Goal: Task Accomplishment & Management: Manage account settings

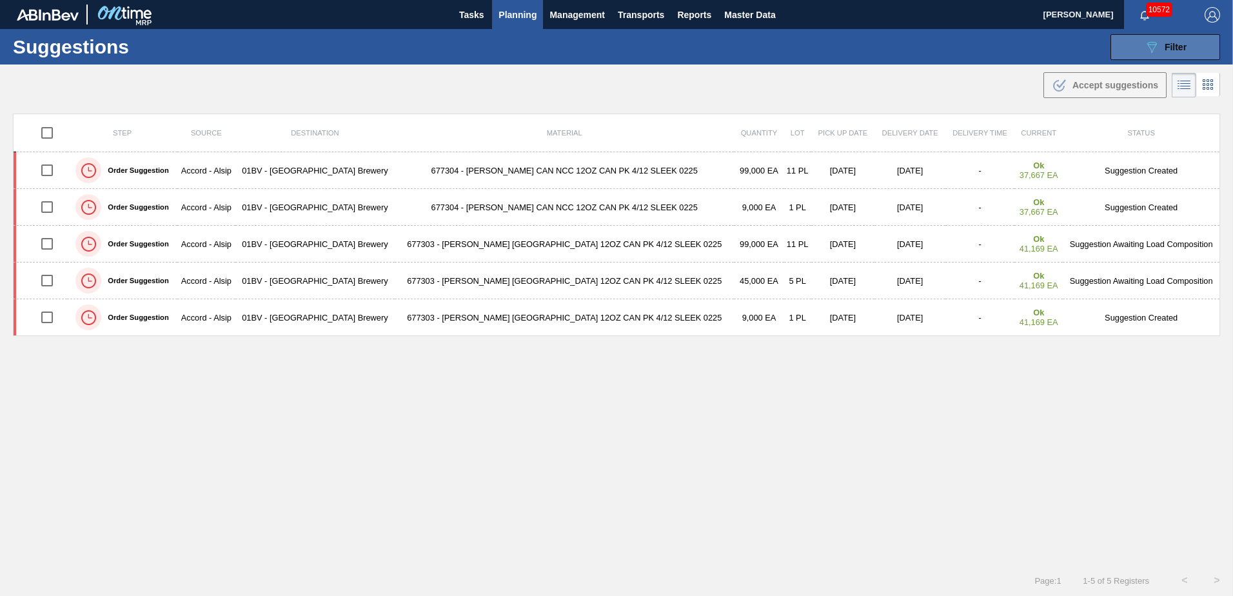
click at [1156, 48] on icon "089F7B8B-B2A5-4AFE-B5C0-19BA573D28AC" at bounding box center [1151, 46] width 15 height 15
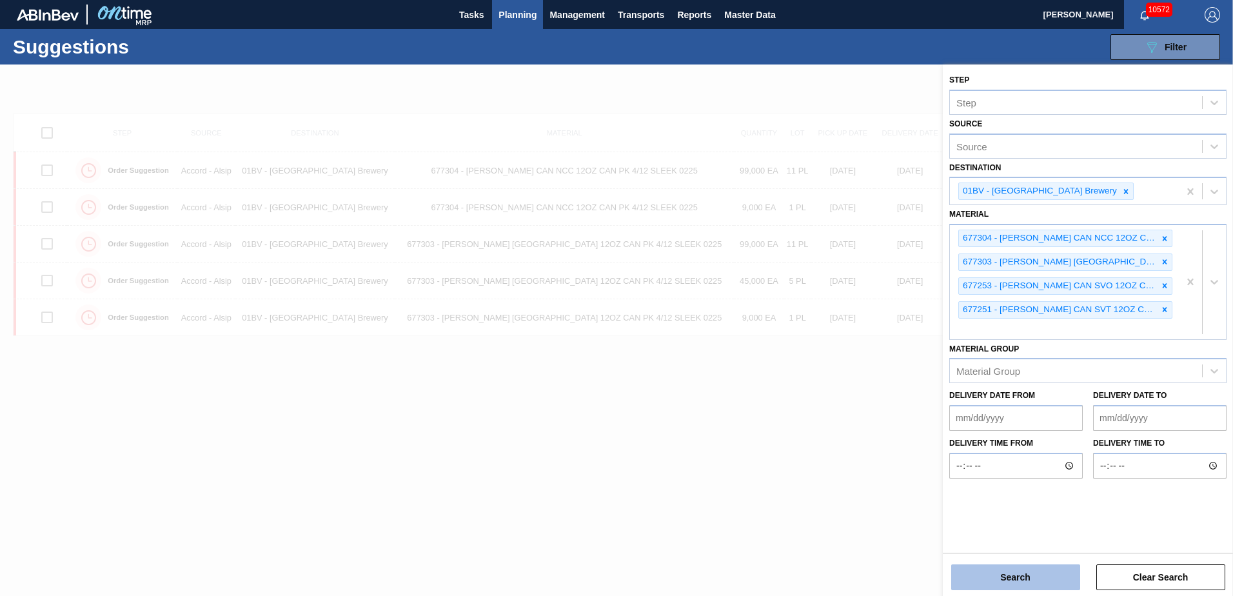
click at [1008, 572] on button "Search" at bounding box center [1015, 577] width 129 height 26
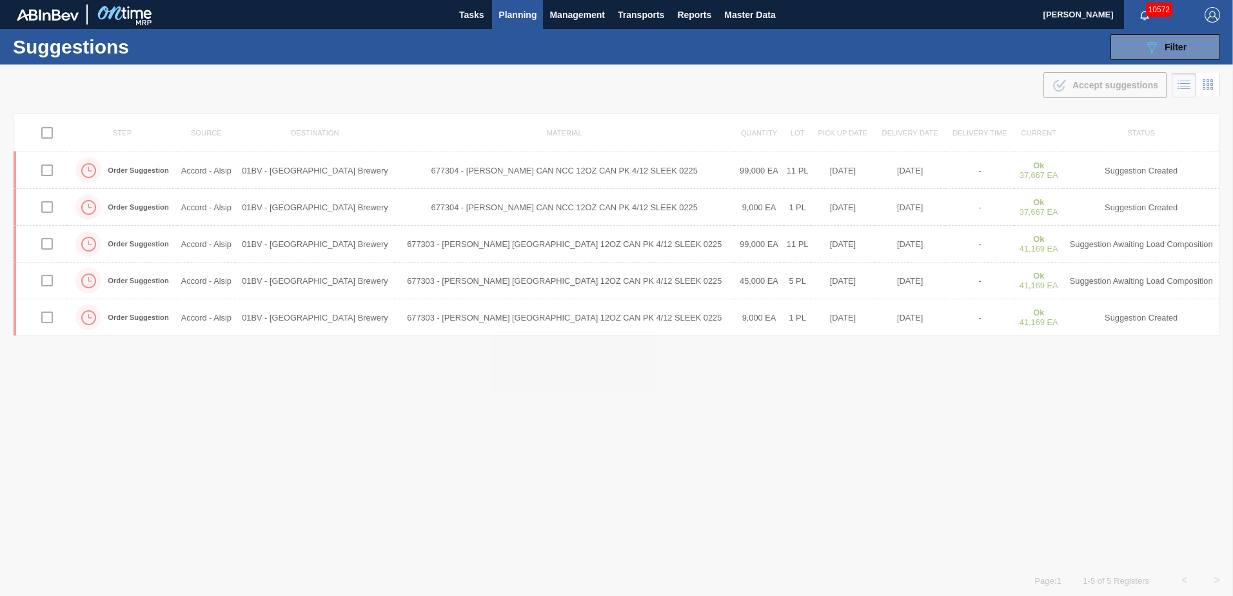
click at [1206, 14] on img "button" at bounding box center [1212, 14] width 15 height 15
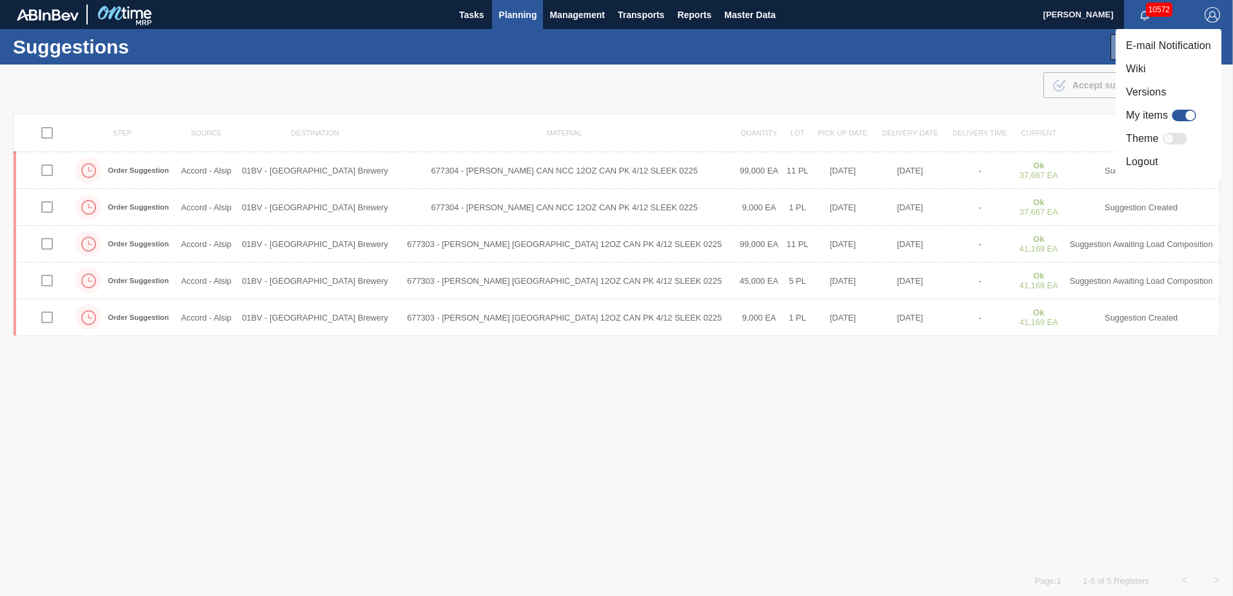
click at [1151, 161] on li "Logout" at bounding box center [1169, 161] width 106 height 23
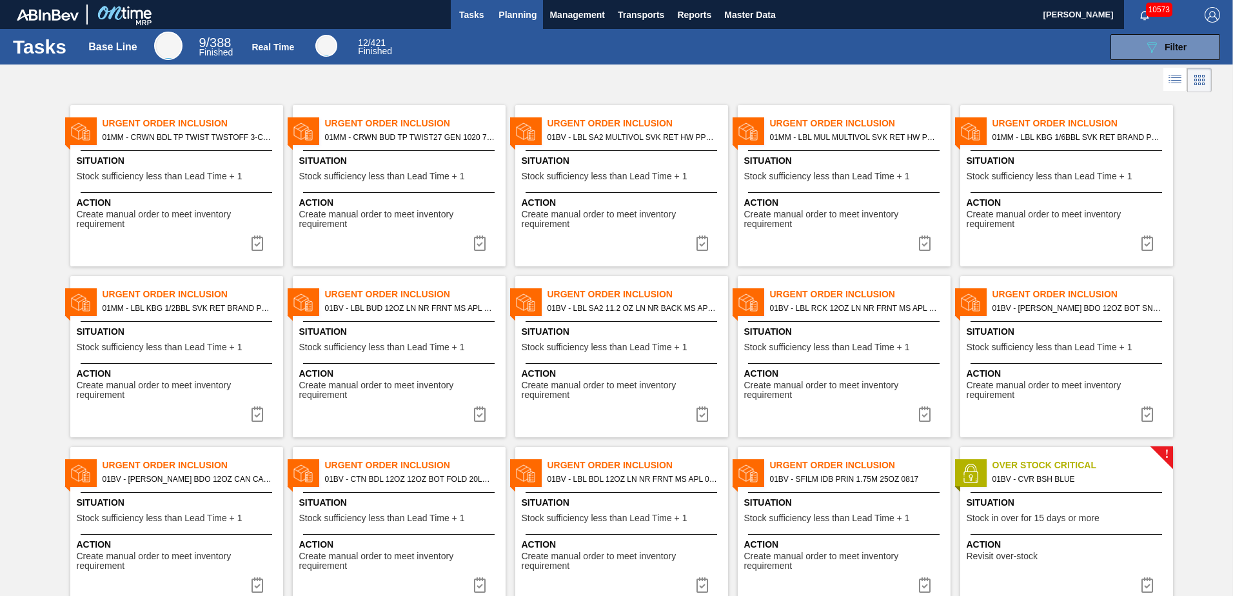
click at [526, 10] on span "Planning" at bounding box center [518, 14] width 38 height 15
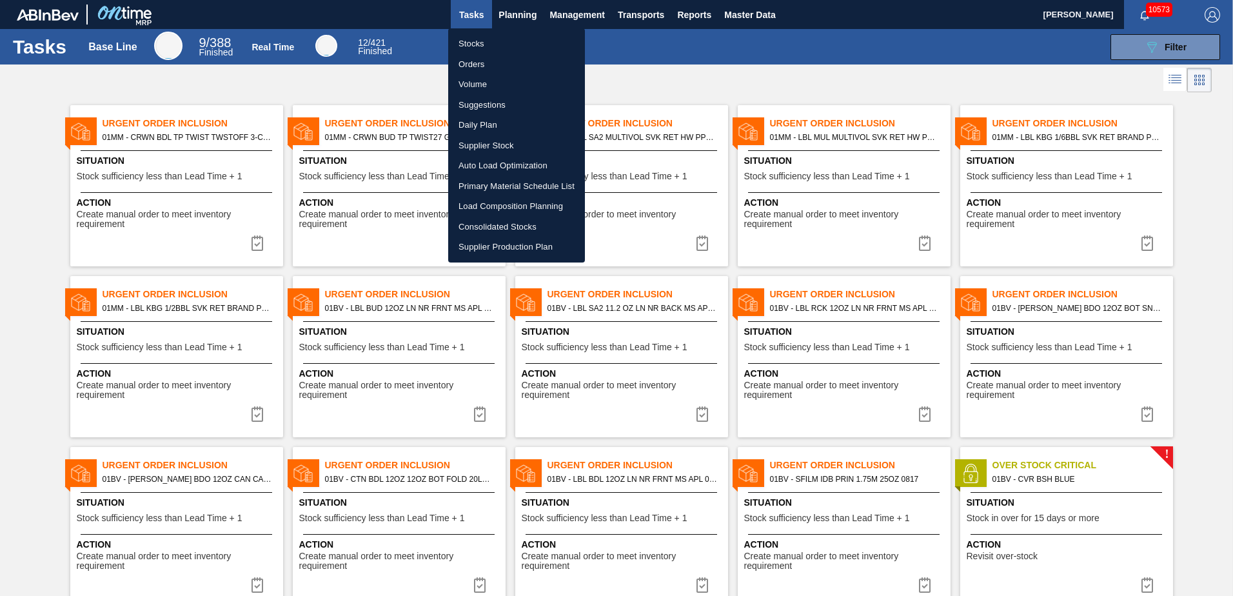
click at [482, 102] on li "Suggestions" at bounding box center [516, 105] width 137 height 21
checkbox input "true"
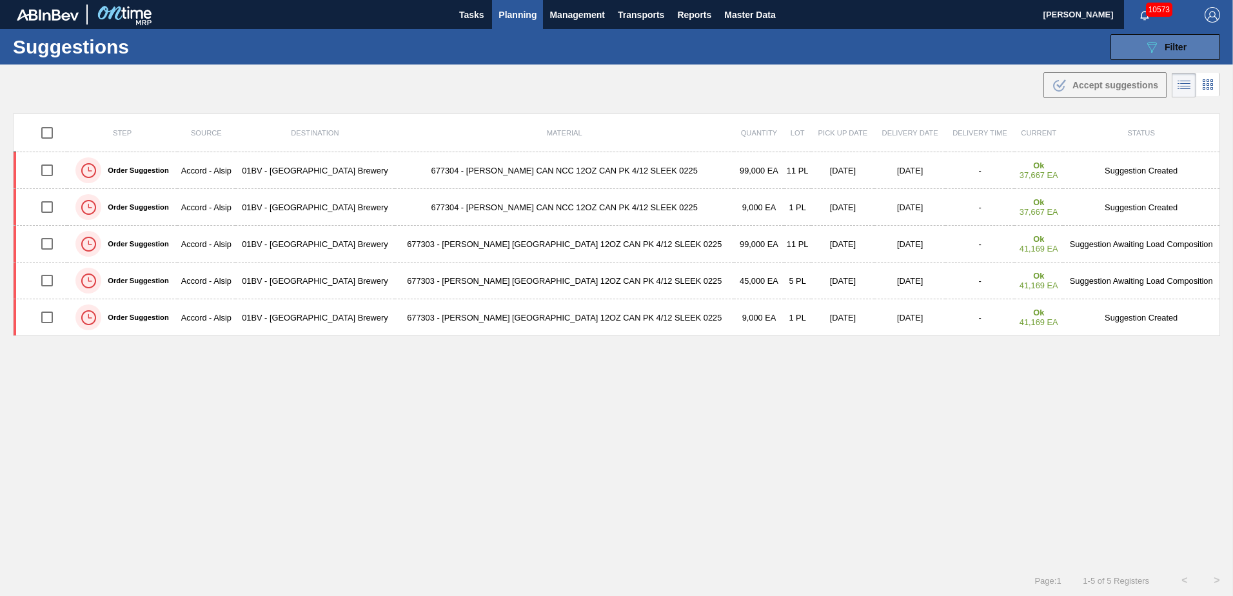
click at [1152, 55] on button "089F7B8B-B2A5-4AFE-B5C0-19BA573D28AC Filter" at bounding box center [1166, 47] width 110 height 26
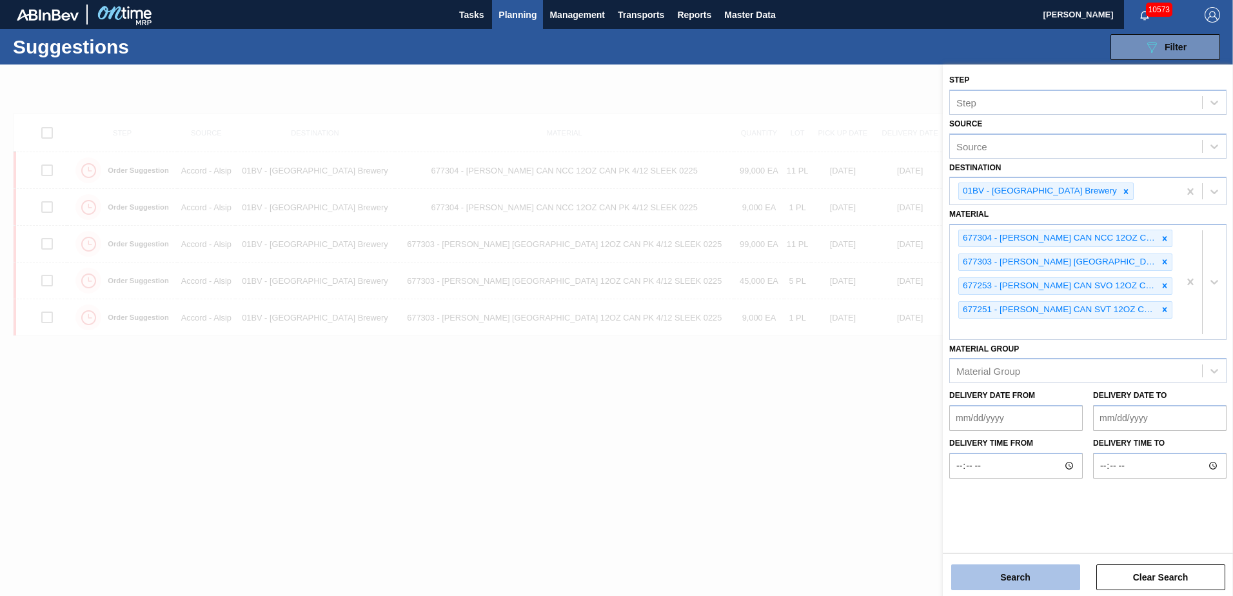
click at [1011, 571] on button "Search" at bounding box center [1015, 577] width 129 height 26
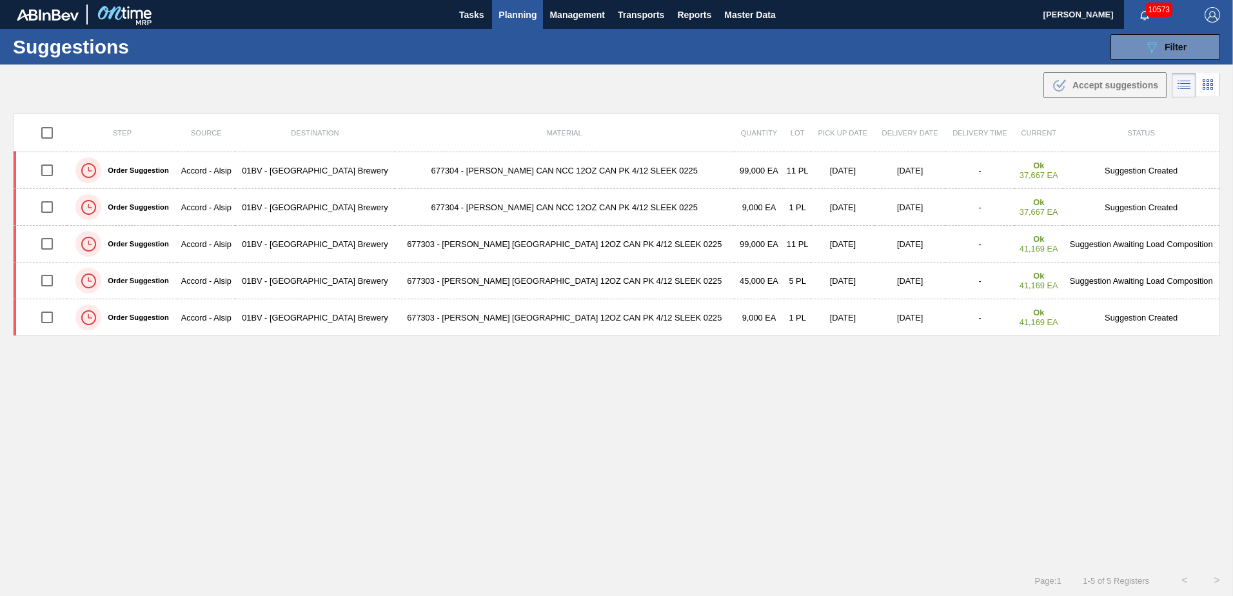
click at [514, 11] on span "Planning" at bounding box center [518, 14] width 38 height 15
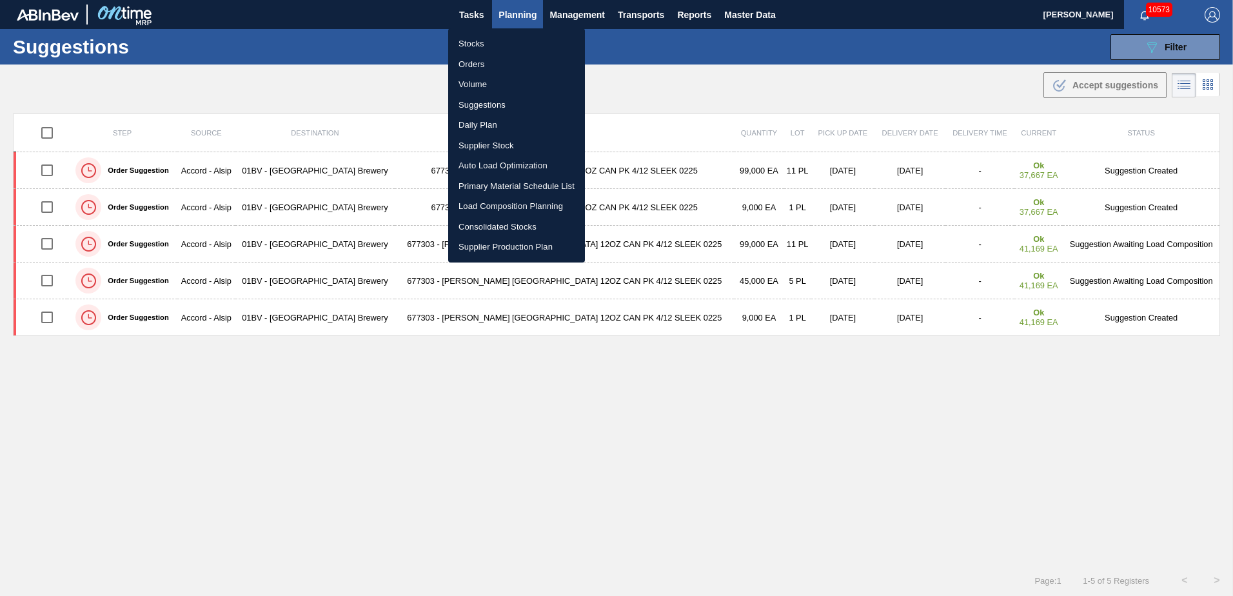
click at [482, 45] on li "Stocks" at bounding box center [516, 44] width 137 height 21
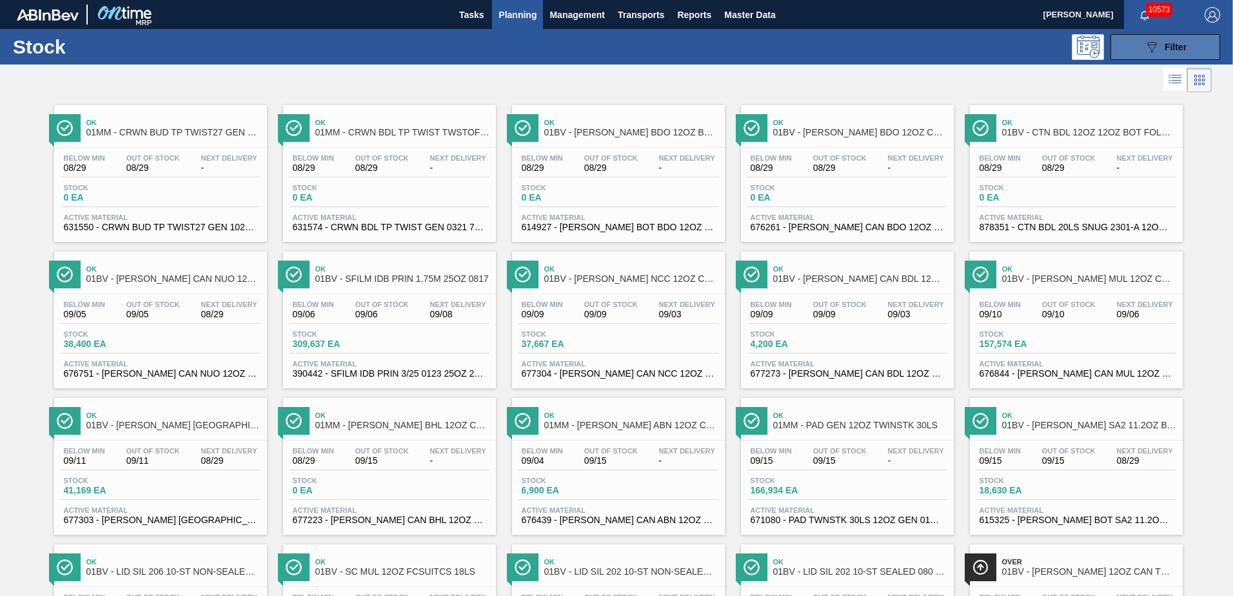
click at [1173, 42] on span "Filter" at bounding box center [1176, 47] width 22 height 10
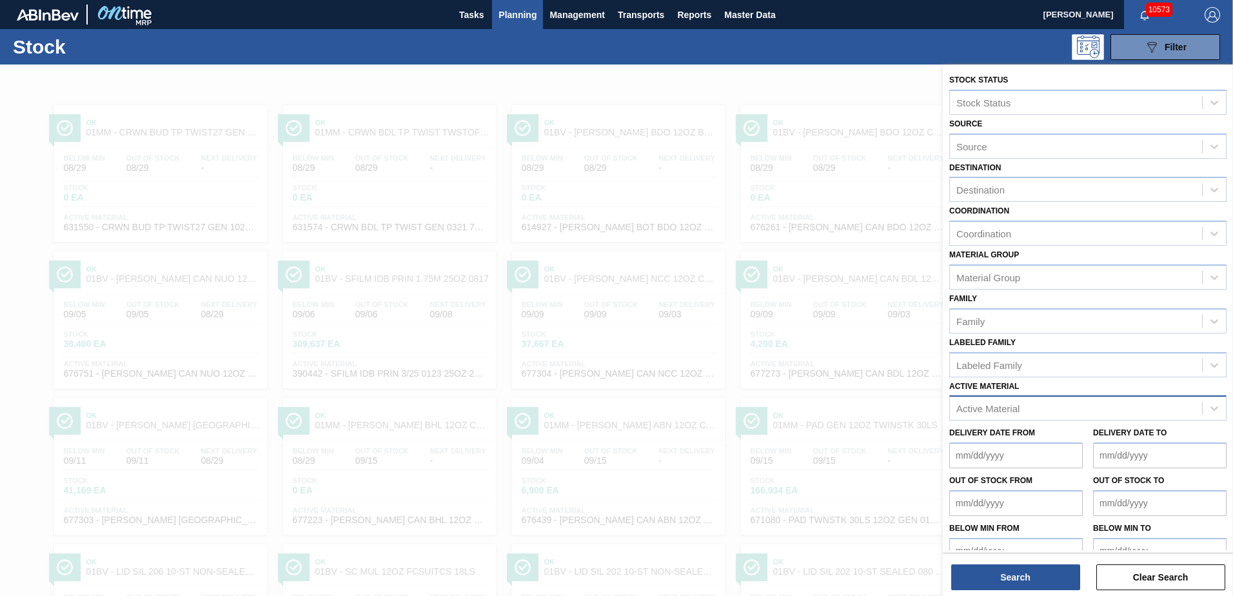
click at [1007, 405] on div "Active Material" at bounding box center [988, 408] width 63 height 11
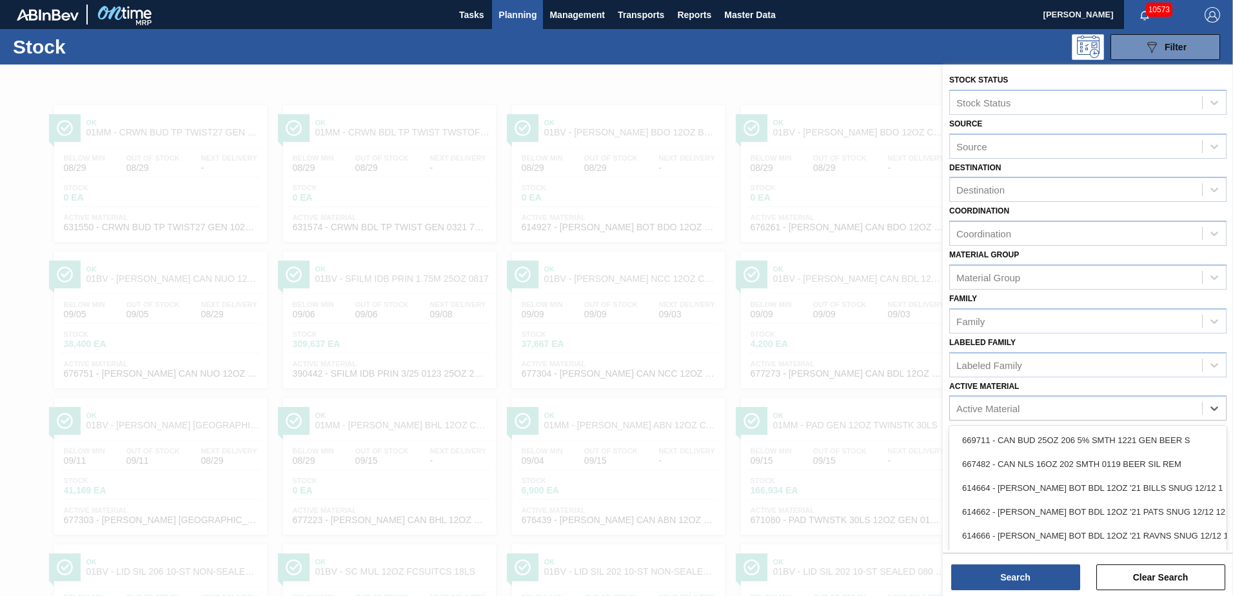
scroll to position [28, 0]
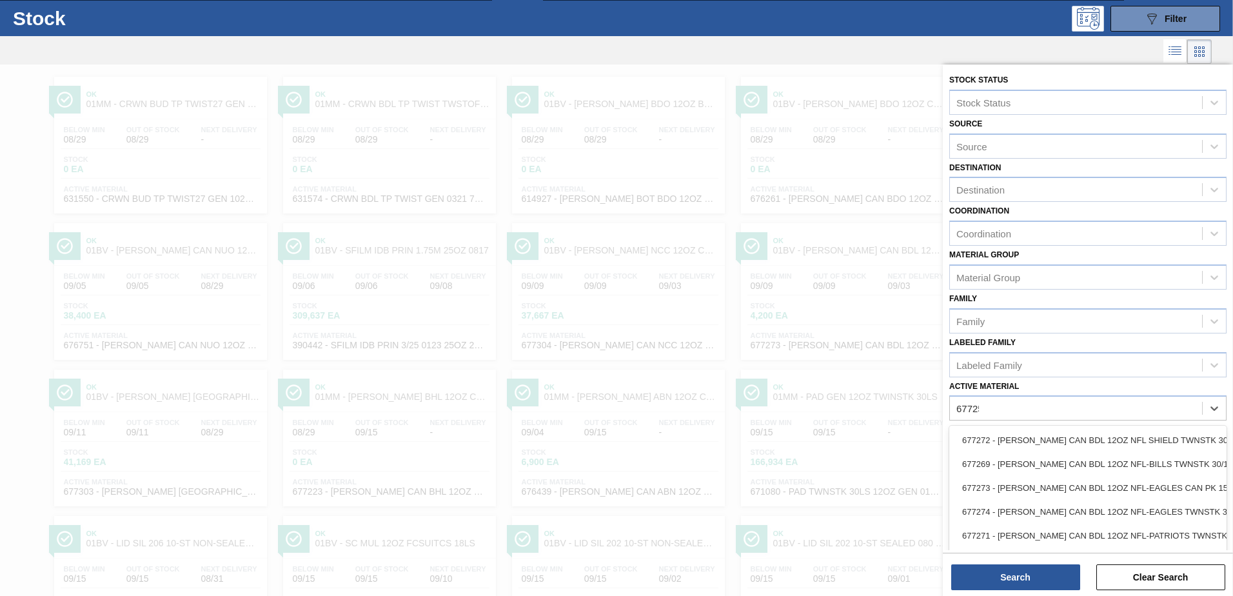
type Material "677251"
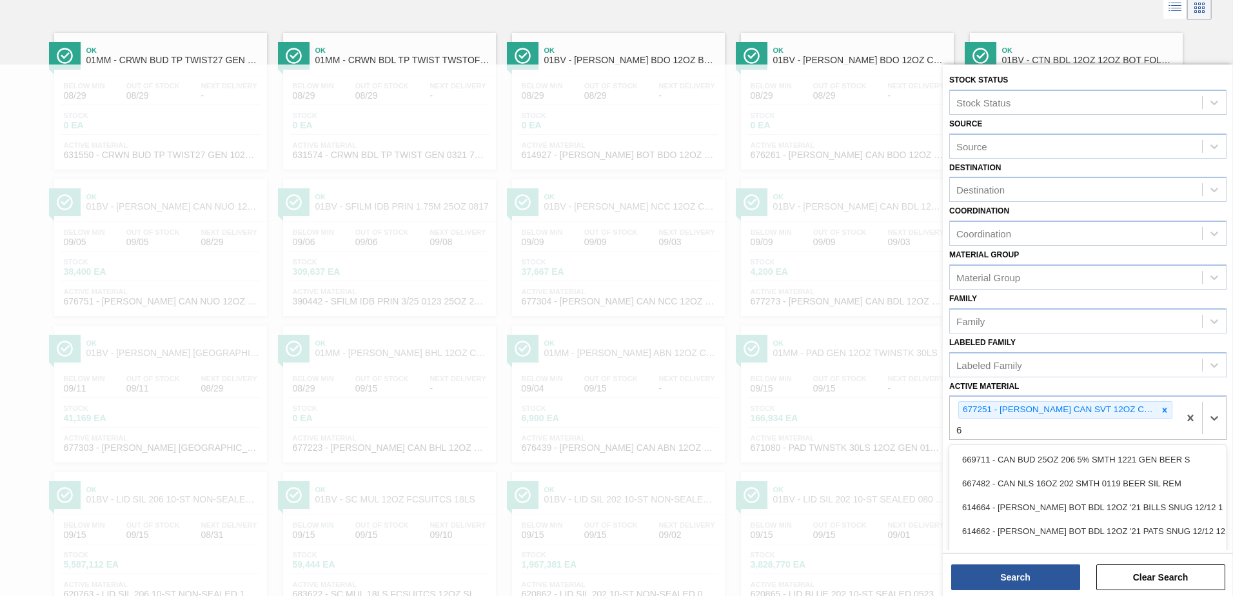
scroll to position [76, 0]
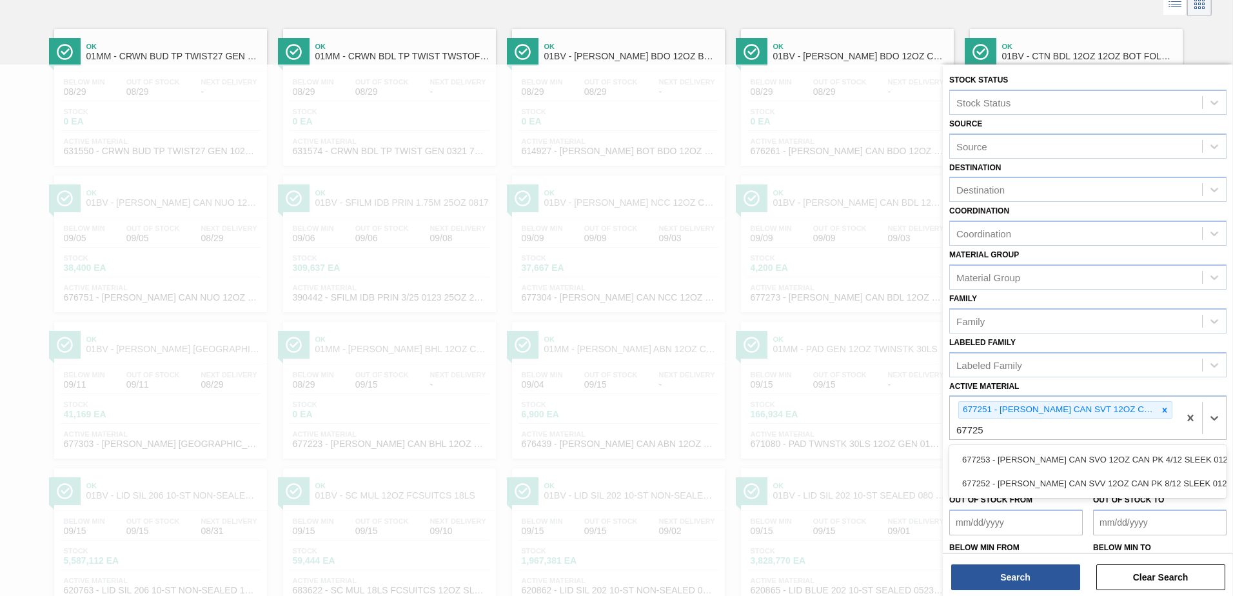
type Material "677253"
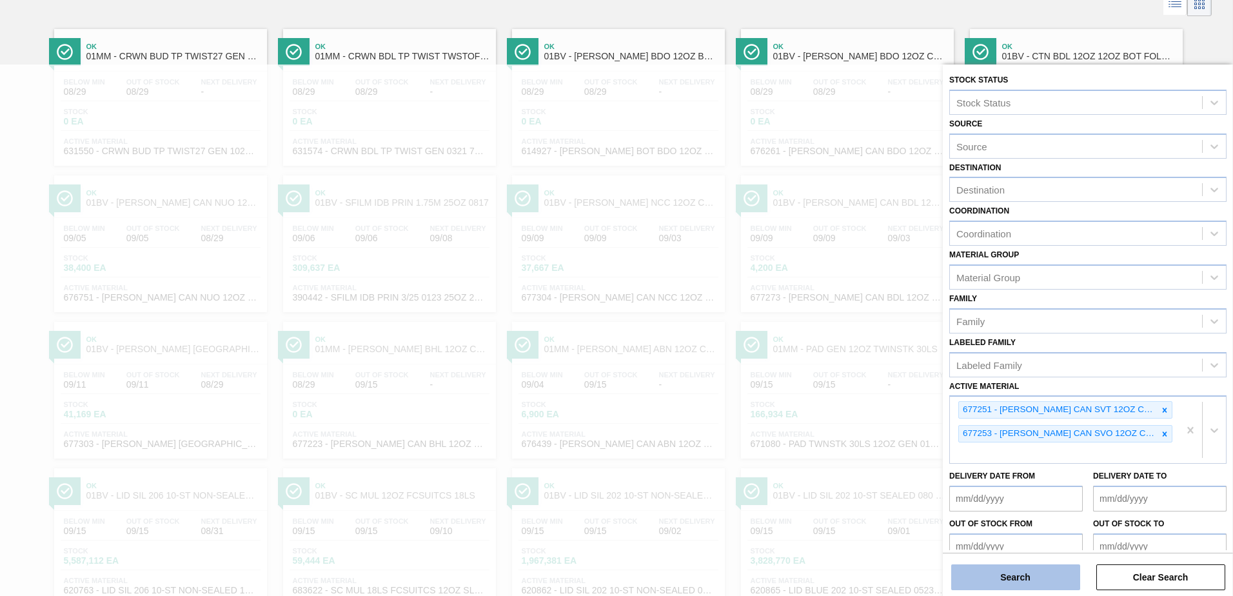
click at [991, 579] on button "Search" at bounding box center [1015, 577] width 129 height 26
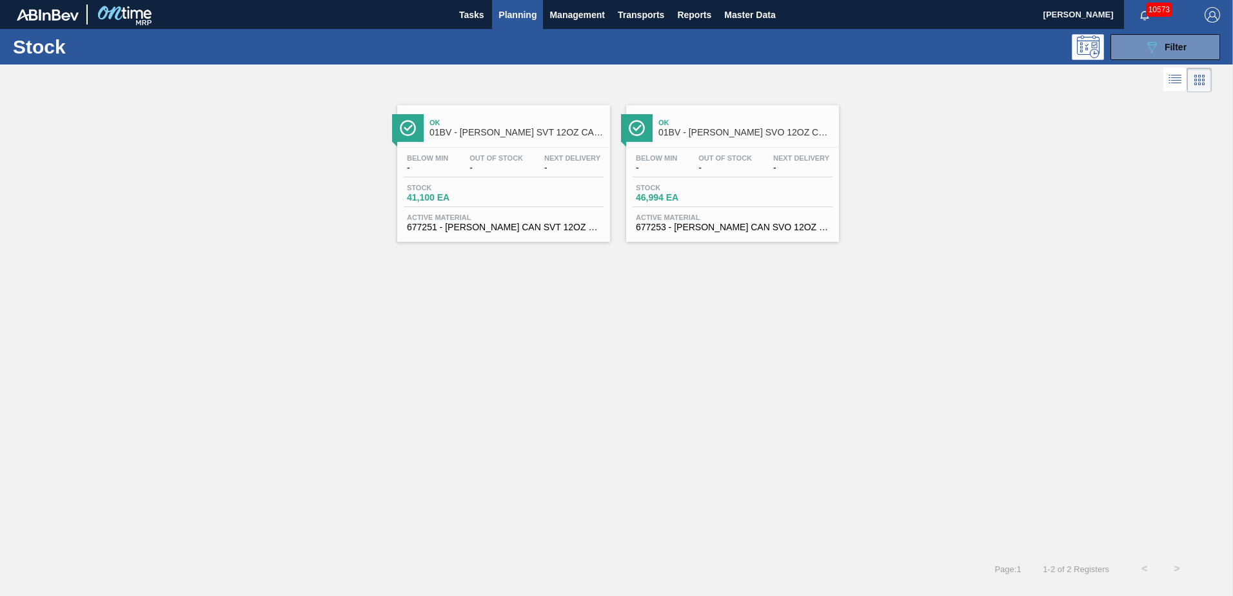
drag, startPoint x: 488, startPoint y: 131, endPoint x: 497, endPoint y: 130, distance: 9.8
click at [489, 130] on span "01BV - [PERSON_NAME] SVT 12OZ CAN SLEEK 4/12 CAN PK" at bounding box center [517, 133] width 174 height 10
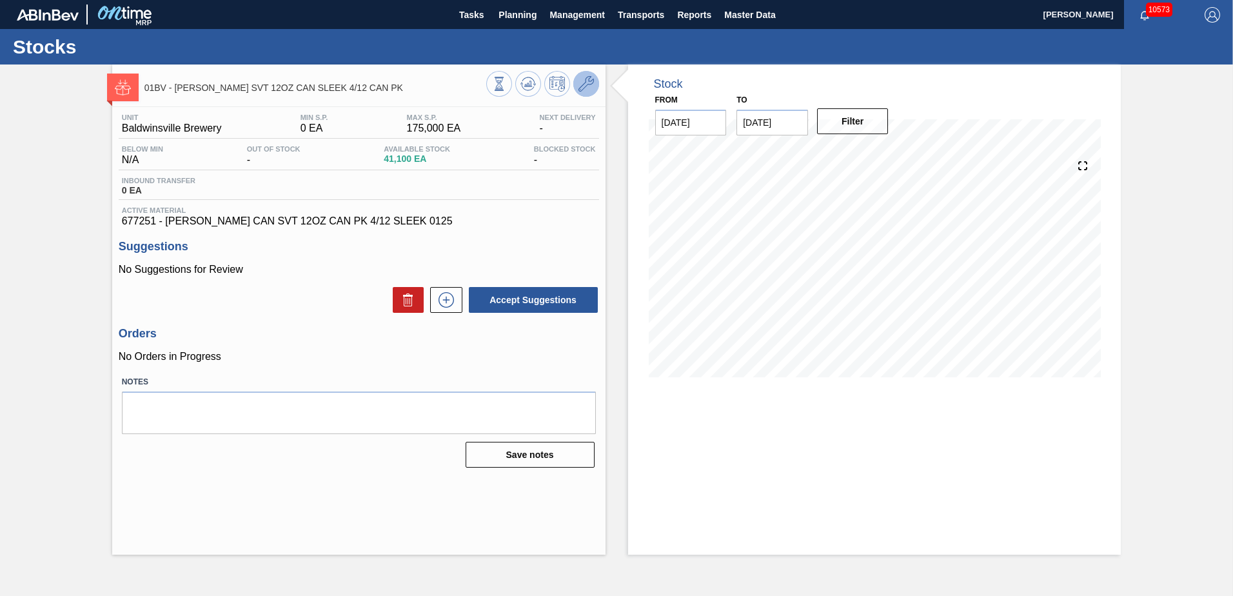
click at [588, 83] on icon at bounding box center [586, 83] width 15 height 15
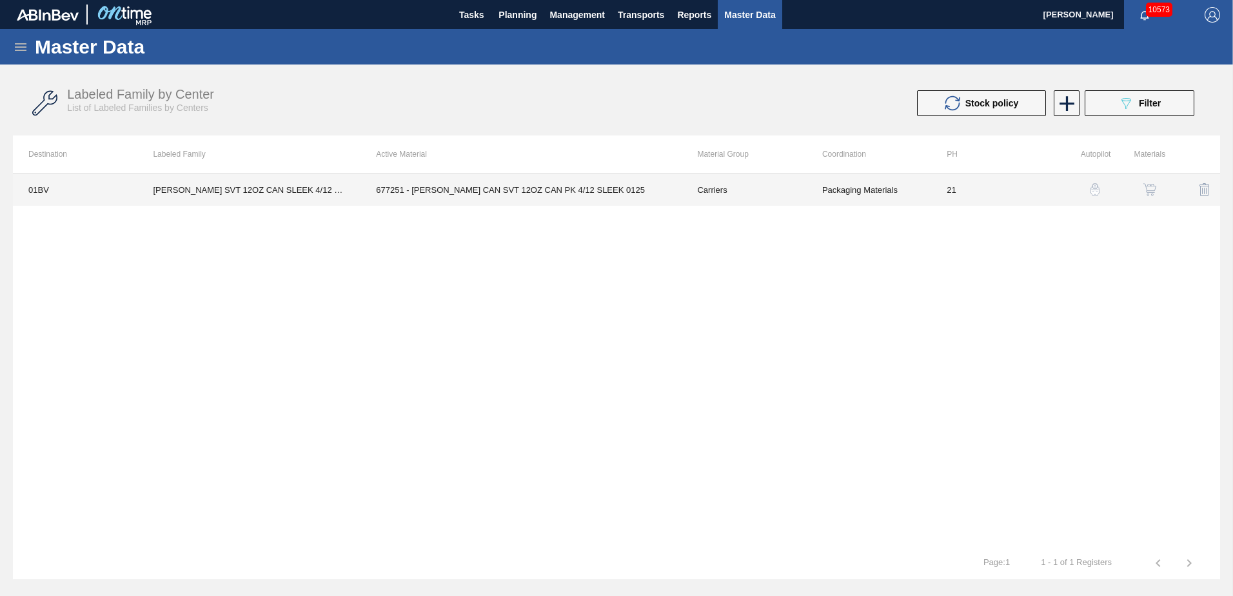
click at [471, 192] on td "677251 - [PERSON_NAME] CAN SVT 12OZ CAN PK 4/12 SLEEK 0125" at bounding box center [521, 190] width 321 height 32
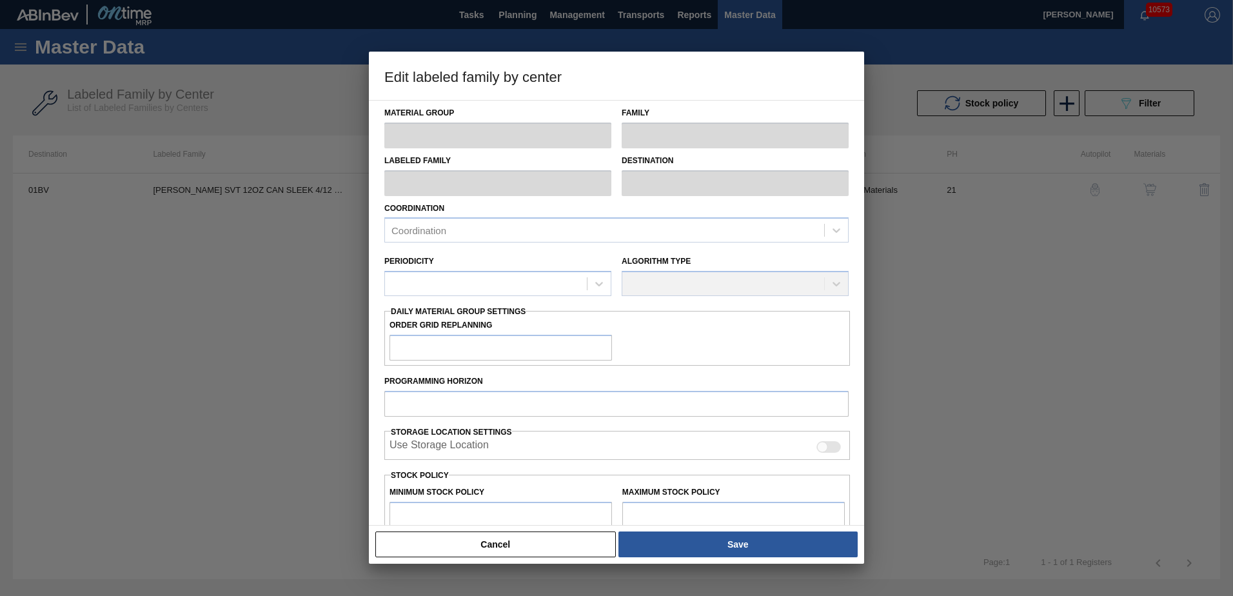
type input "Carriers"
type input "Can Carriers"
type input "[PERSON_NAME] SVT 12OZ CAN SLEEK 4/12 CAN PK"
type input "01BV - [GEOGRAPHIC_DATA] Brewery"
type input "21"
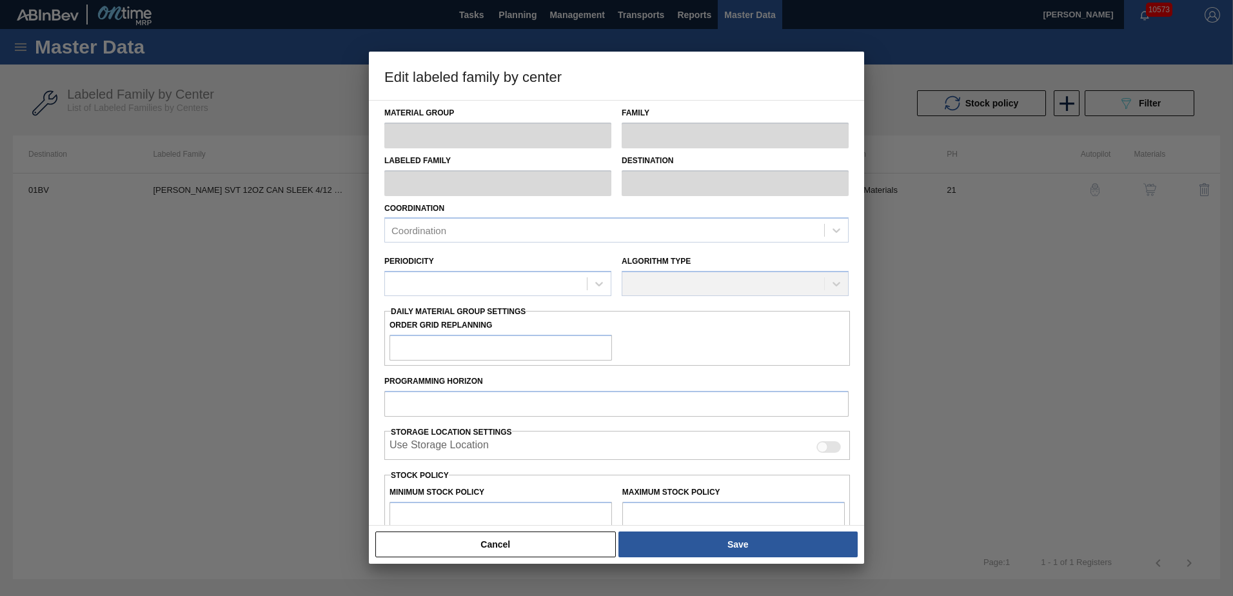
type input "0"
type input "175,000"
type input "5"
type input "8,750"
checkbox input "true"
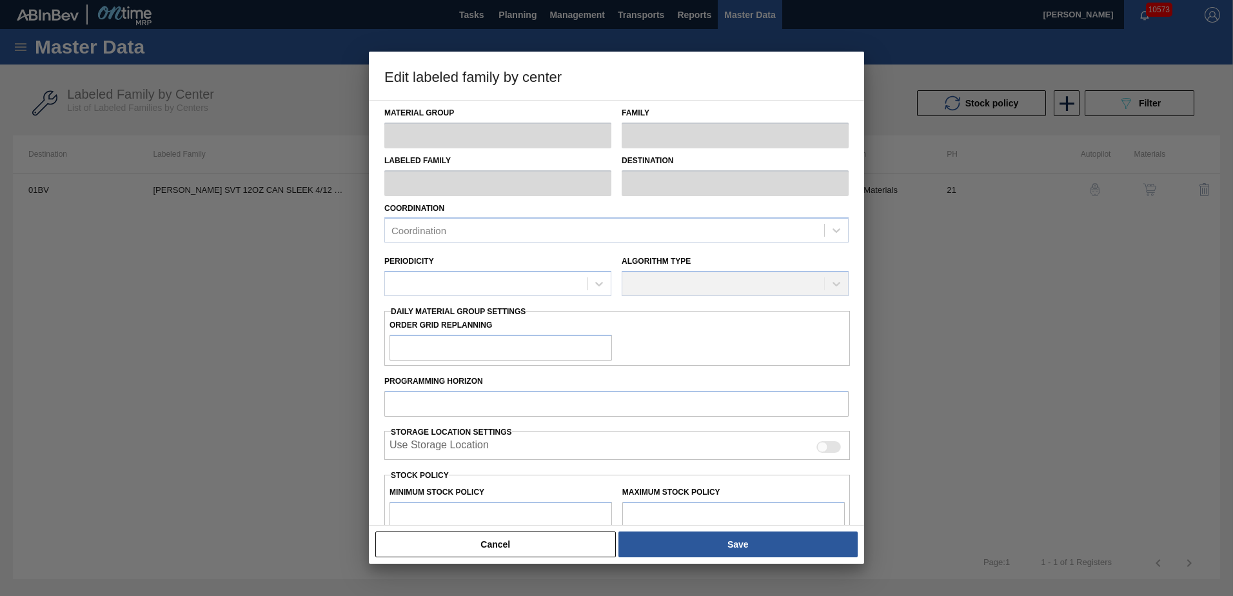
checkbox input "true"
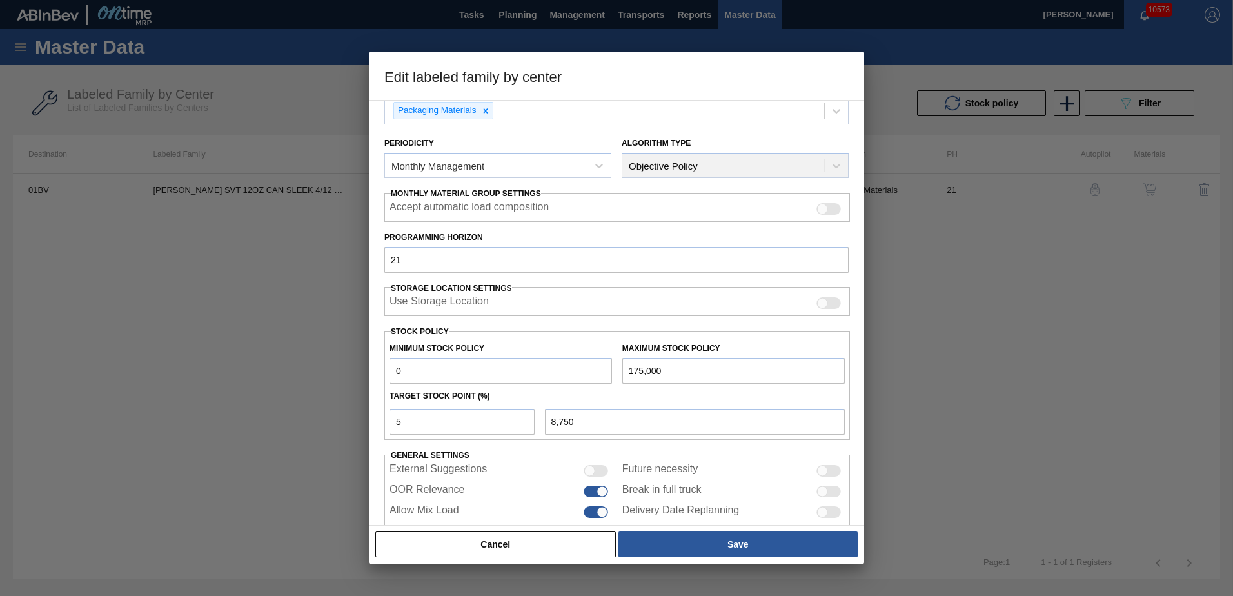
scroll to position [148, 0]
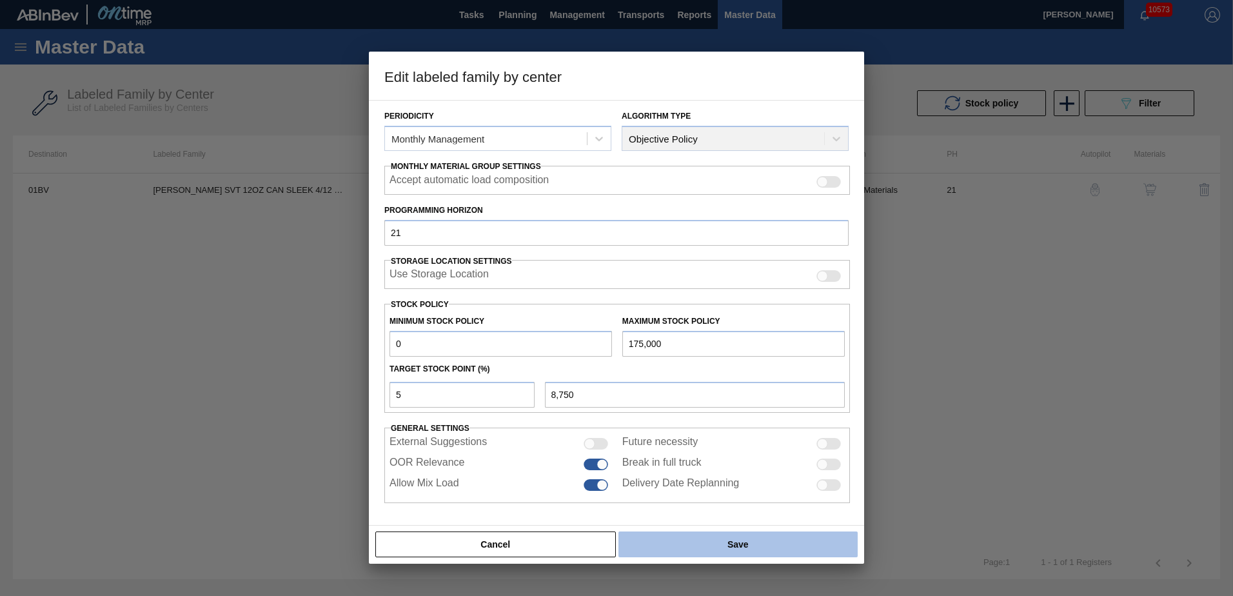
click at [719, 547] on button "Save" at bounding box center [738, 544] width 239 height 26
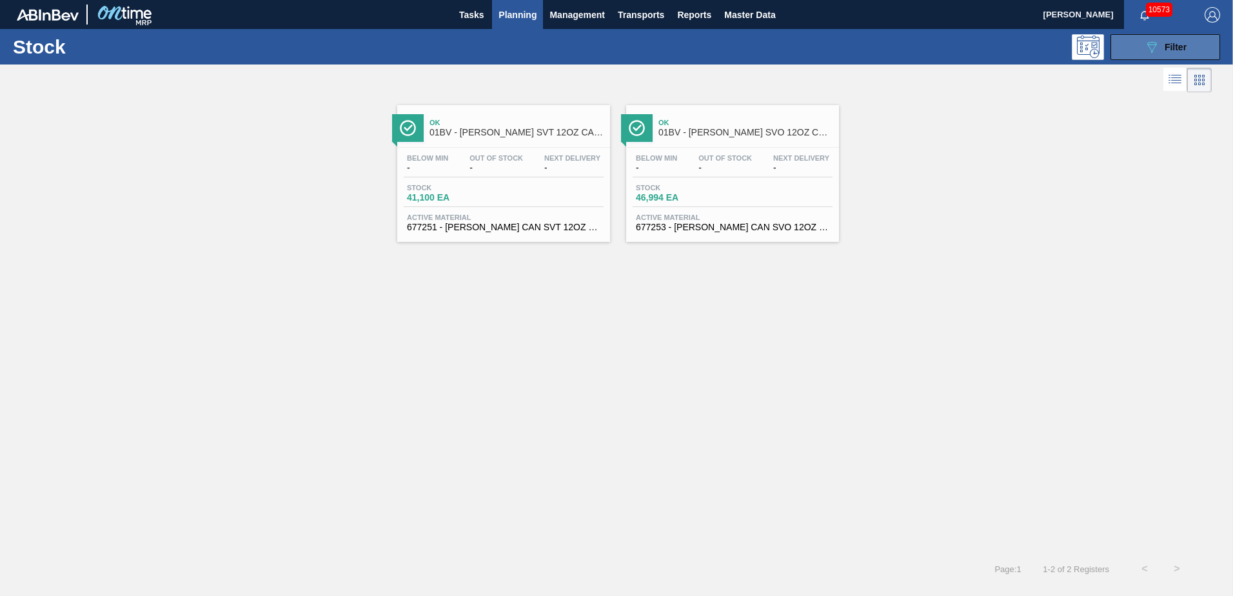
click at [1162, 41] on div "089F7B8B-B2A5-4AFE-B5C0-19BA573D28AC Filter" at bounding box center [1165, 46] width 43 height 15
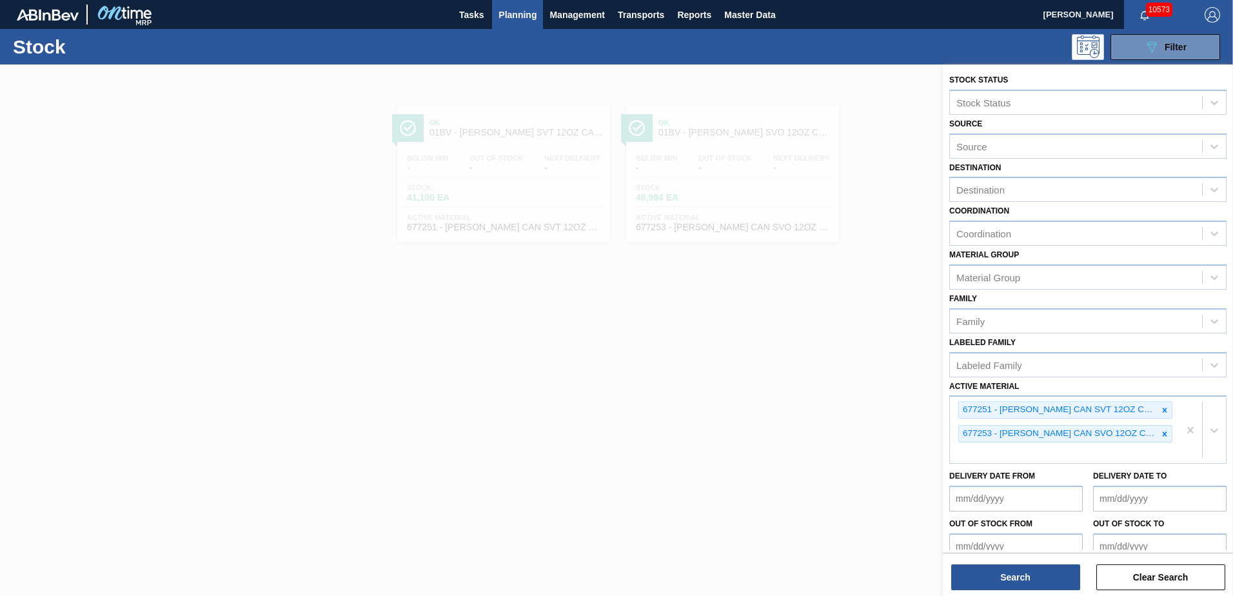
click at [844, 88] on div at bounding box center [616, 362] width 1233 height 596
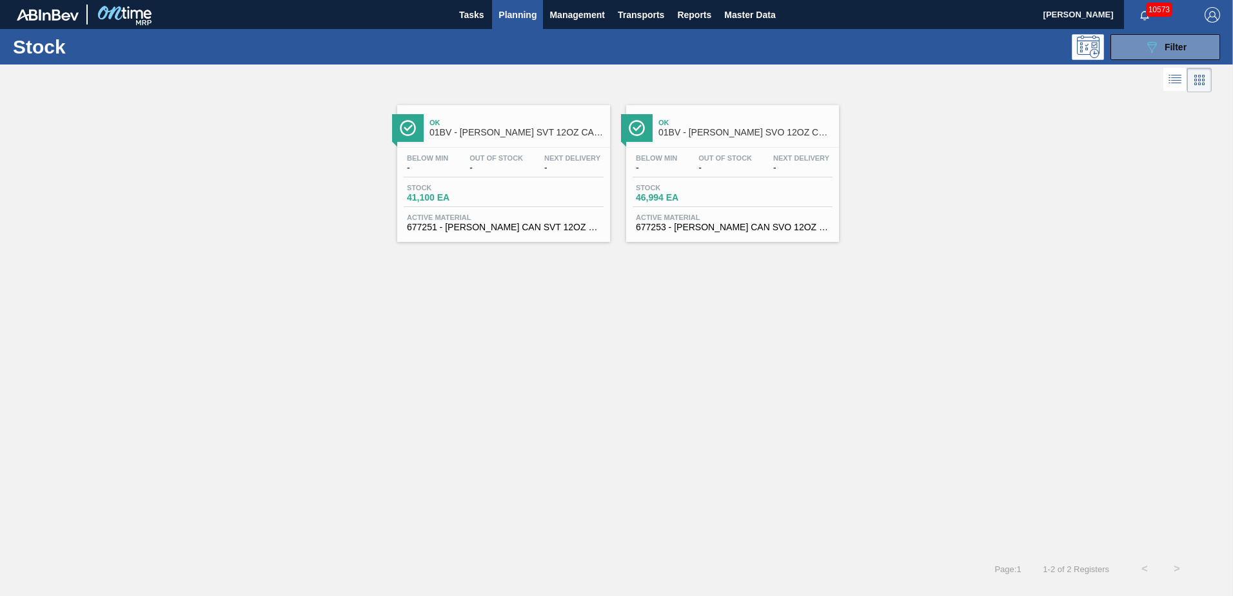
click at [520, 17] on span "Planning" at bounding box center [518, 14] width 38 height 15
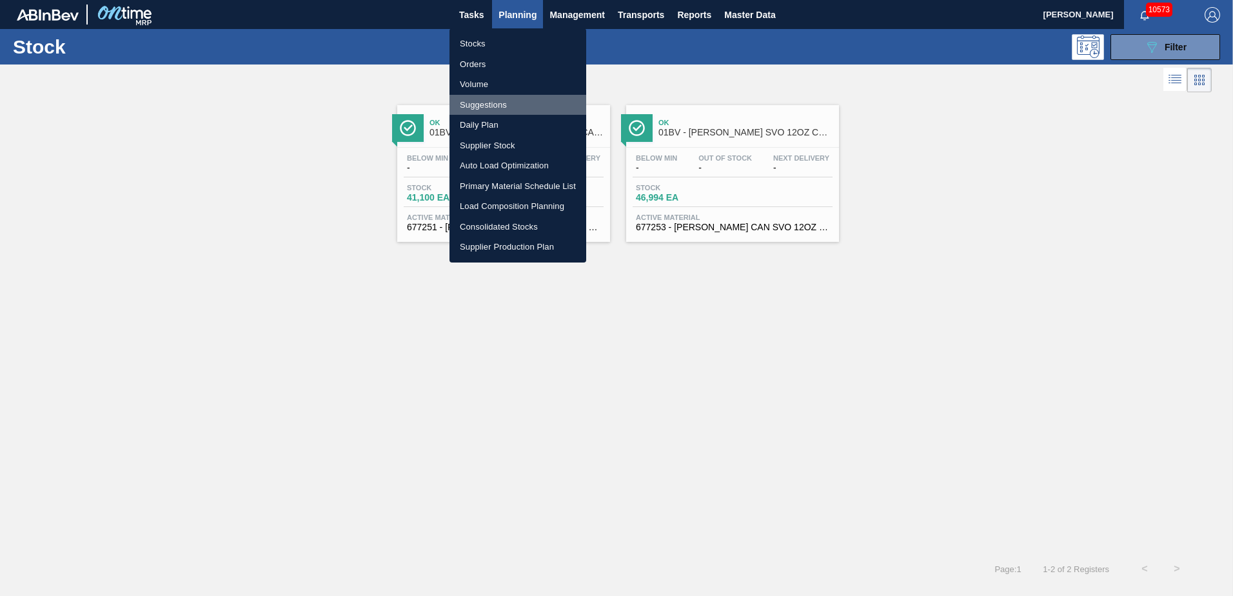
click at [488, 106] on li "Suggestions" at bounding box center [518, 105] width 137 height 21
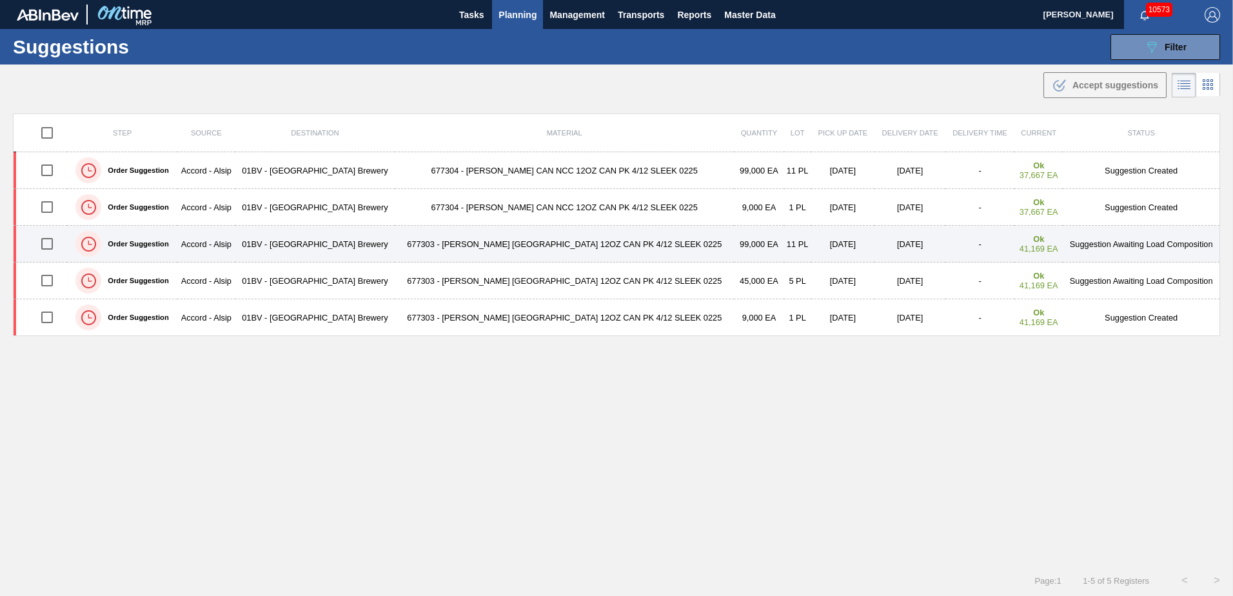
click at [52, 245] on input "checkbox" at bounding box center [47, 243] width 27 height 27
checkbox input "true"
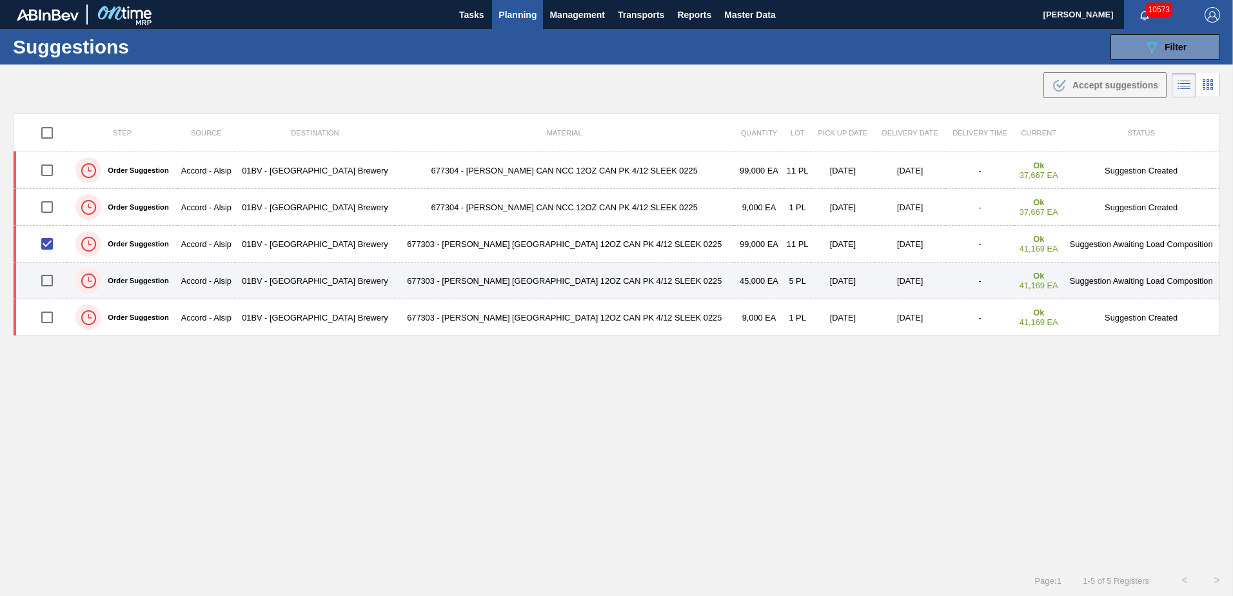
click at [50, 281] on input "checkbox" at bounding box center [47, 280] width 27 height 27
checkbox input "true"
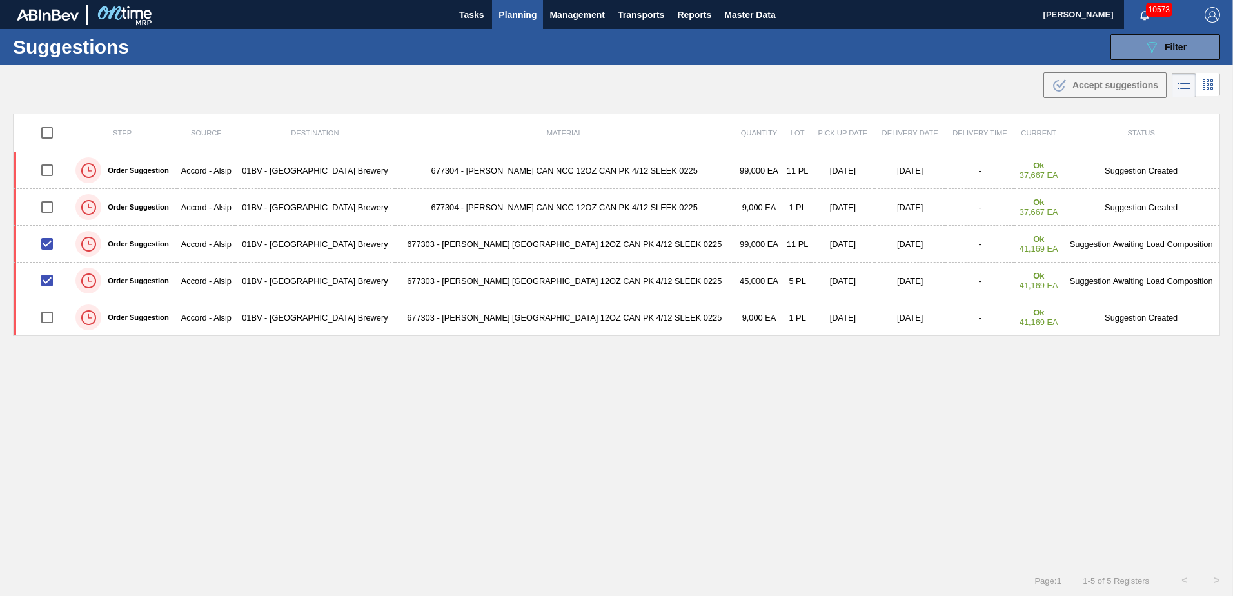
click at [513, 15] on span "Planning" at bounding box center [518, 14] width 38 height 15
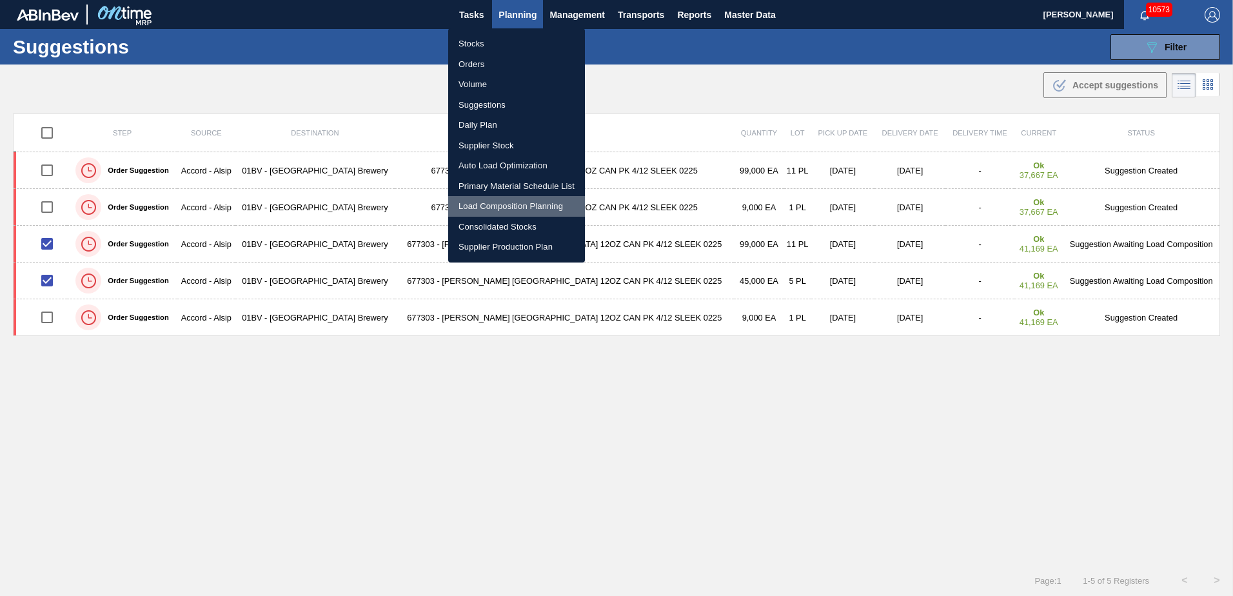
click at [491, 206] on li "Load Composition Planning" at bounding box center [516, 206] width 137 height 21
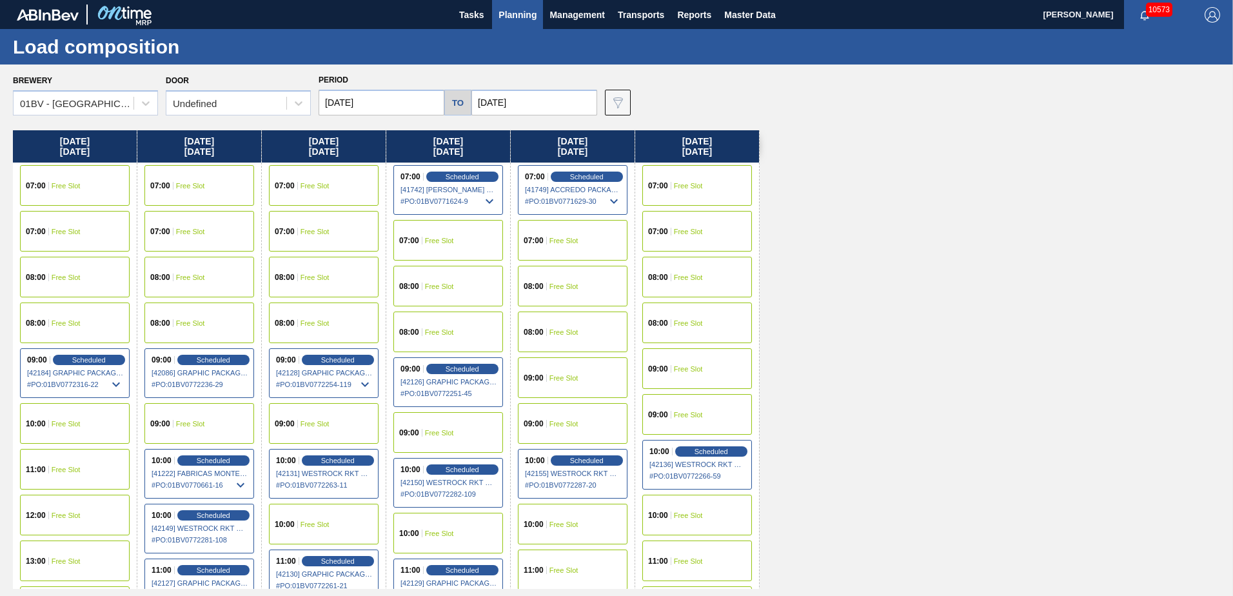
click at [382, 105] on input "[DATE]" at bounding box center [382, 103] width 126 height 26
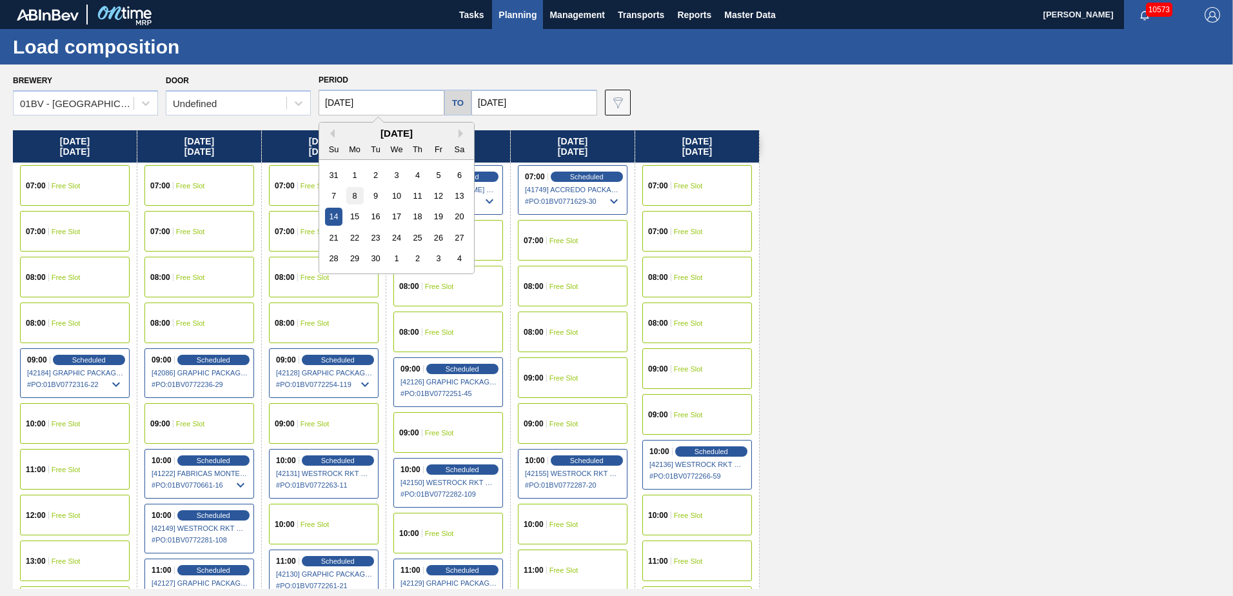
click at [355, 193] on div "8" at bounding box center [354, 195] width 17 height 17
type input "[DATE]"
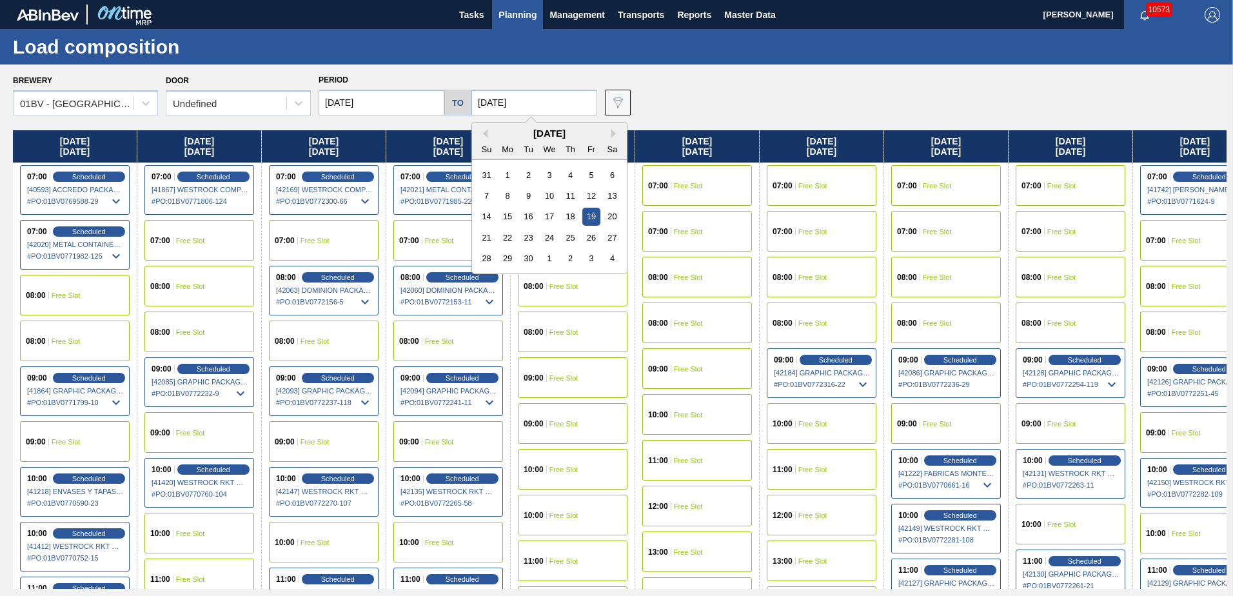
click at [535, 103] on input "[DATE]" at bounding box center [534, 103] width 126 height 26
click at [591, 196] on div "12" at bounding box center [590, 195] width 17 height 17
type input "[DATE]"
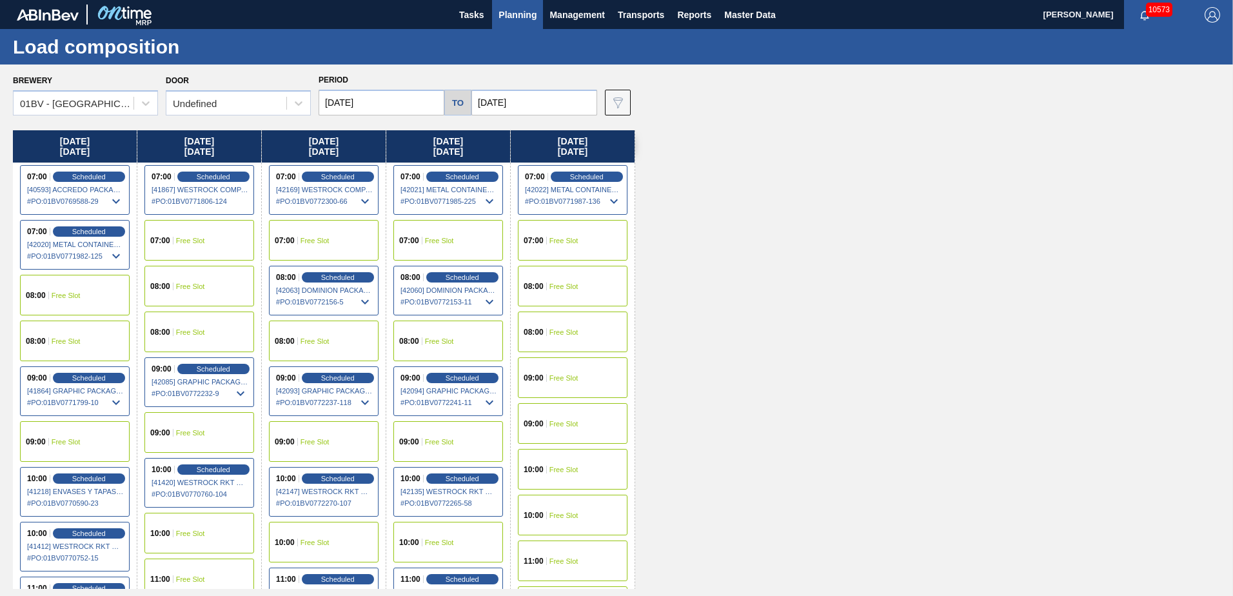
click at [186, 240] on span "Free Slot" at bounding box center [190, 241] width 29 height 8
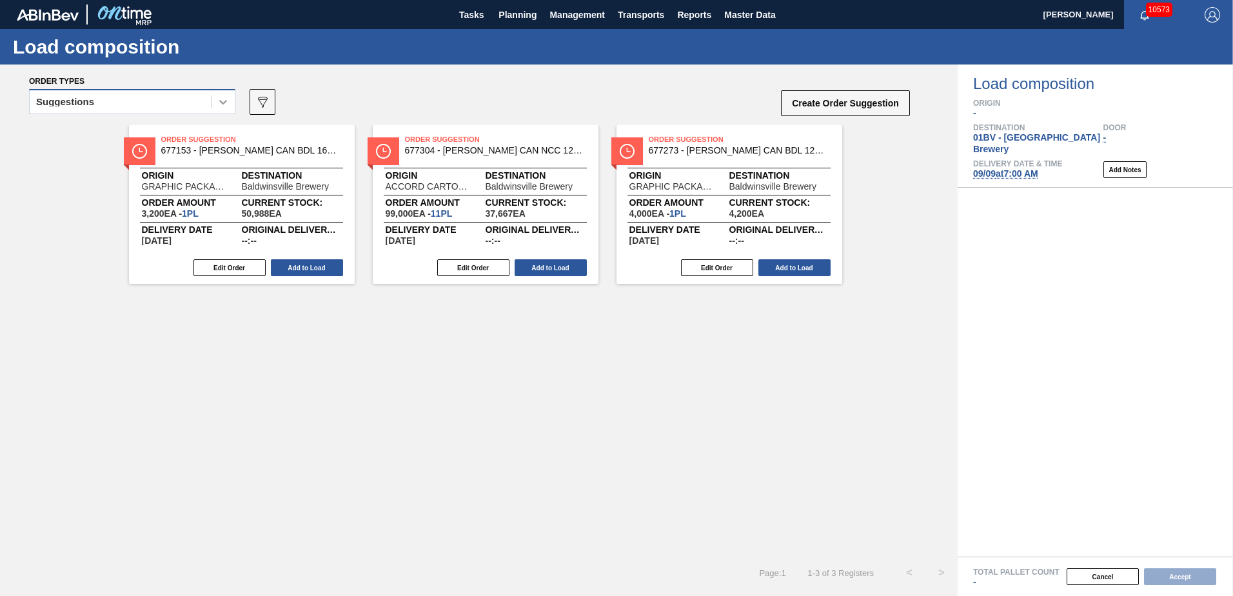
click at [223, 104] on icon at bounding box center [223, 101] width 13 height 13
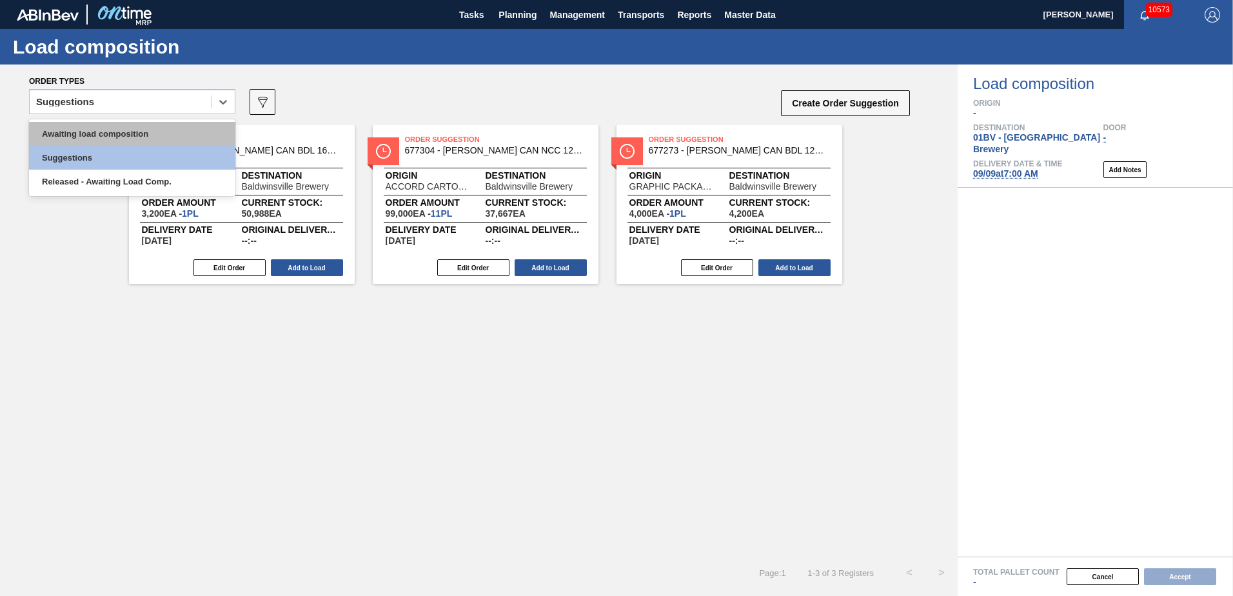
click at [143, 137] on div "Awaiting load composition" at bounding box center [132, 134] width 206 height 24
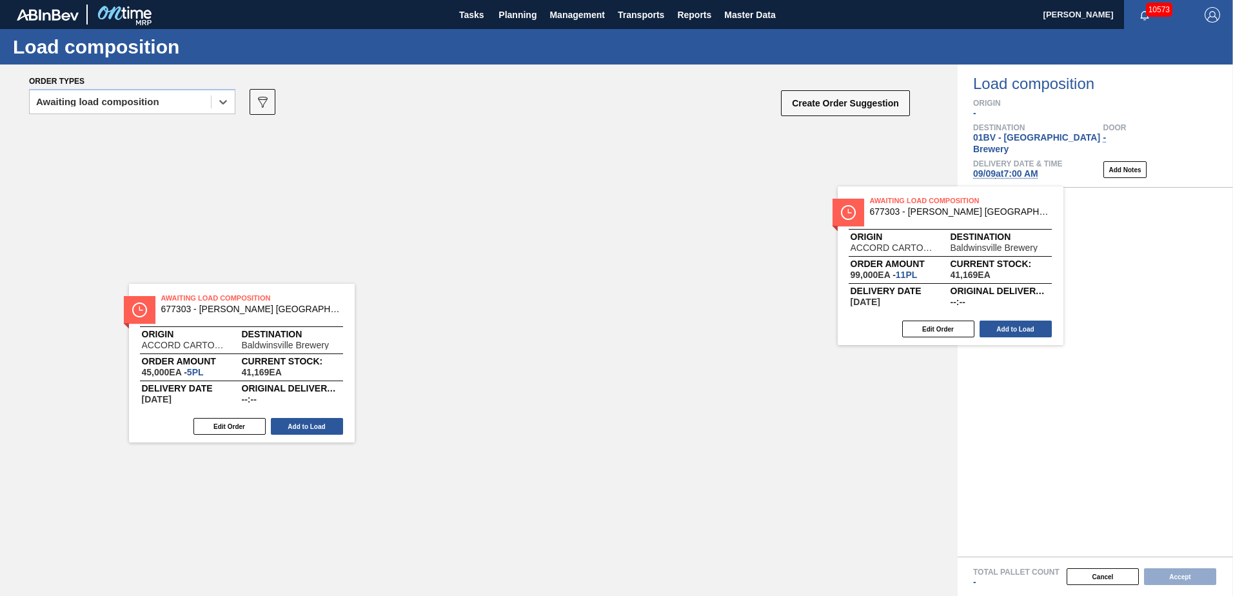
drag, startPoint x: 416, startPoint y: 149, endPoint x: 964, endPoint y: 220, distance: 552.8
click at [944, 220] on div "Awaiting Load Composition 677303 - [PERSON_NAME] [GEOGRAPHIC_DATA] 12OZ CAN PK …" at bounding box center [479, 204] width 958 height 159
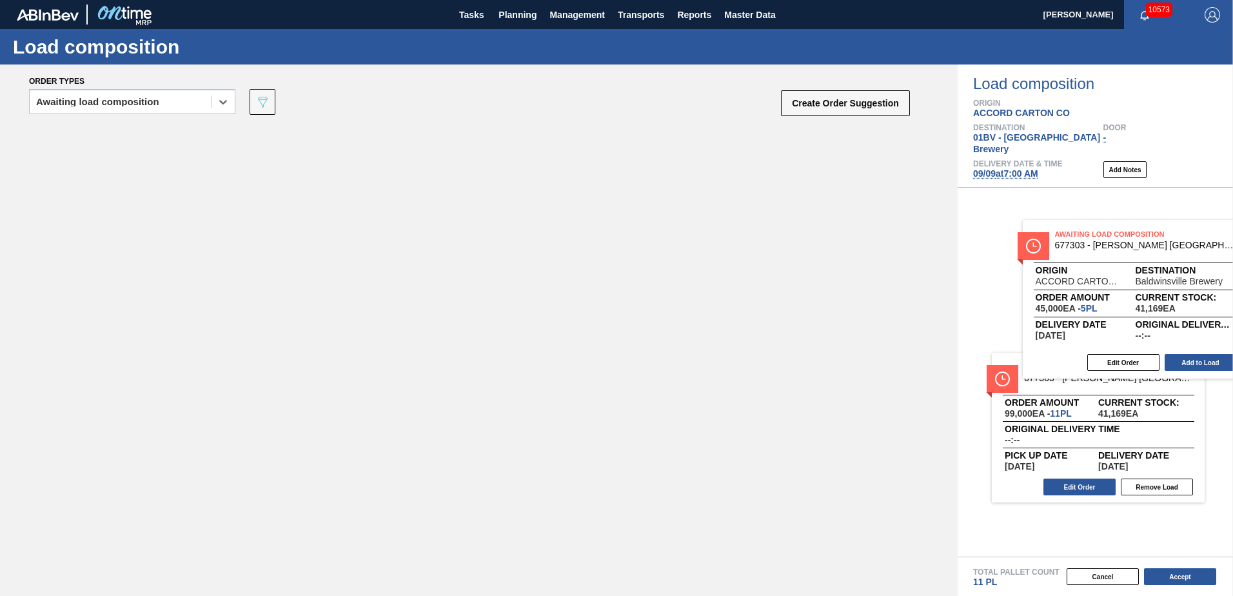
drag, startPoint x: 553, startPoint y: 183, endPoint x: 1111, endPoint y: 241, distance: 561.5
click at [1111, 241] on div "Order types option Awaiting load composition, selected. Select is focused ,type…" at bounding box center [616, 329] width 1233 height 531
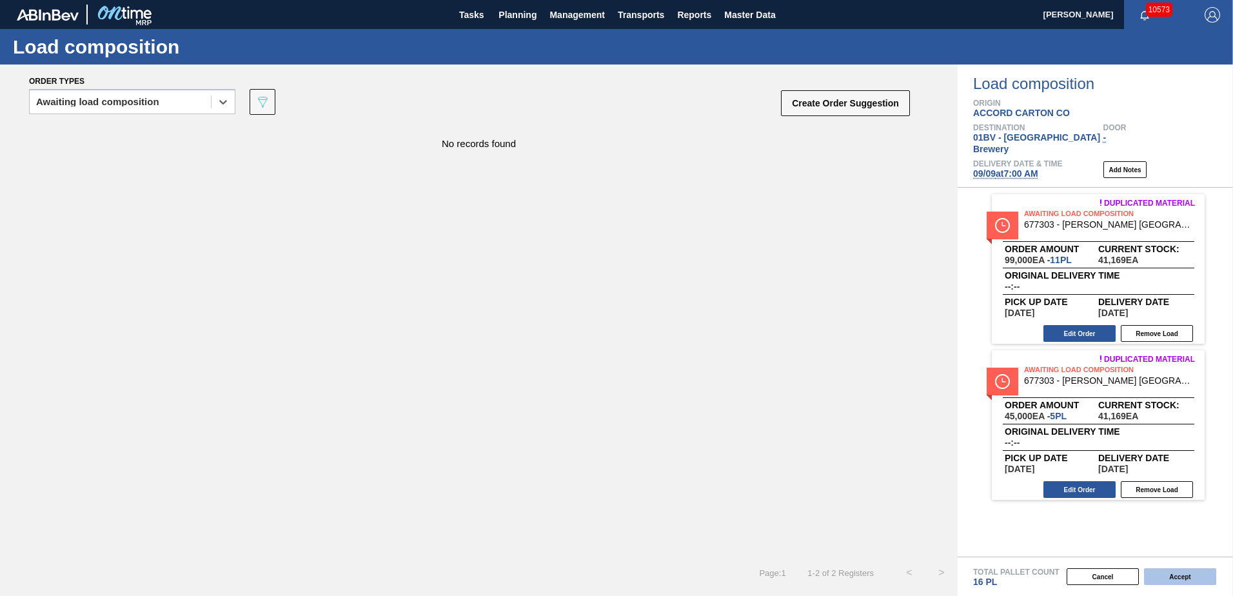
click at [1175, 575] on button "Accept" at bounding box center [1180, 576] width 72 height 17
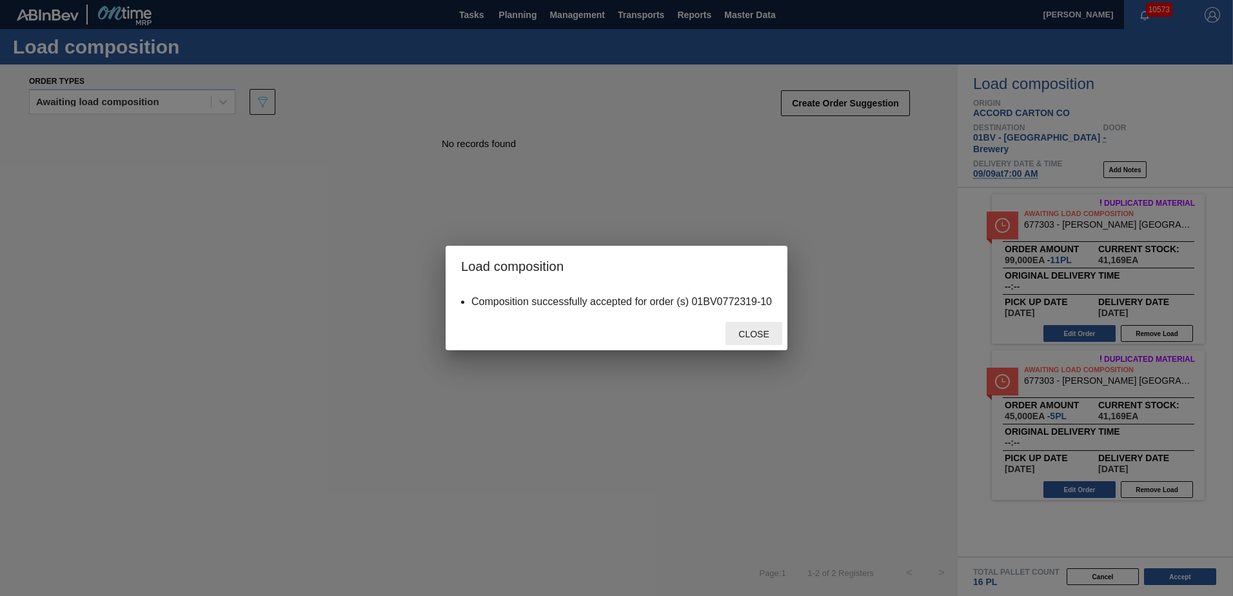
click at [746, 330] on span "Close" at bounding box center [753, 334] width 51 height 10
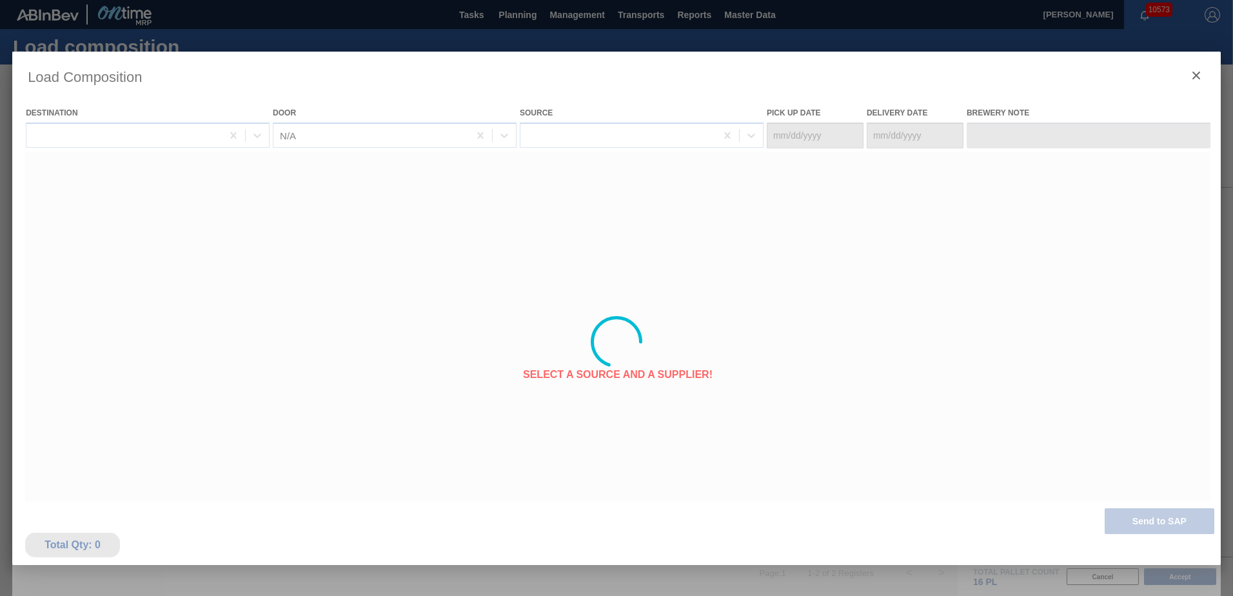
type Date "[DATE]"
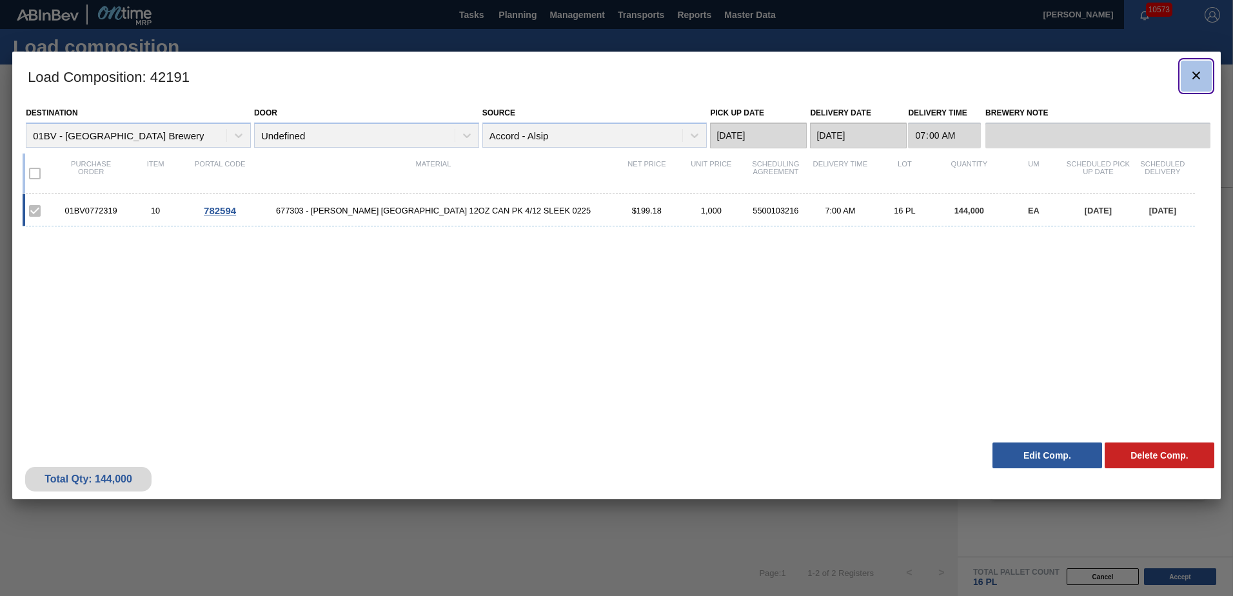
click at [1196, 77] on icon "botão de ícone" at bounding box center [1196, 75] width 15 height 15
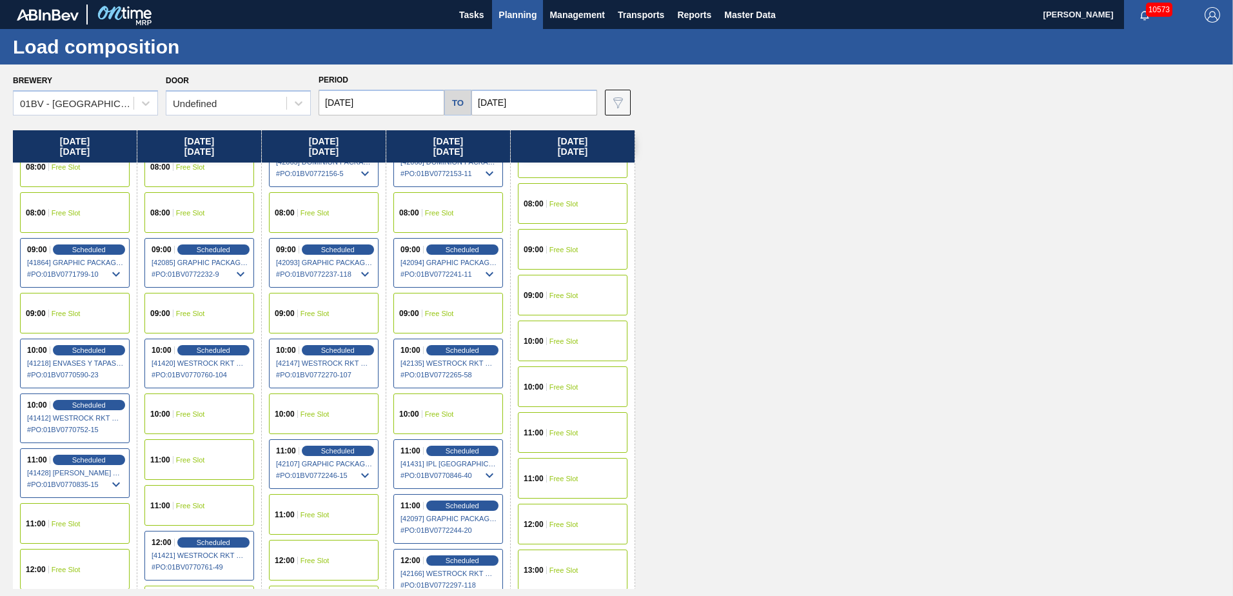
scroll to position [129, 0]
click at [515, 18] on span "Planning" at bounding box center [518, 14] width 38 height 15
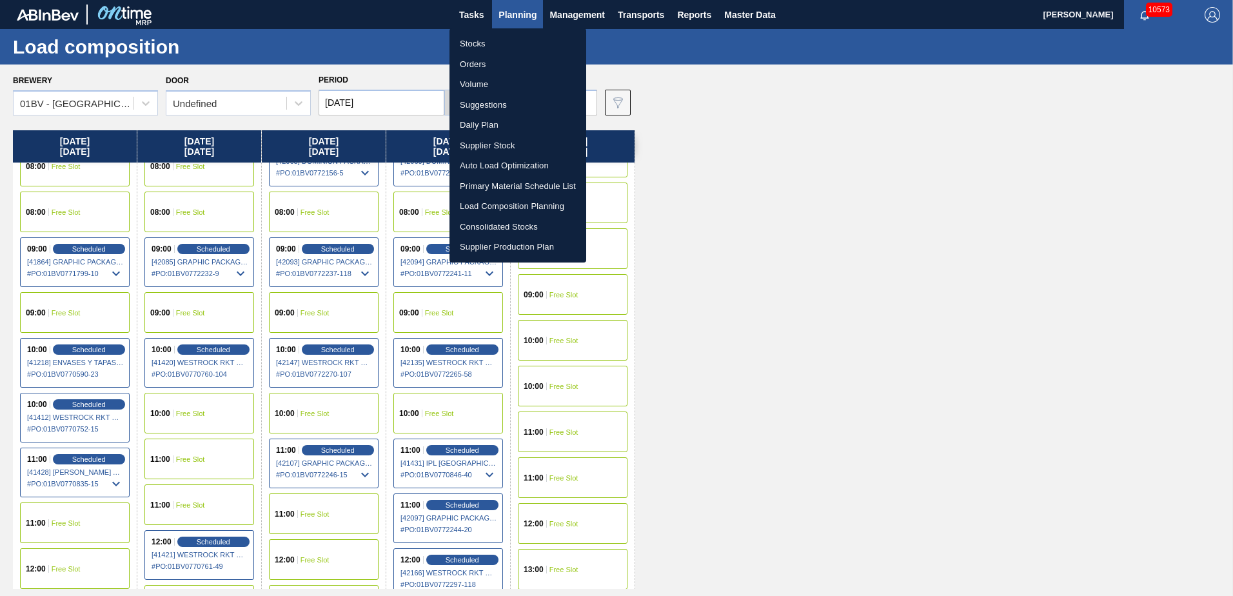
click at [513, 17] on div at bounding box center [616, 298] width 1233 height 596
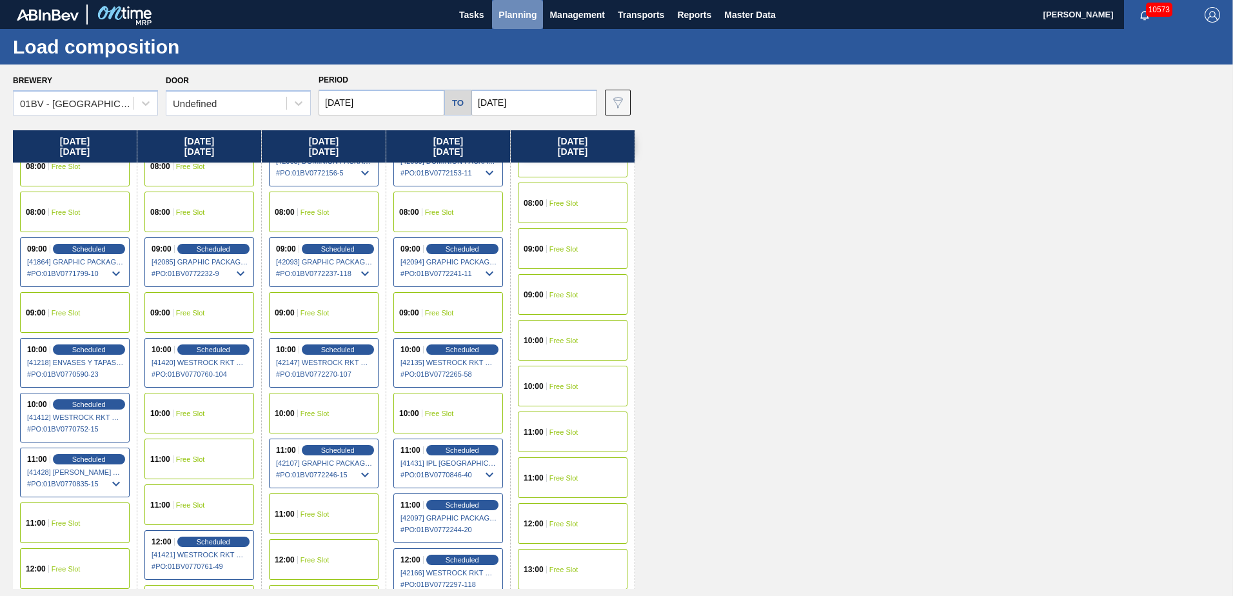
click at [515, 15] on span "Planning" at bounding box center [518, 14] width 38 height 15
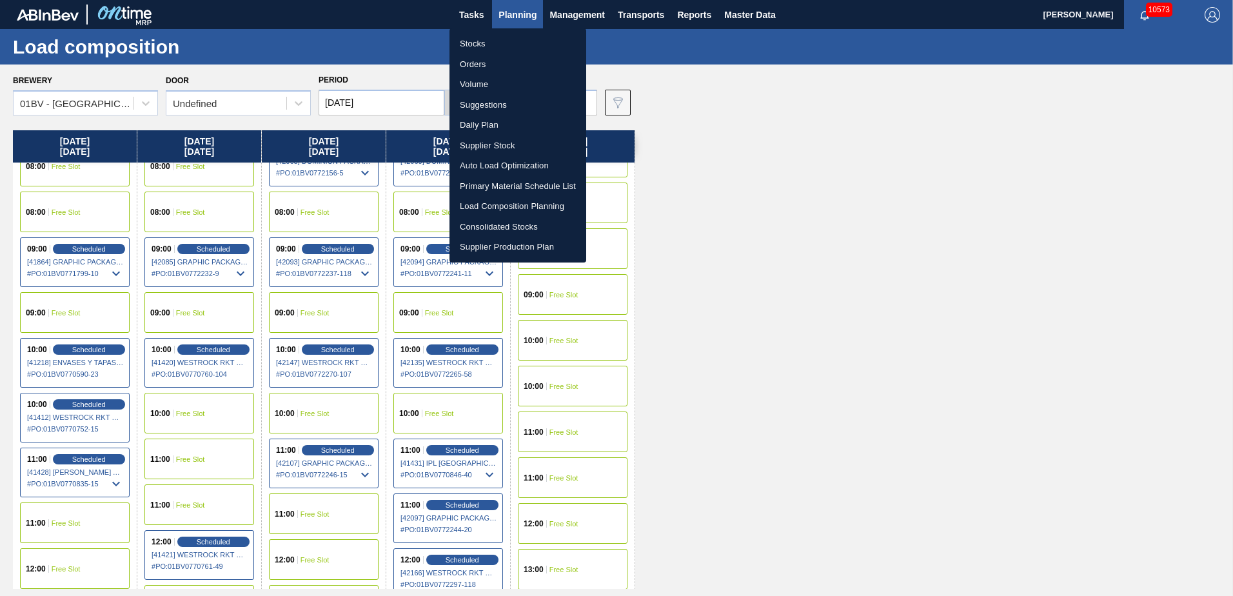
click at [488, 103] on li "Suggestions" at bounding box center [518, 105] width 137 height 21
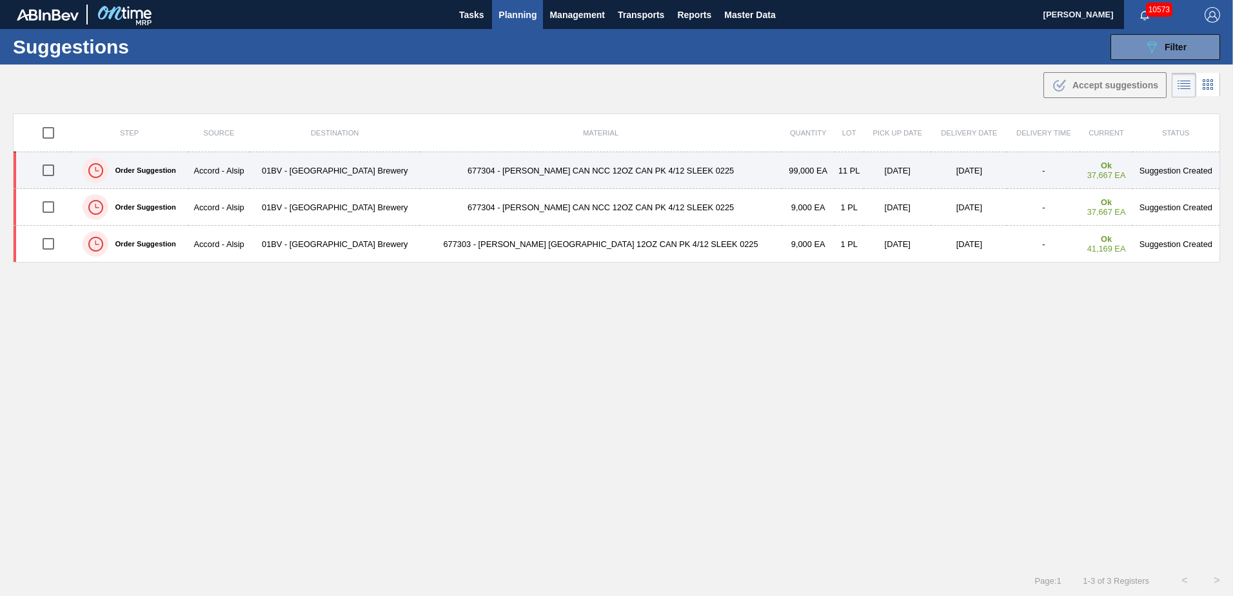
click at [54, 178] on input "checkbox" at bounding box center [48, 170] width 27 height 27
checkbox input "true"
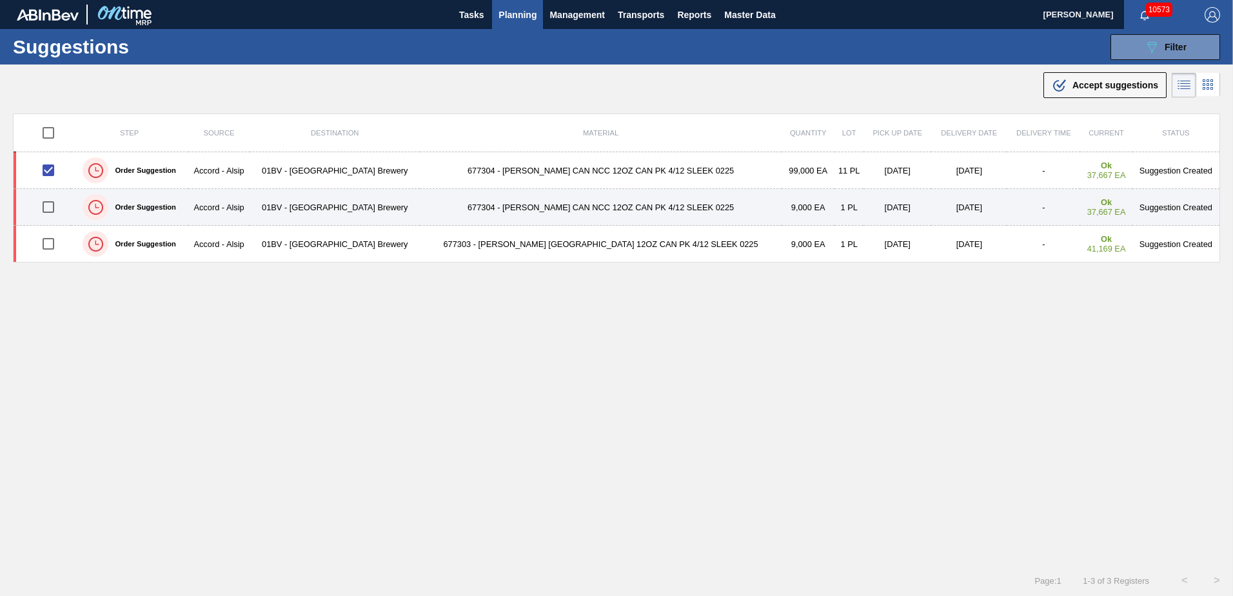
drag, startPoint x: 52, startPoint y: 204, endPoint x: 248, endPoint y: 221, distance: 196.8
click at [52, 204] on input "checkbox" at bounding box center [48, 206] width 27 height 27
checkbox input "true"
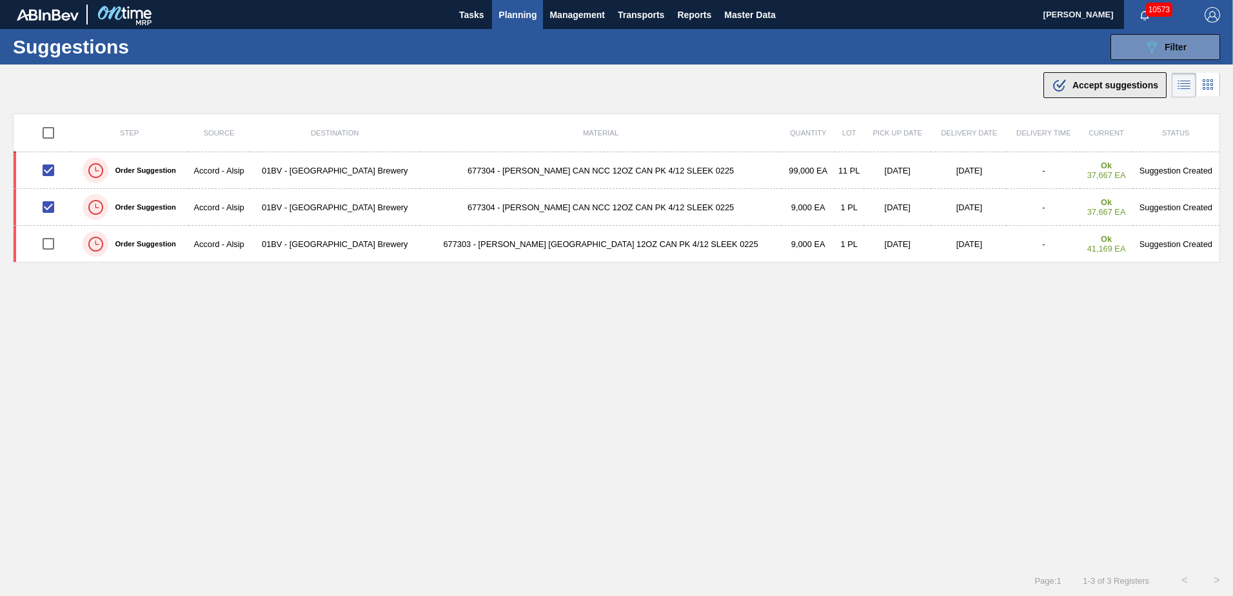
click at [1106, 82] on span "Accept suggestions" at bounding box center [1116, 85] width 86 height 10
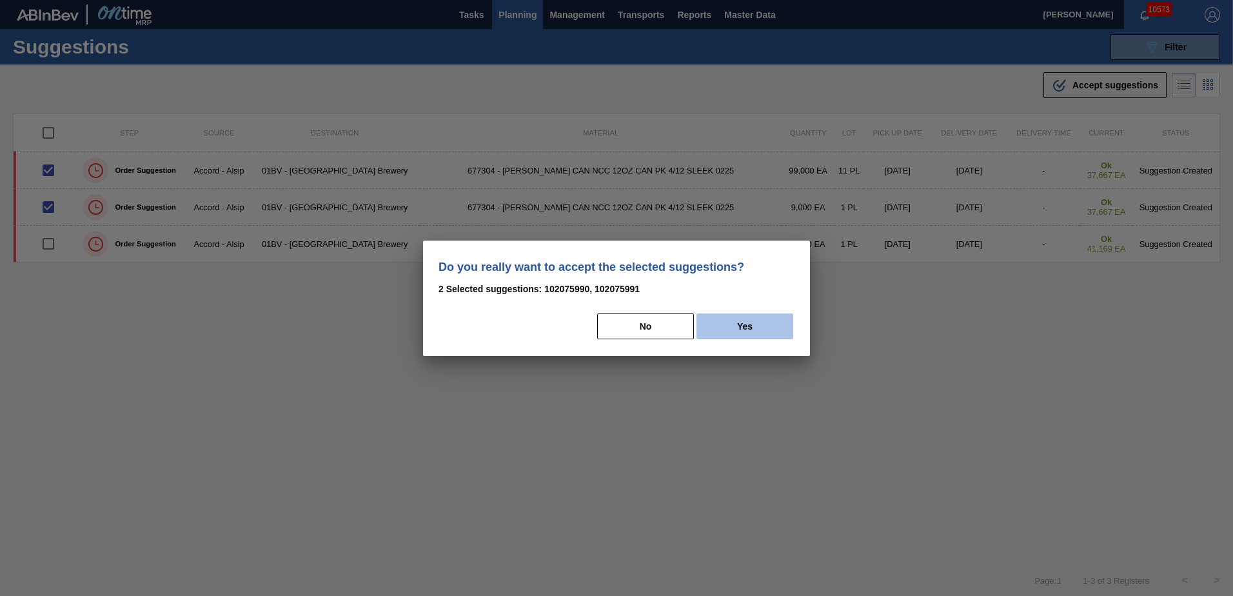
click at [749, 329] on button "Yes" at bounding box center [745, 326] width 97 height 26
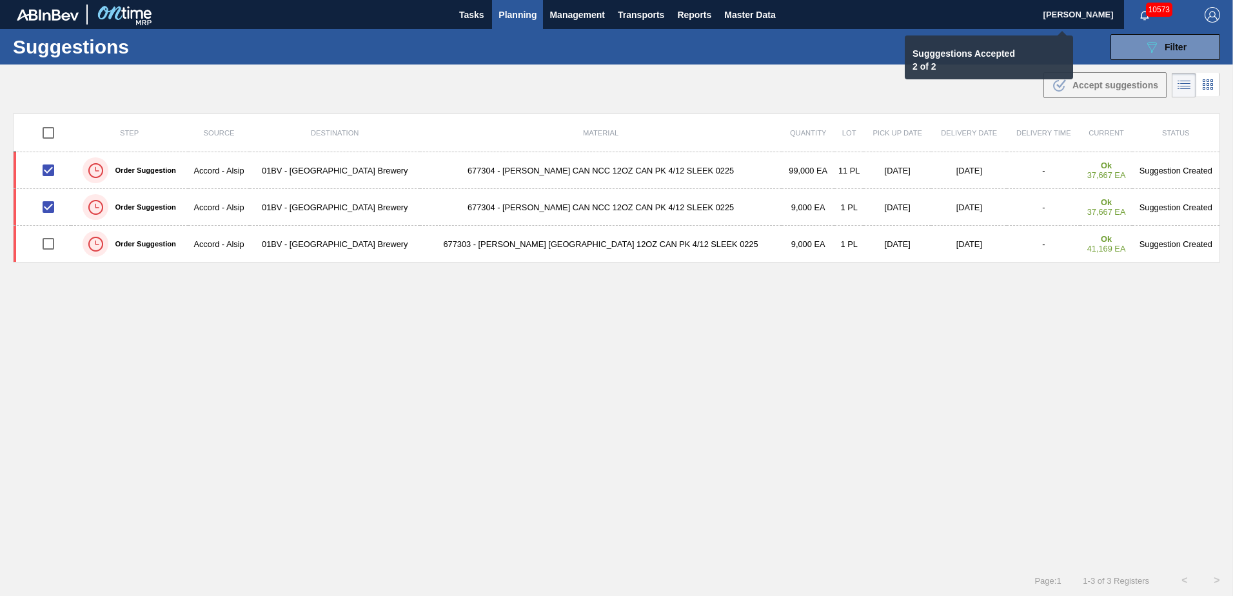
checkbox input "false"
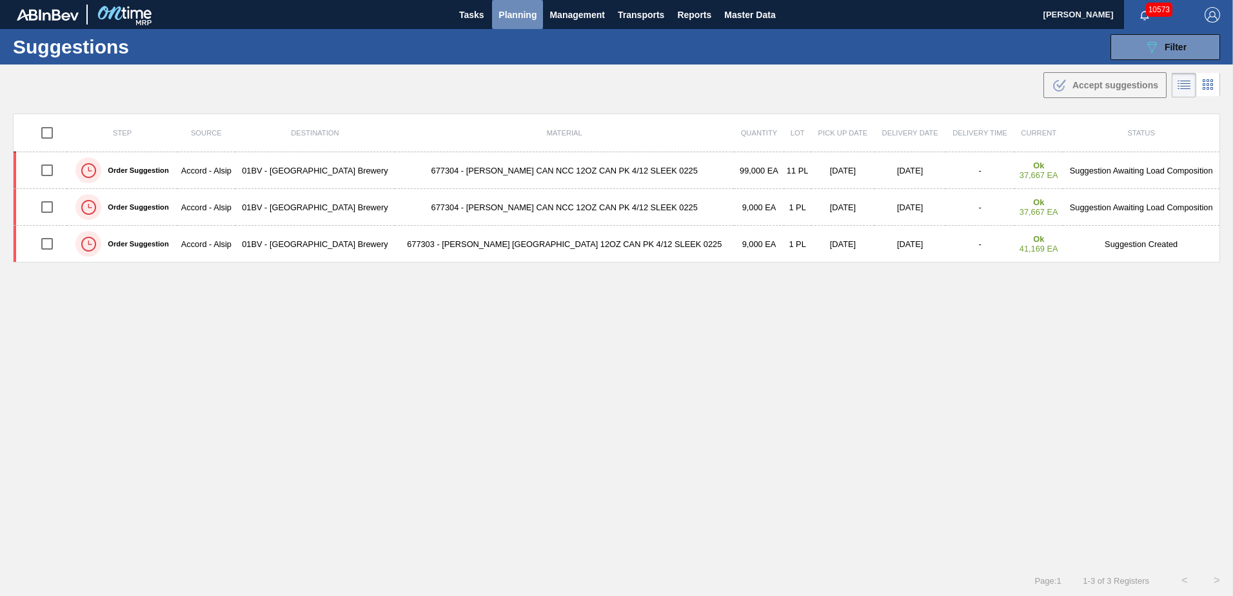
click at [515, 14] on span "Planning" at bounding box center [518, 14] width 38 height 15
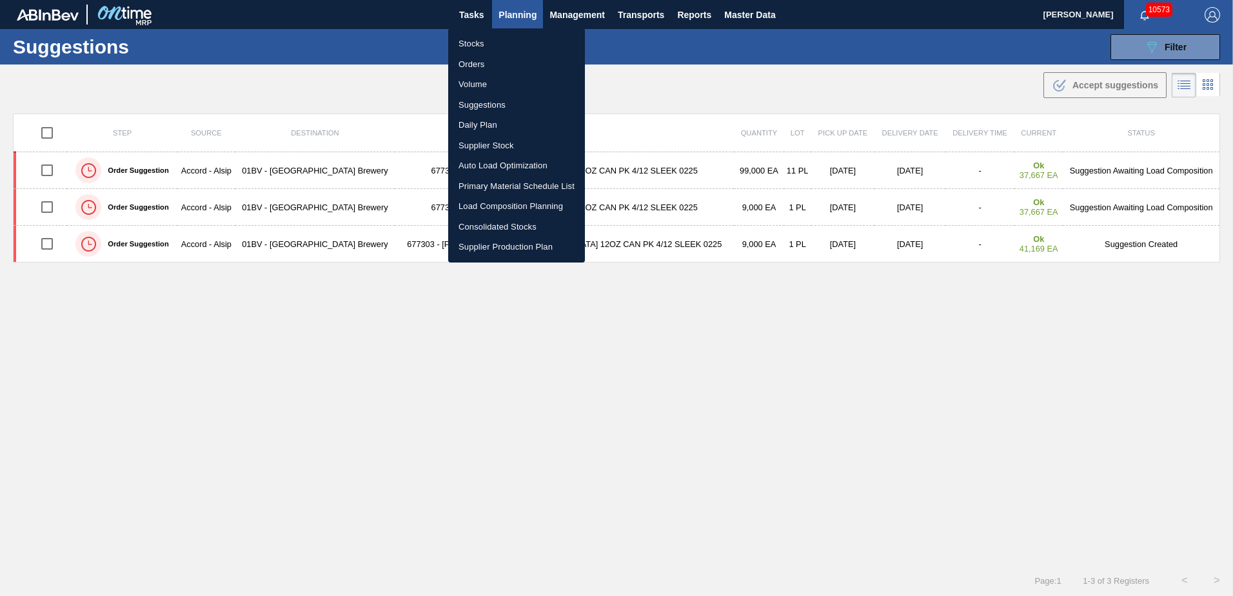
click at [471, 45] on li "Stocks" at bounding box center [516, 44] width 137 height 21
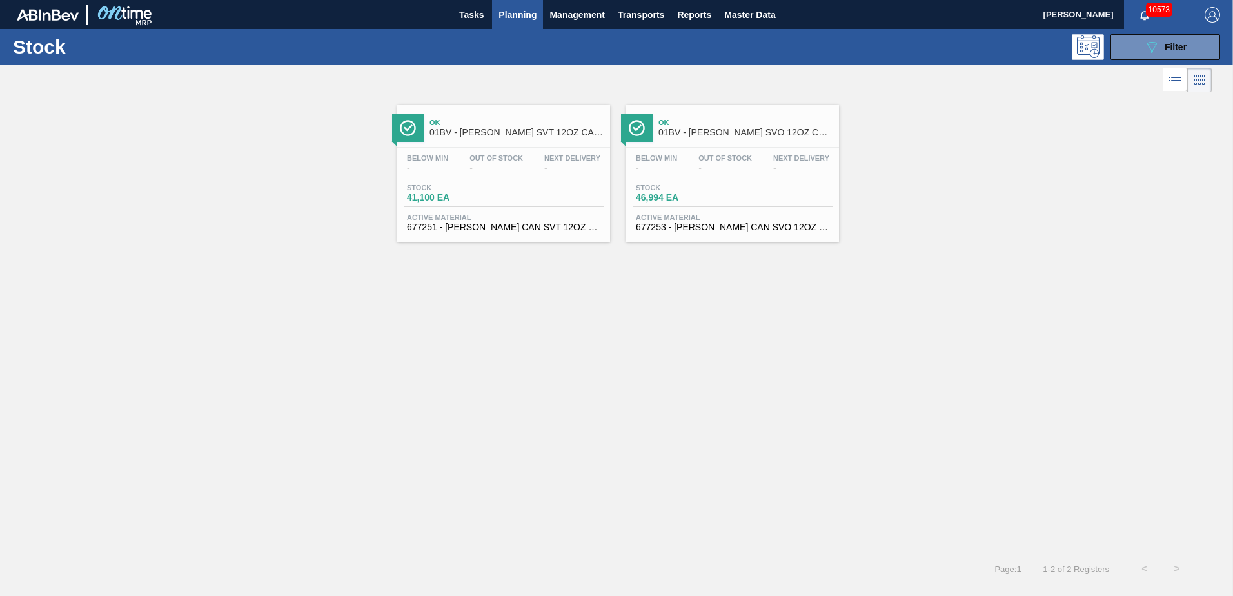
click at [508, 157] on span "Out Of Stock" at bounding box center [497, 158] width 54 height 8
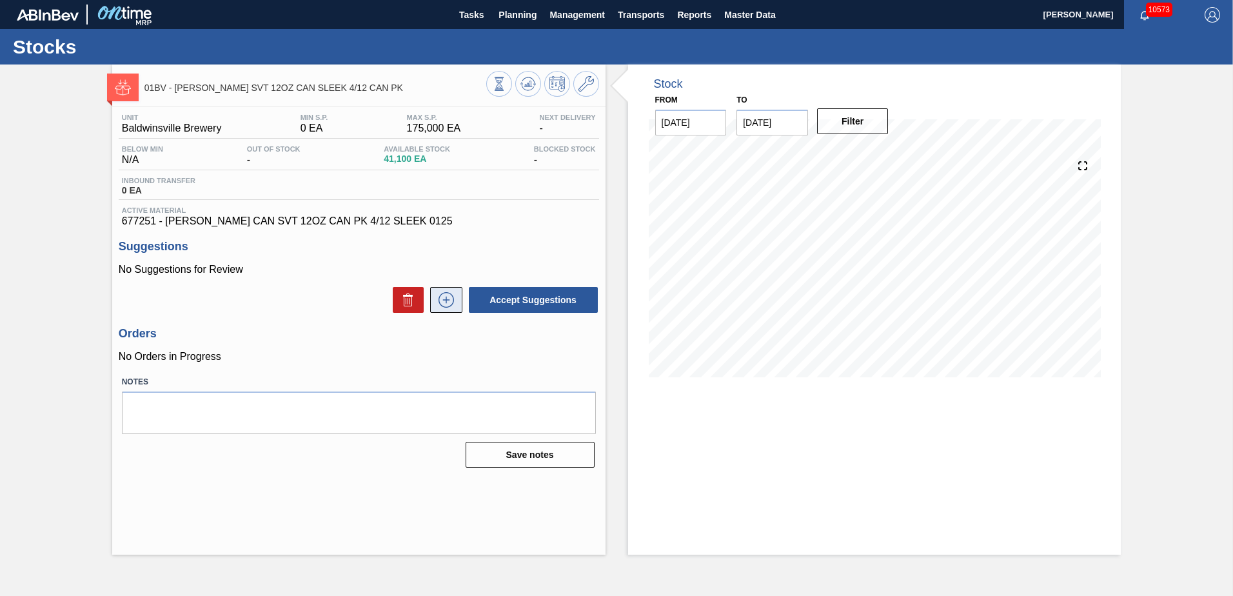
click at [438, 301] on icon at bounding box center [446, 299] width 21 height 15
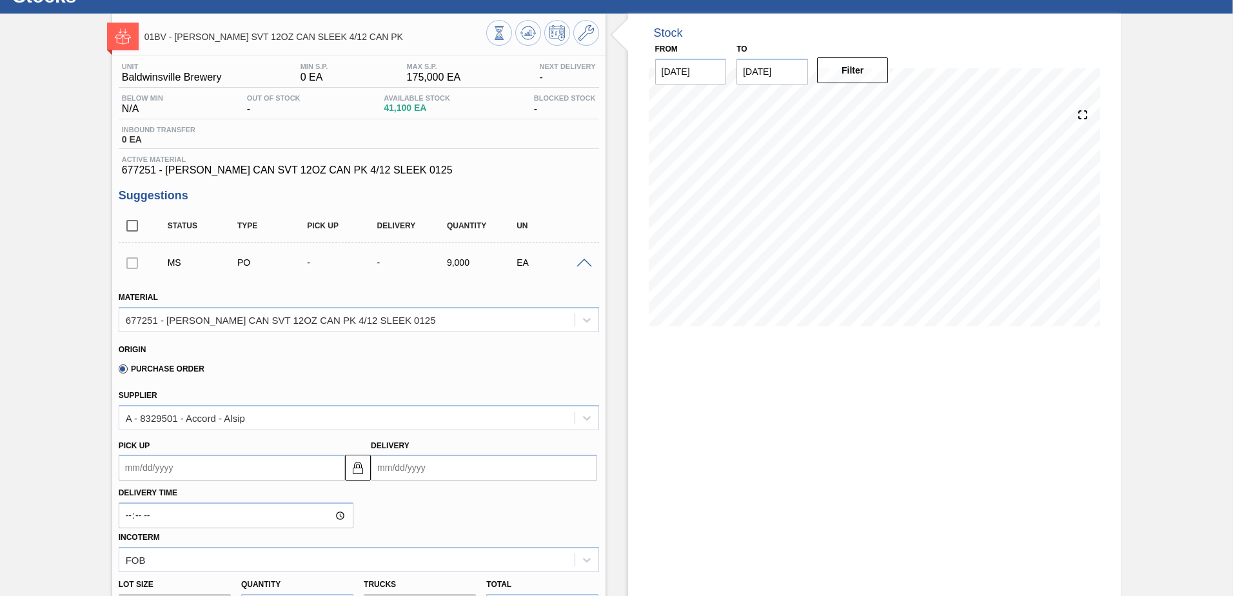
scroll to position [129, 0]
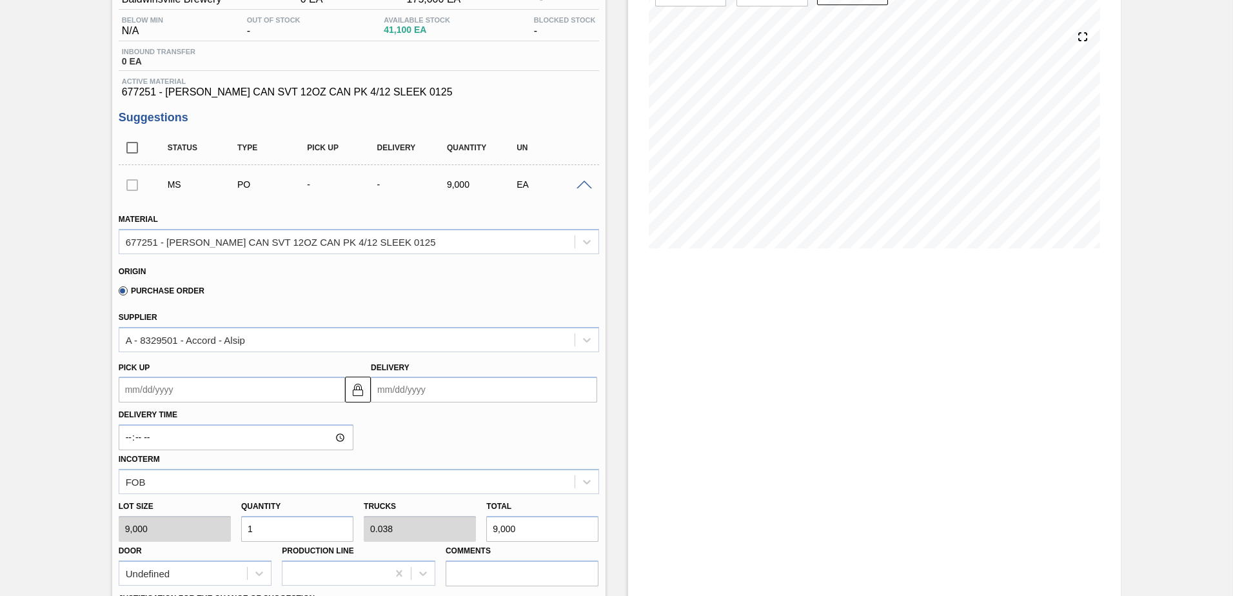
click at [467, 395] on input "Delivery" at bounding box center [484, 390] width 226 height 26
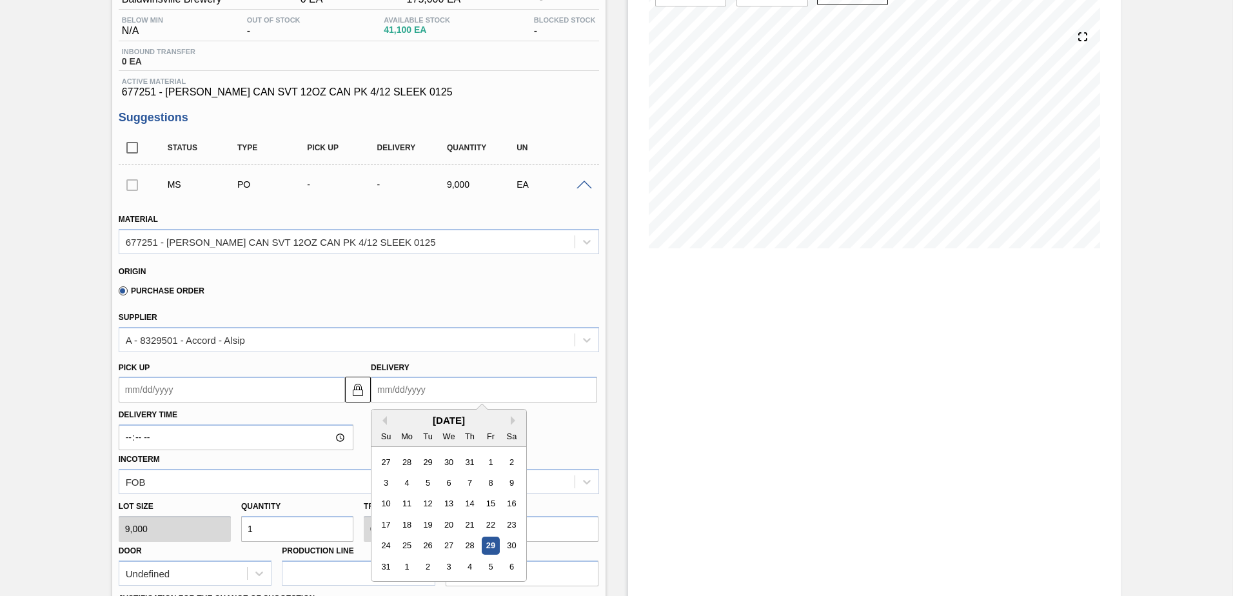
type input "9"
type up102077392 "[DATE]"
type input "9/"
type up102077392 "[DATE]"
type input "9/9"
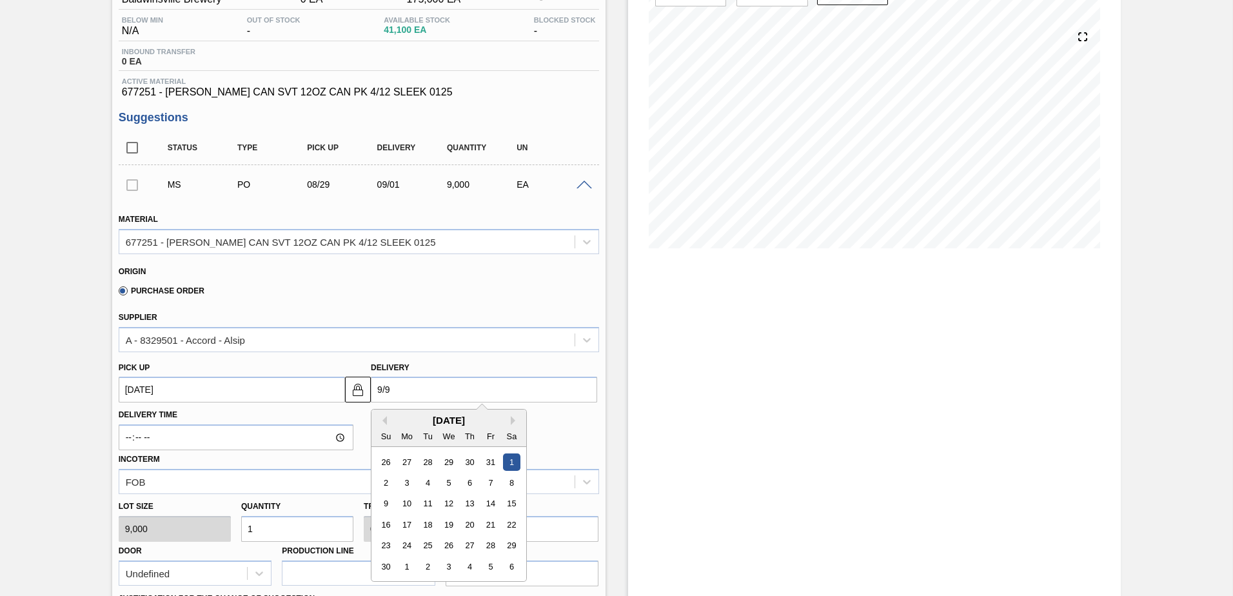
type up102077392 "[DATE]"
type input "9/9/2"
type up102077392 "[DATE]"
type input "[DATE]"
type up102077392 "[DATE]"
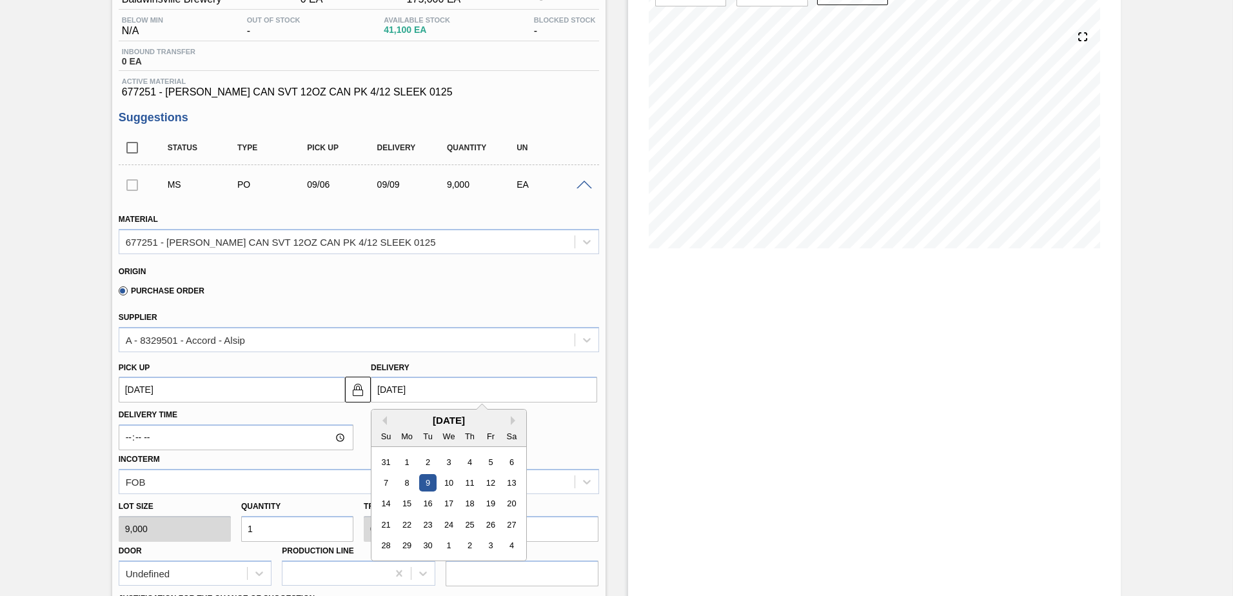
type input "[DATE]"
click at [263, 535] on input "1" at bounding box center [297, 529] width 112 height 26
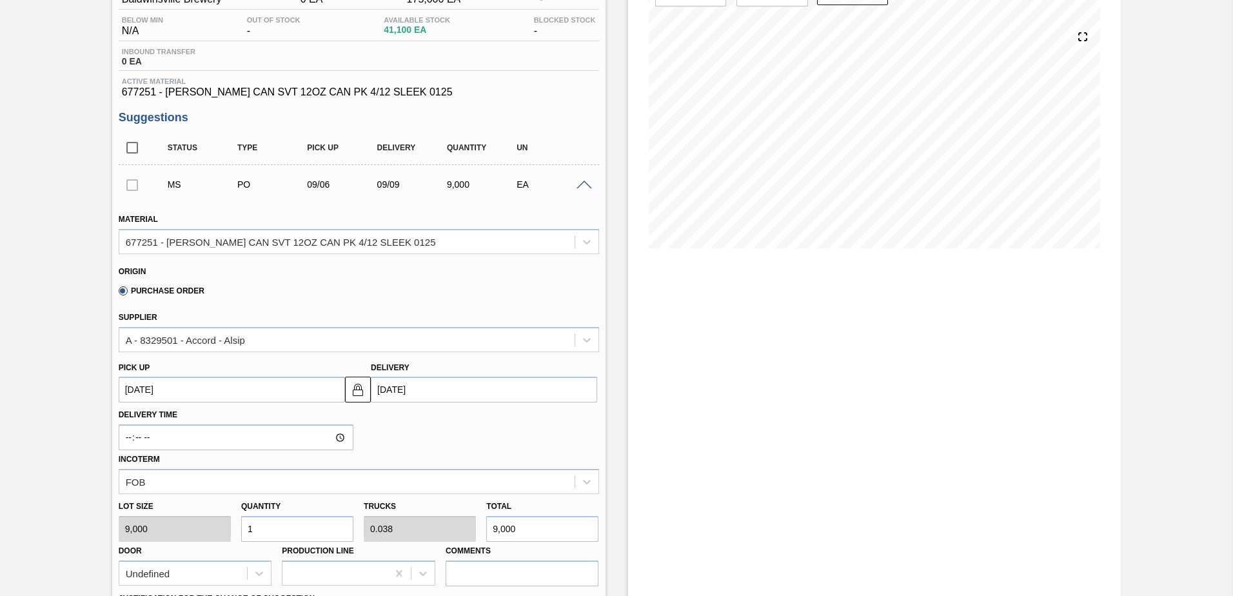
type input "0"
type input "0.001"
type input "60"
type input "0.067"
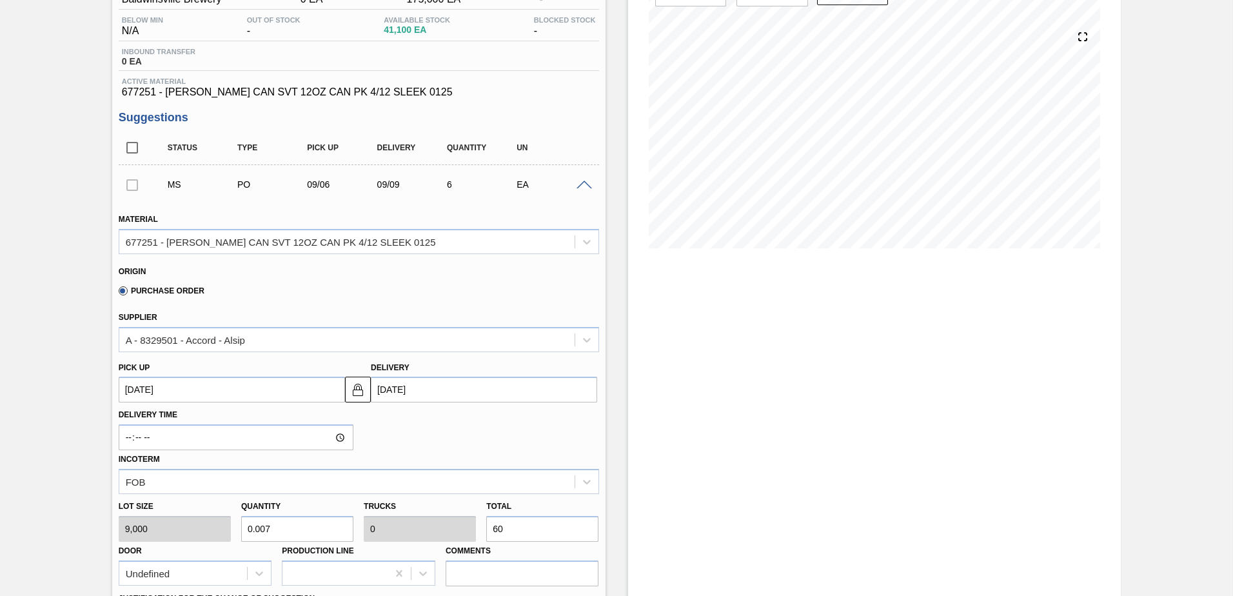
type input "0.003"
type input "600"
type input "0.667"
type input "0.026"
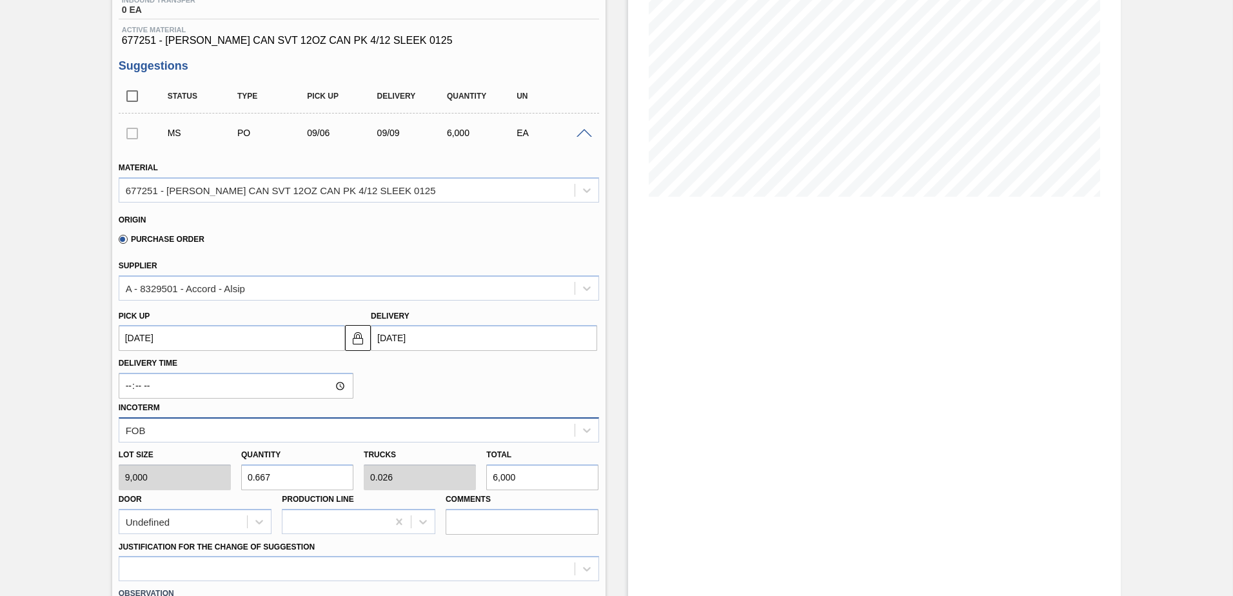
scroll to position [322, 0]
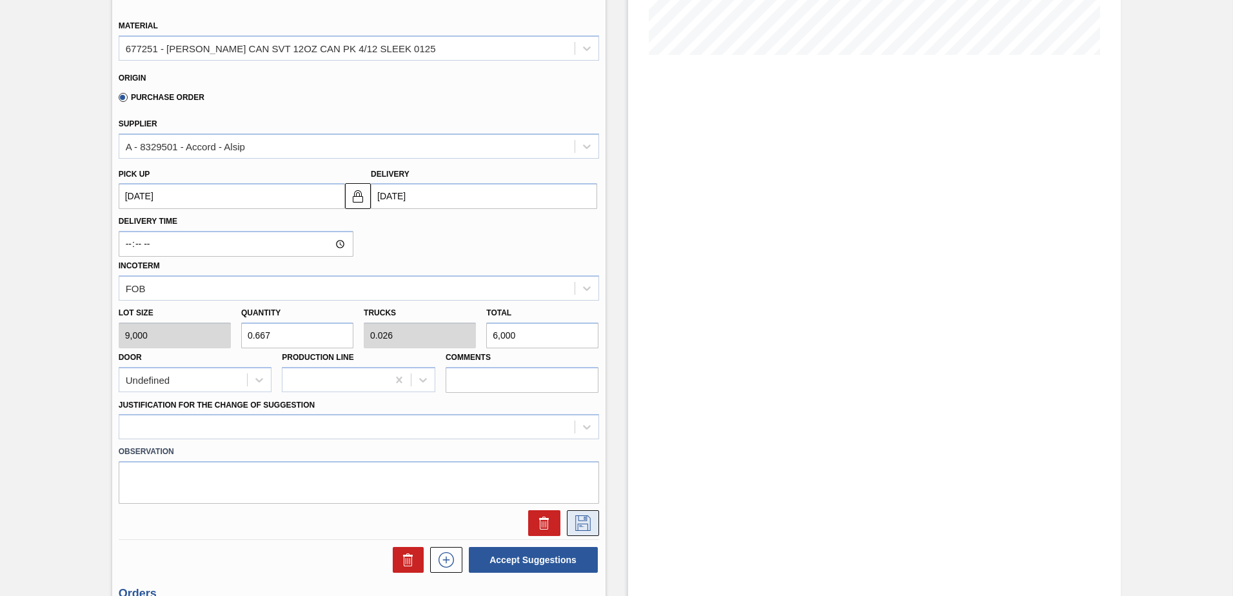
type input "6,000"
click at [586, 519] on icon at bounding box center [583, 522] width 21 height 15
click at [587, 430] on div at bounding box center [359, 426] width 481 height 25
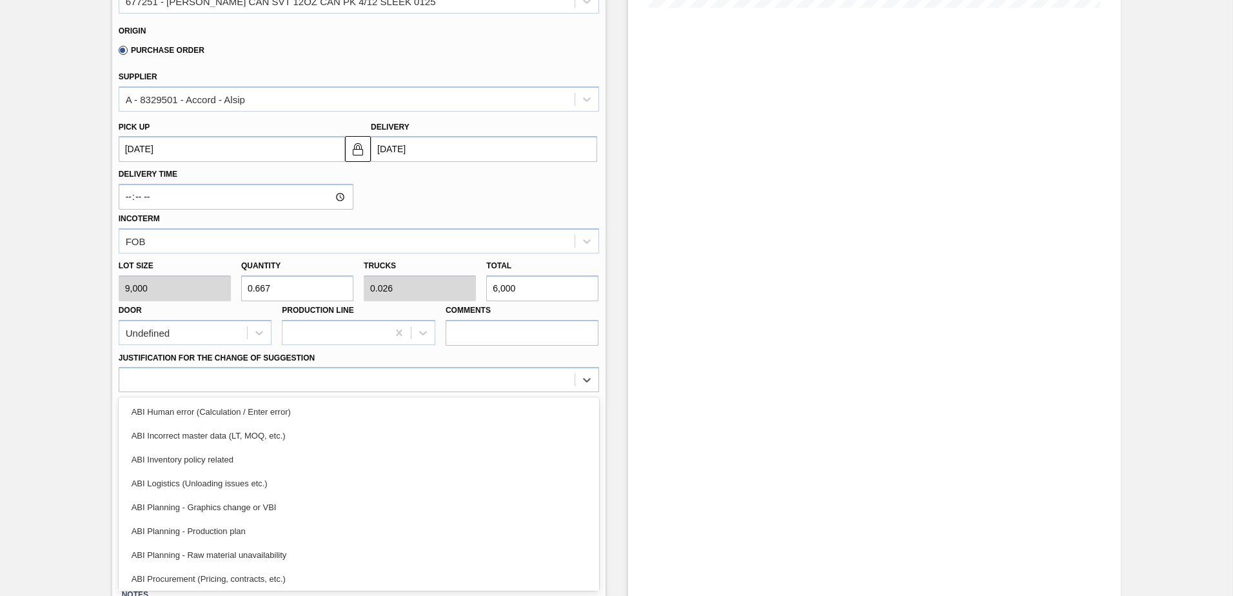
drag, startPoint x: 197, startPoint y: 460, endPoint x: 307, endPoint y: 449, distance: 110.2
click at [197, 460] on div "ABI Inventory policy related" at bounding box center [359, 460] width 481 height 24
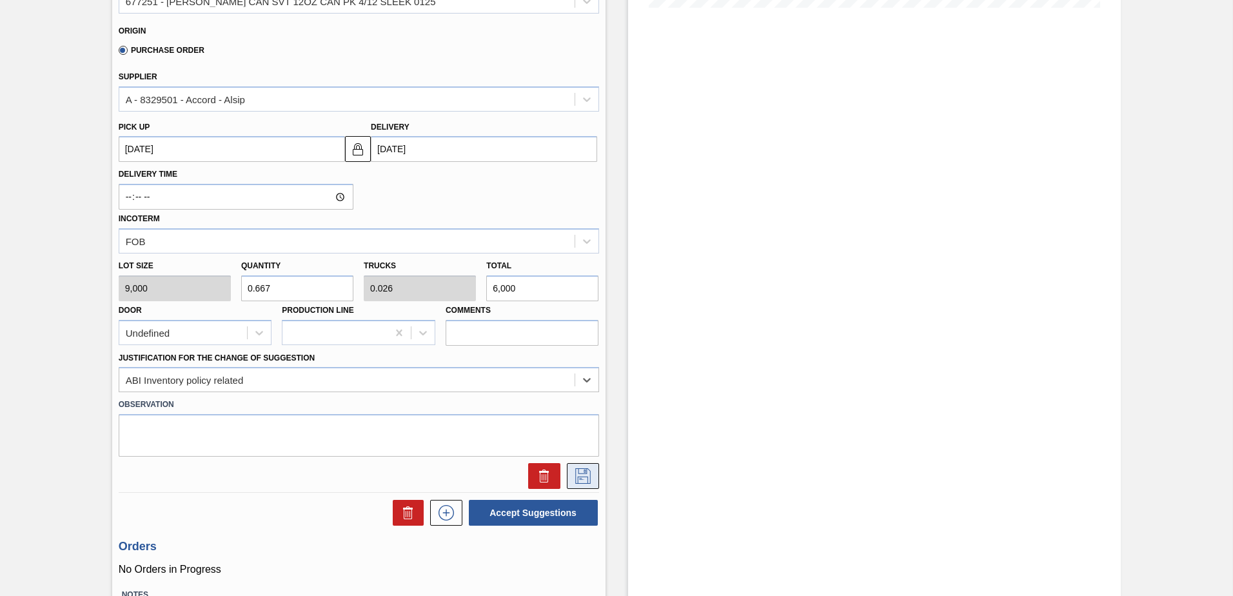
click at [587, 473] on icon at bounding box center [583, 475] width 21 height 15
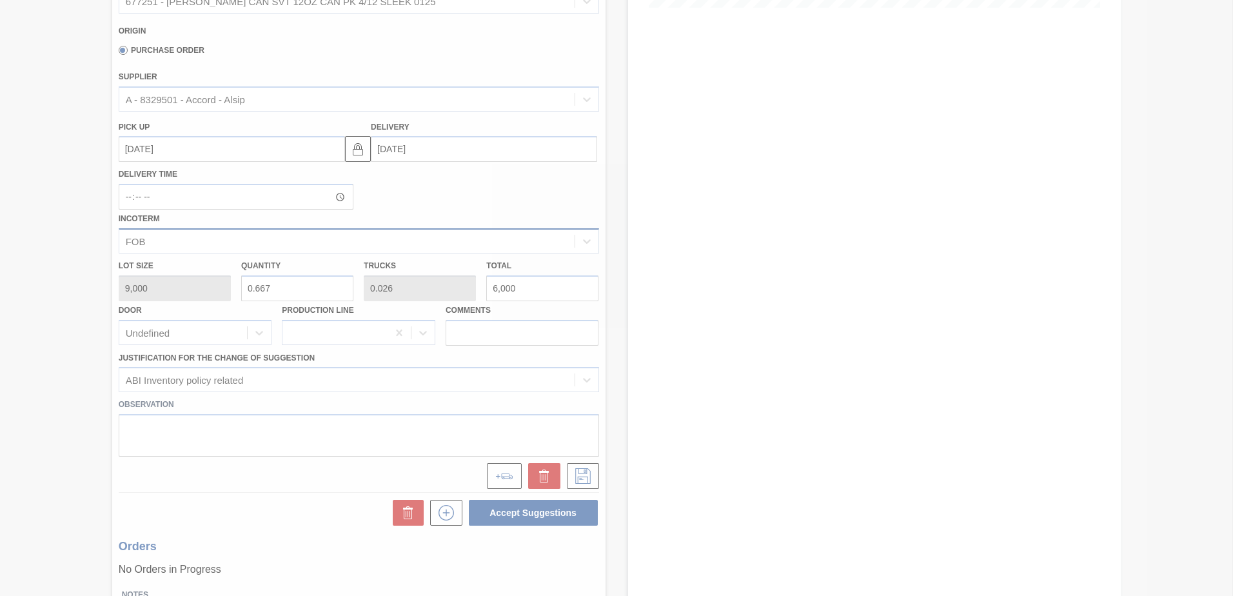
scroll to position [0, 0]
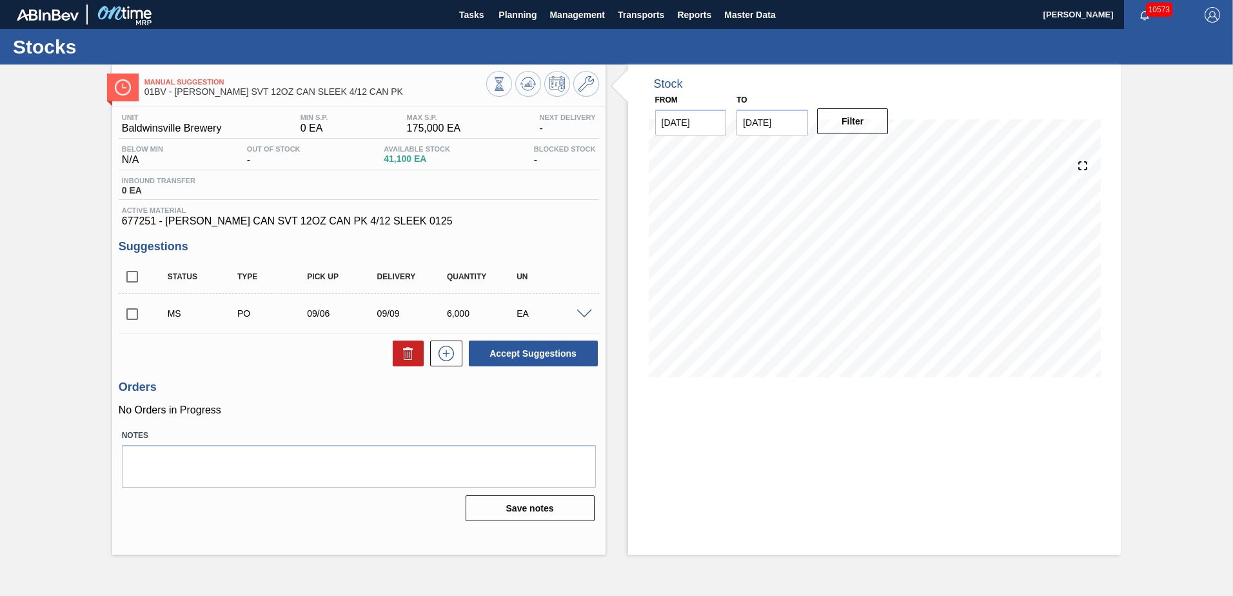
click at [134, 314] on input "checkbox" at bounding box center [132, 314] width 27 height 27
click at [530, 357] on button "Accept Suggestions" at bounding box center [533, 354] width 129 height 26
click at [130, 317] on input "checkbox" at bounding box center [132, 314] width 27 height 27
checkbox input "true"
click at [581, 312] on span at bounding box center [584, 315] width 15 height 10
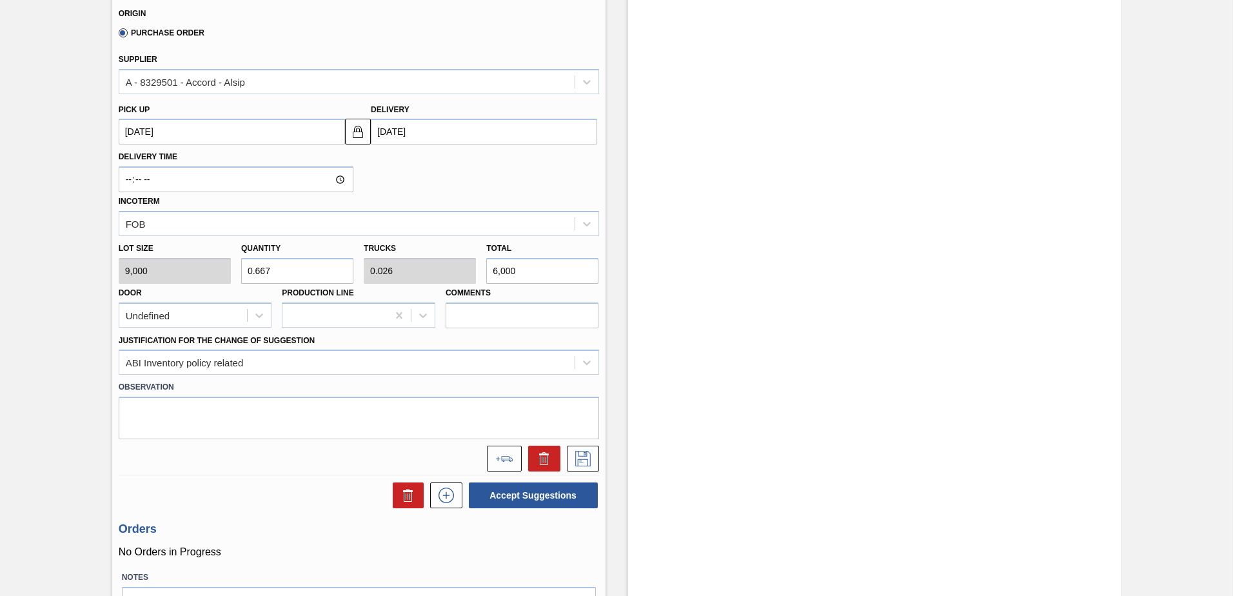
scroll to position [451, 0]
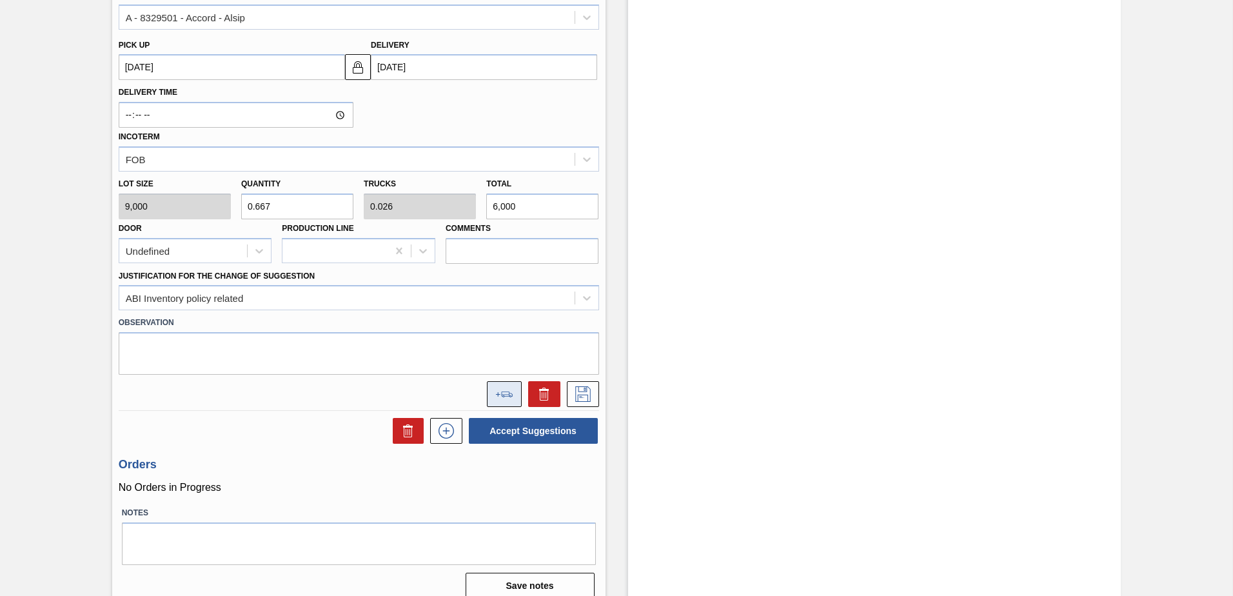
click at [501, 386] on button at bounding box center [504, 394] width 35 height 26
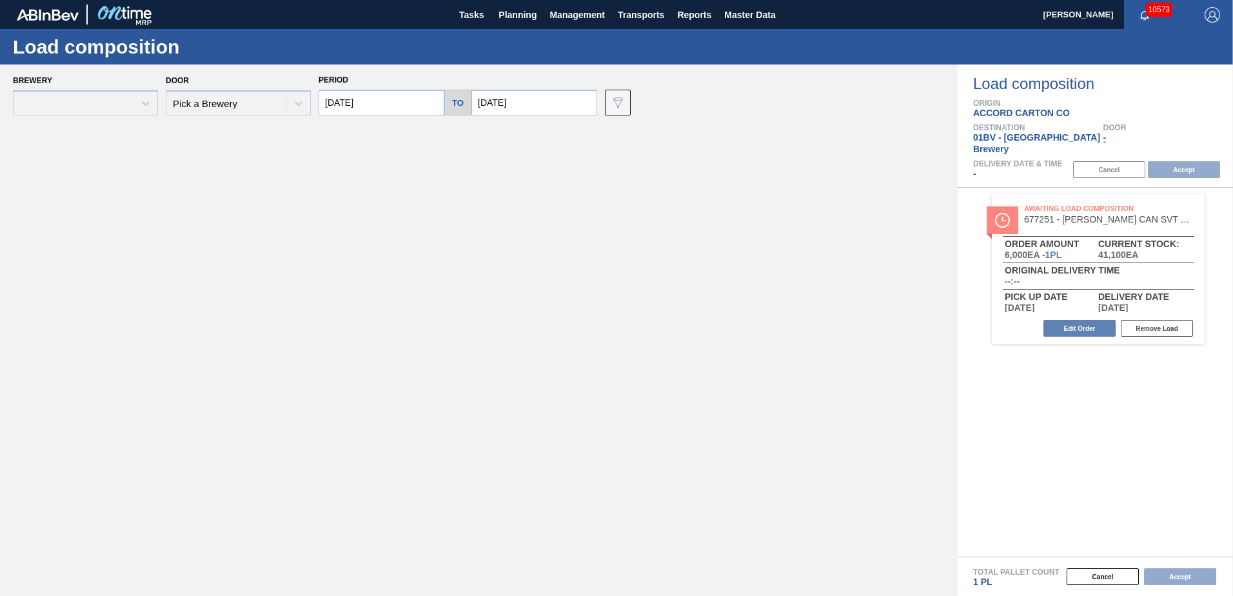
type input "[DATE]"
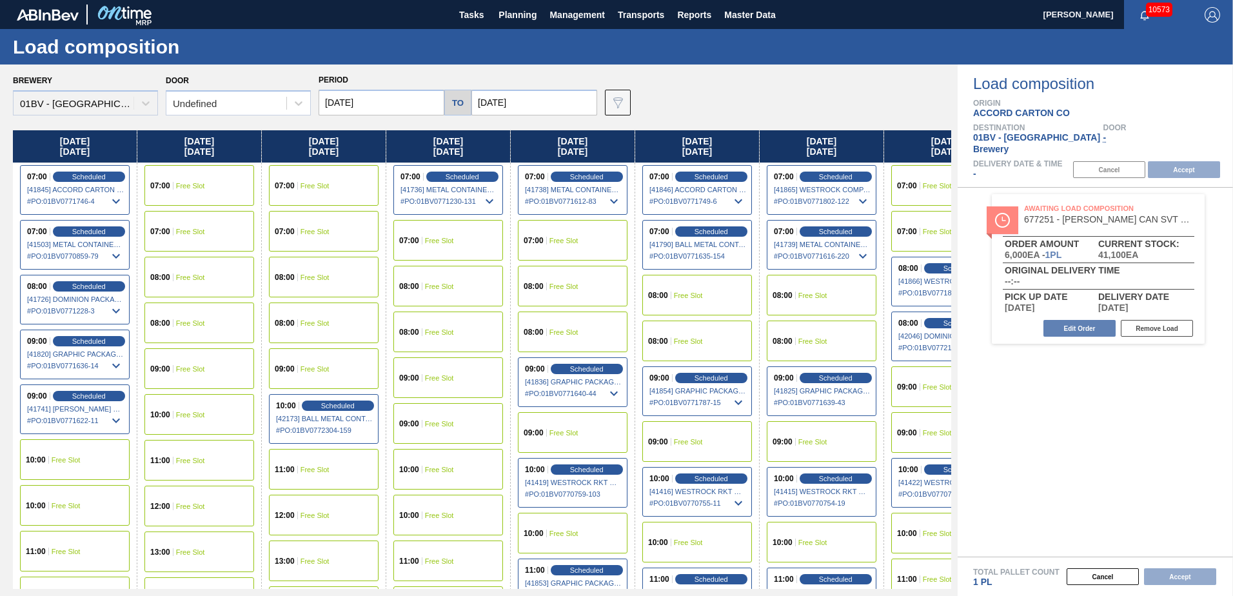
click at [390, 101] on input "[DATE]" at bounding box center [382, 103] width 126 height 26
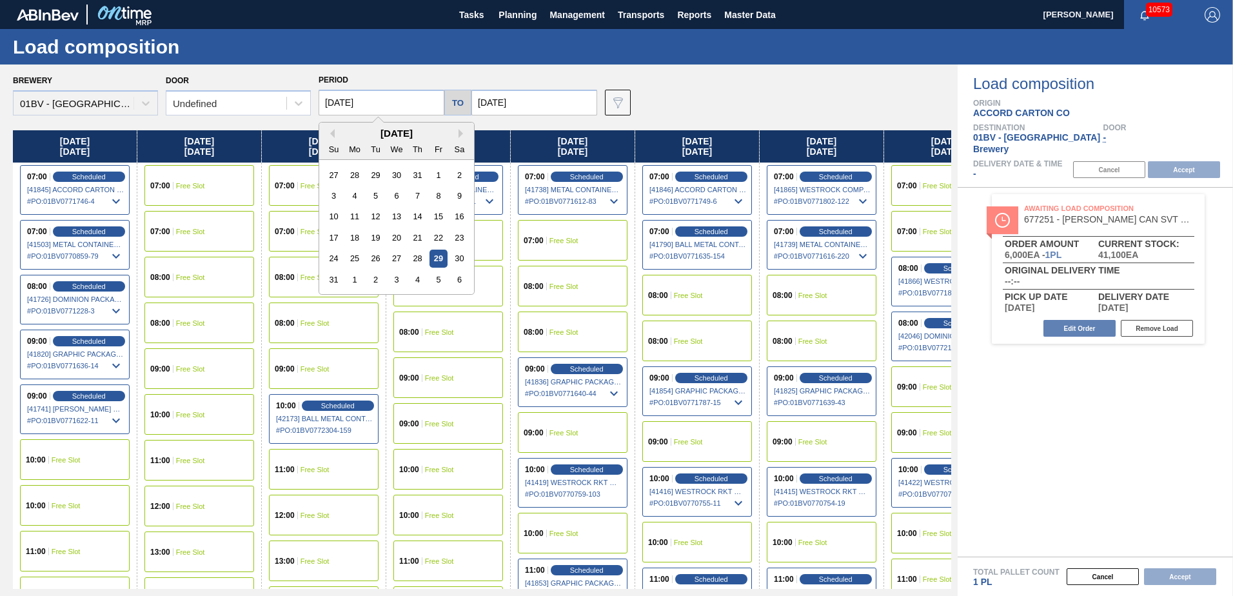
click at [534, 104] on input "[DATE]" at bounding box center [534, 103] width 126 height 26
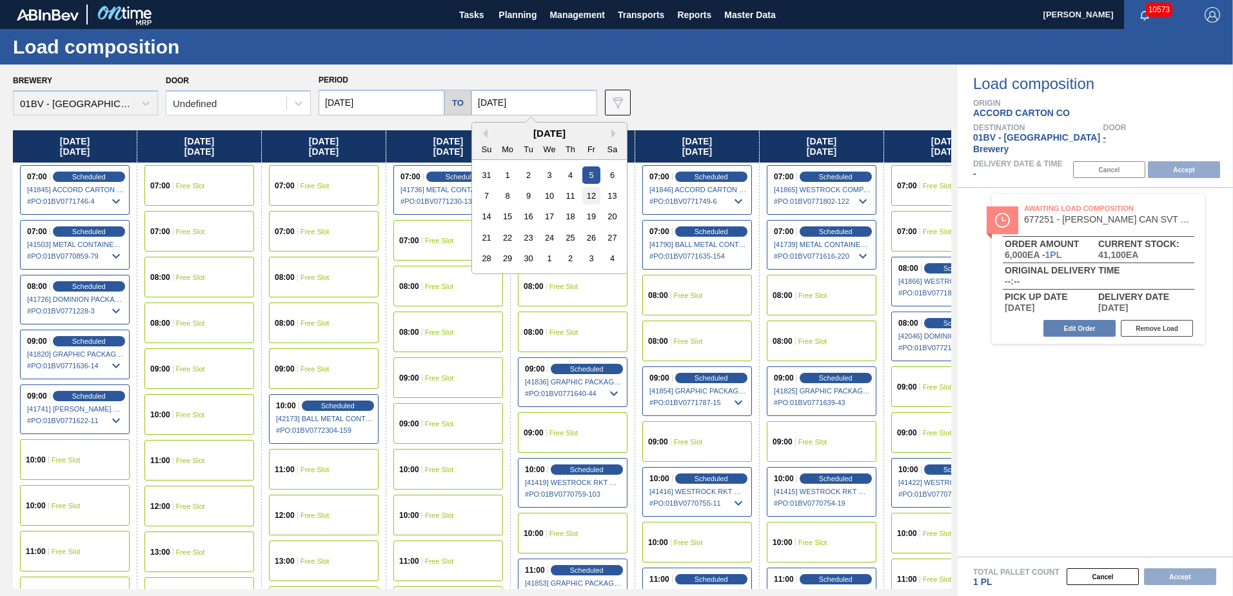
click at [590, 194] on div "12" at bounding box center [590, 195] width 17 height 17
type input "[DATE]"
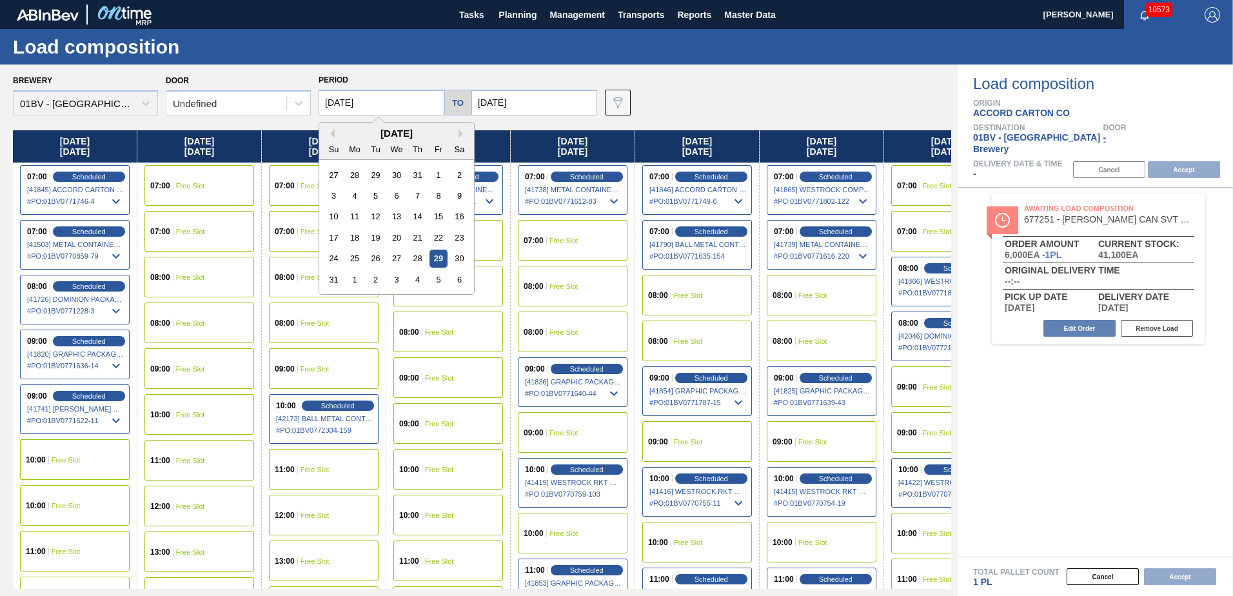
click at [387, 101] on input "[DATE]" at bounding box center [382, 103] width 126 height 26
click at [460, 134] on button "Next Month" at bounding box center [463, 133] width 9 height 9
click at [359, 199] on div "8" at bounding box center [354, 195] width 17 height 17
type input "[DATE]"
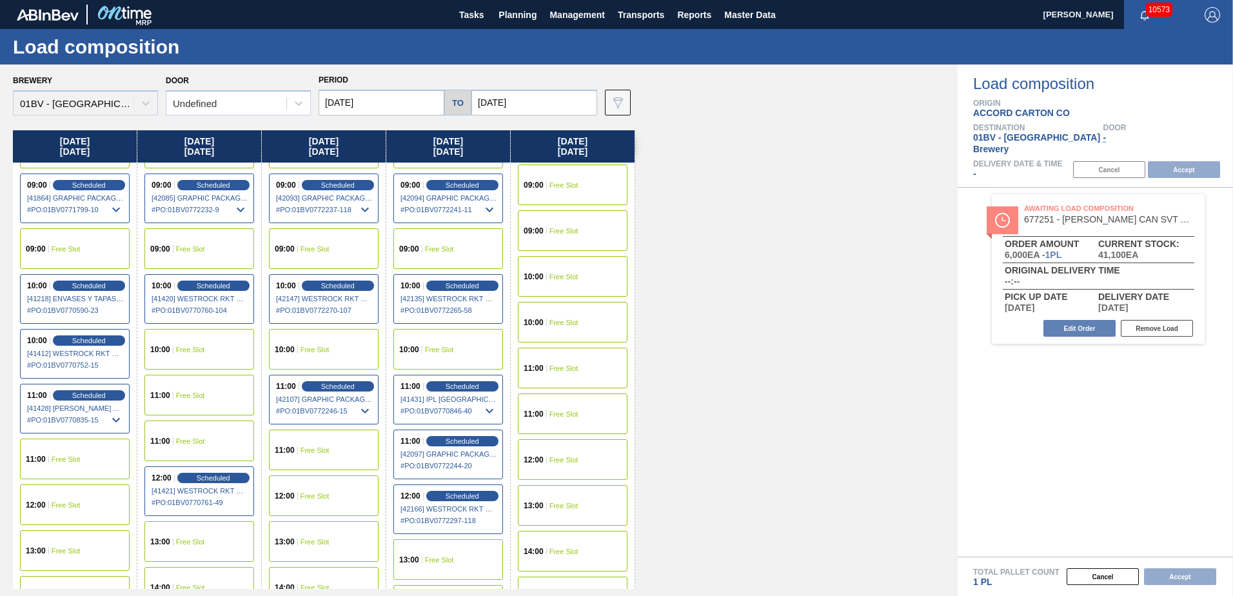
scroll to position [193, 0]
click at [190, 356] on div "10:00 Free Slot" at bounding box center [199, 348] width 110 height 41
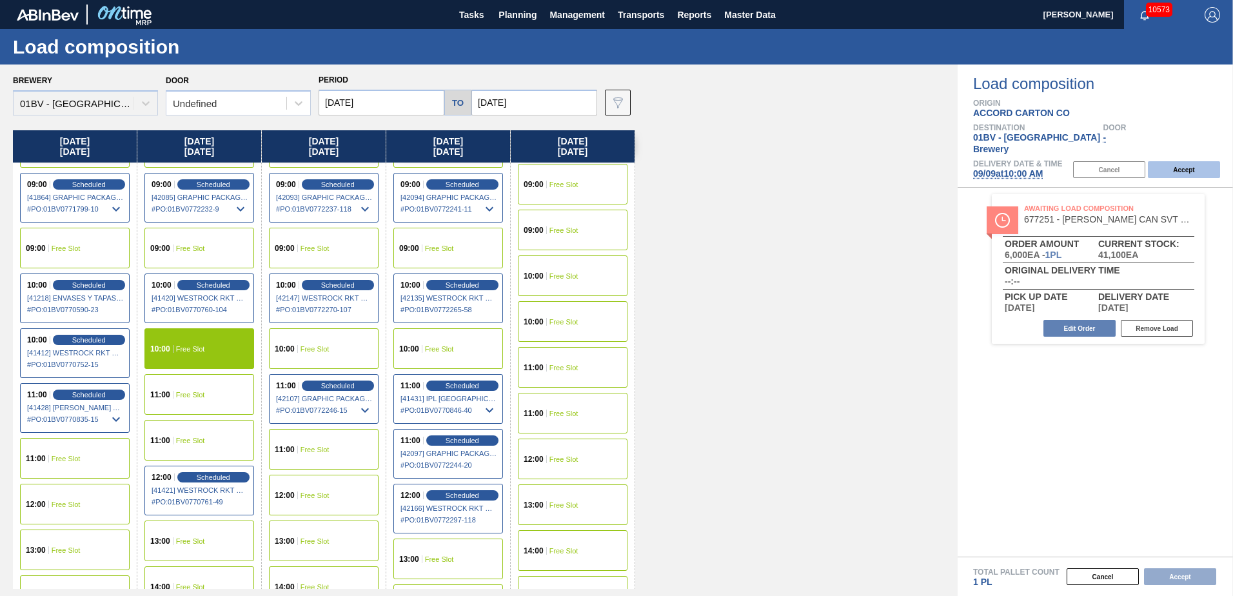
click at [1184, 161] on button "Accept" at bounding box center [1184, 169] width 72 height 17
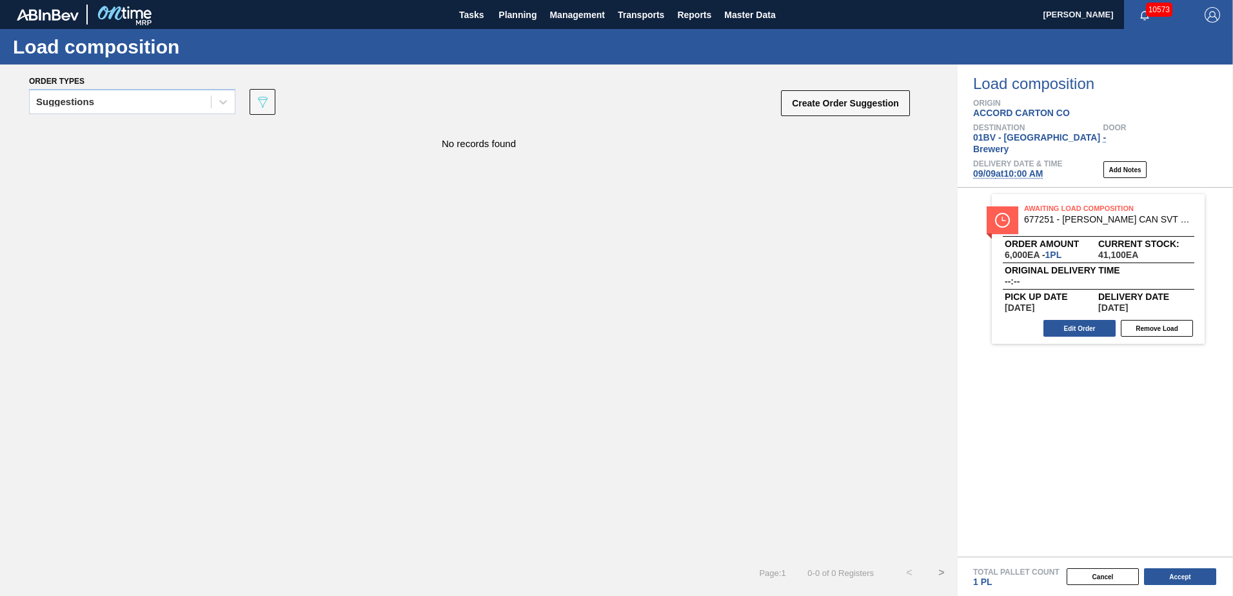
click at [221, 103] on icon at bounding box center [223, 101] width 13 height 13
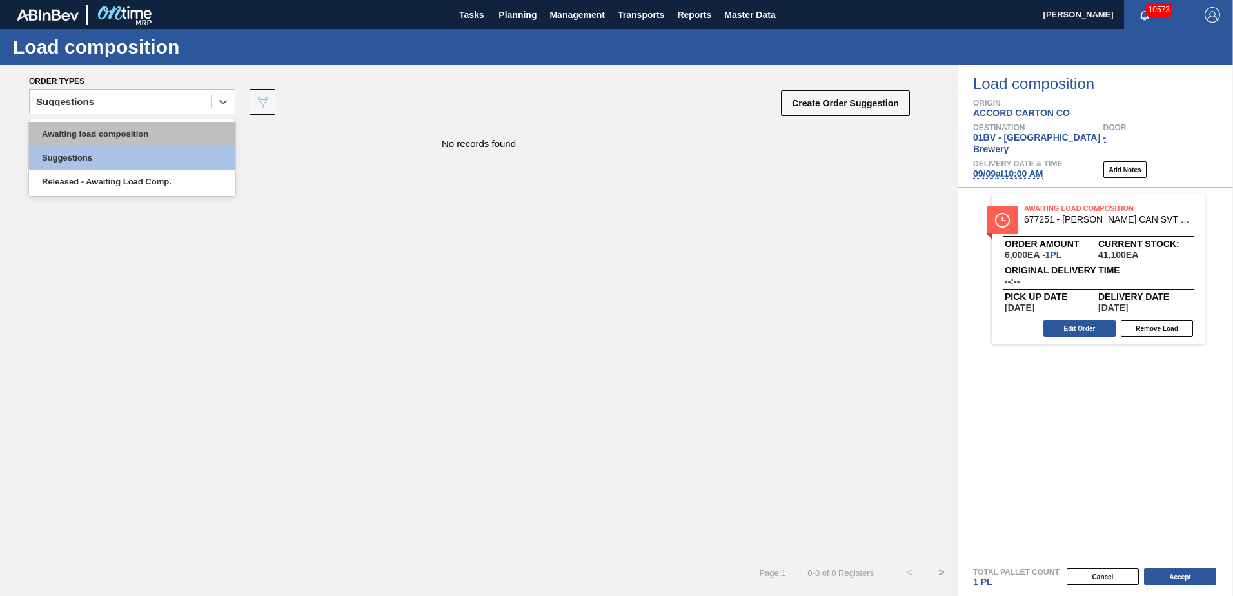
click at [164, 134] on div "Awaiting load composition" at bounding box center [132, 134] width 206 height 24
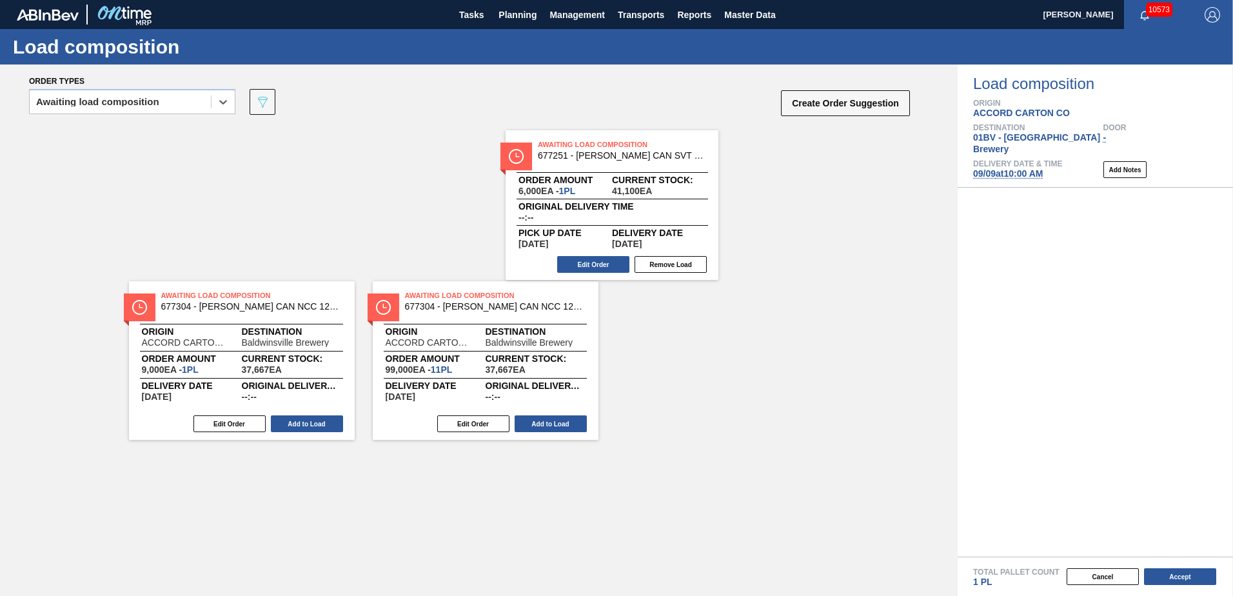
drag, startPoint x: 1067, startPoint y: 225, endPoint x: 577, endPoint y: 173, distance: 492.3
click at [577, 173] on div "Order types option Awaiting load composition, selected. Select is focused ,type…" at bounding box center [616, 329] width 1233 height 531
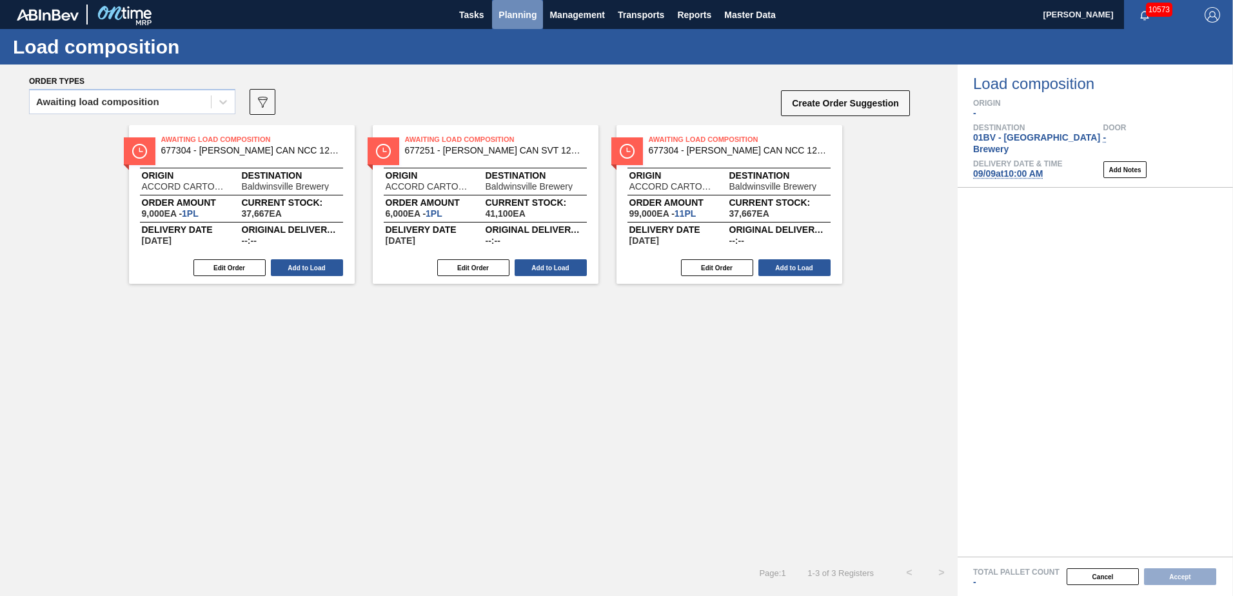
click at [514, 17] on span "Planning" at bounding box center [518, 14] width 38 height 15
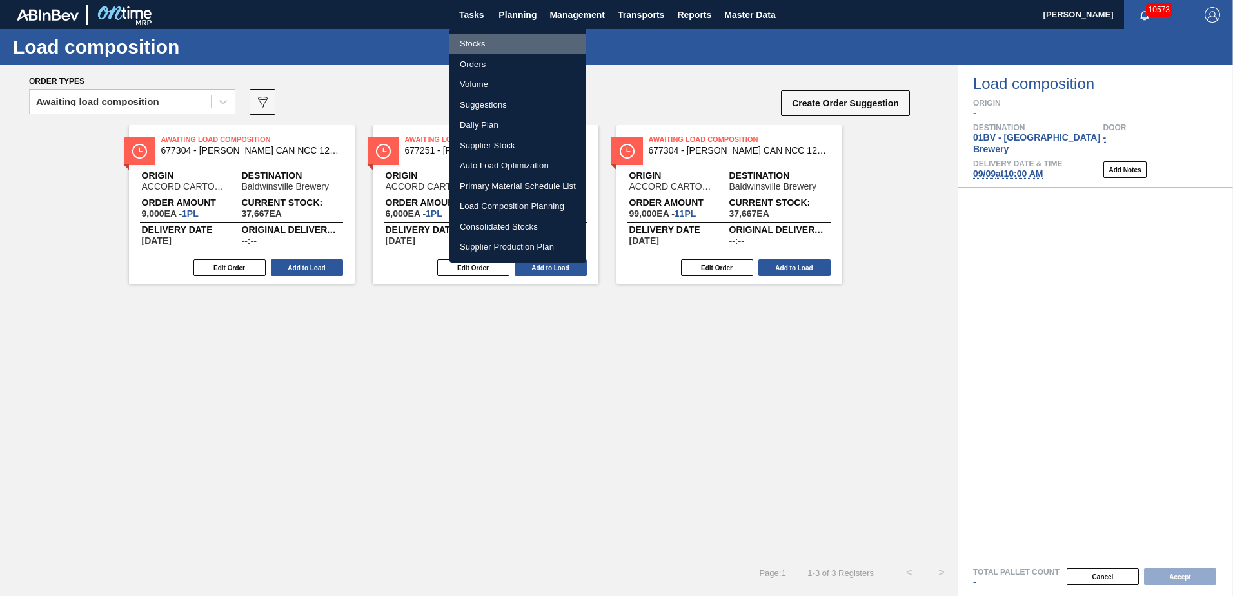
click at [472, 42] on li "Stocks" at bounding box center [518, 44] width 137 height 21
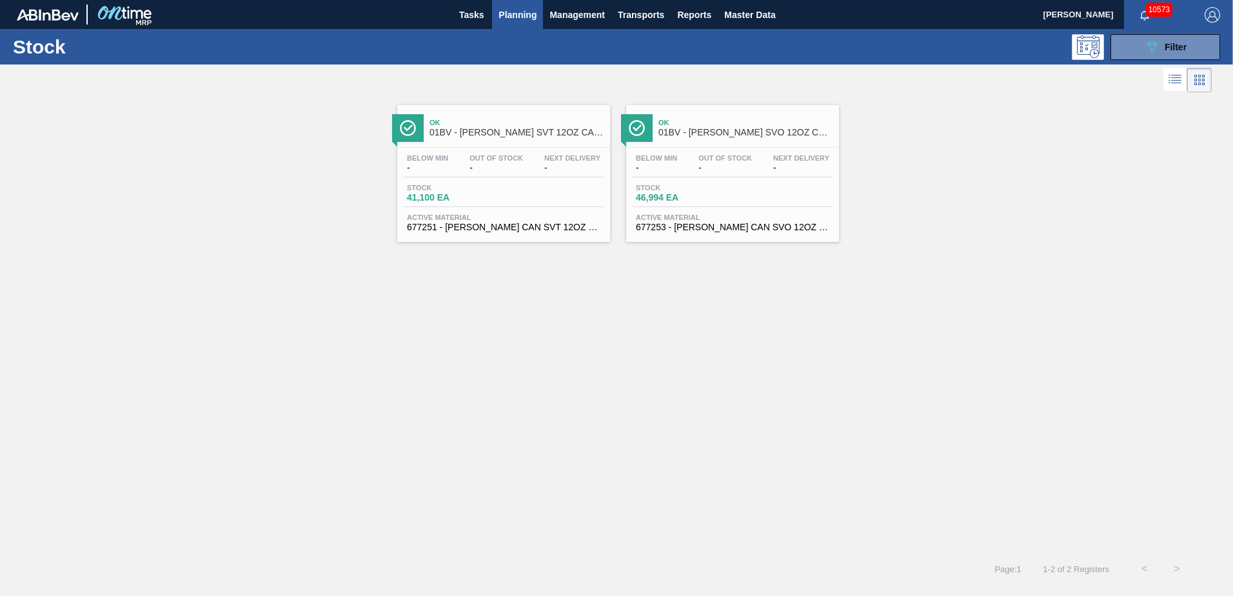
click at [699, 150] on div "Below Min - Out Of Stock - Next Delivery - Stock 46,994 EA Active Material 6772…" at bounding box center [732, 192] width 213 height 88
click at [699, 150] on main "Tasks Planning Management Transports Reports Master Data [PERSON_NAME] 10573 Ma…" at bounding box center [616, 298] width 1233 height 596
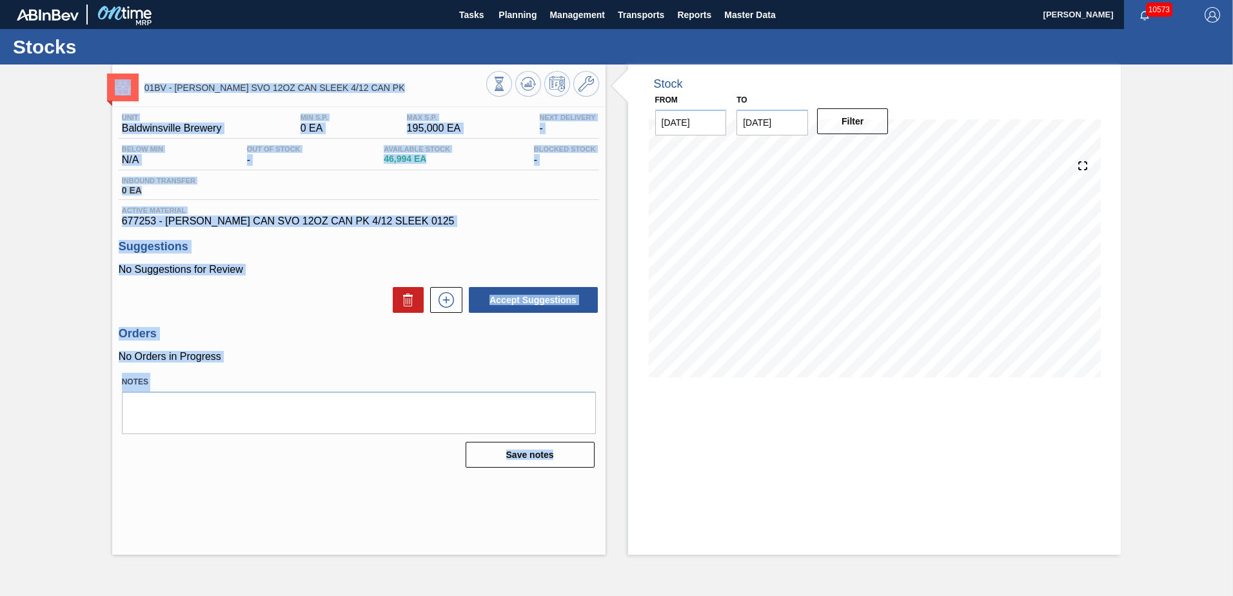
click at [469, 221] on span "677253 - [PERSON_NAME] CAN SVO 12OZ CAN PK 4/12 SLEEK 0125" at bounding box center [359, 221] width 474 height 12
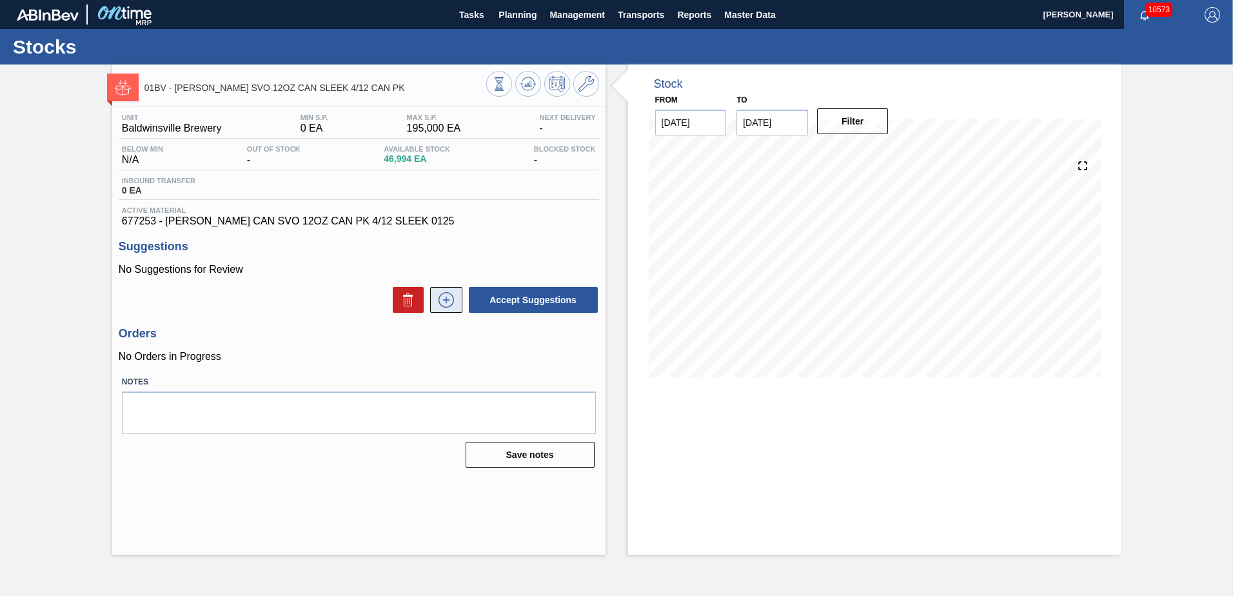
click at [448, 297] on icon at bounding box center [446, 299] width 21 height 15
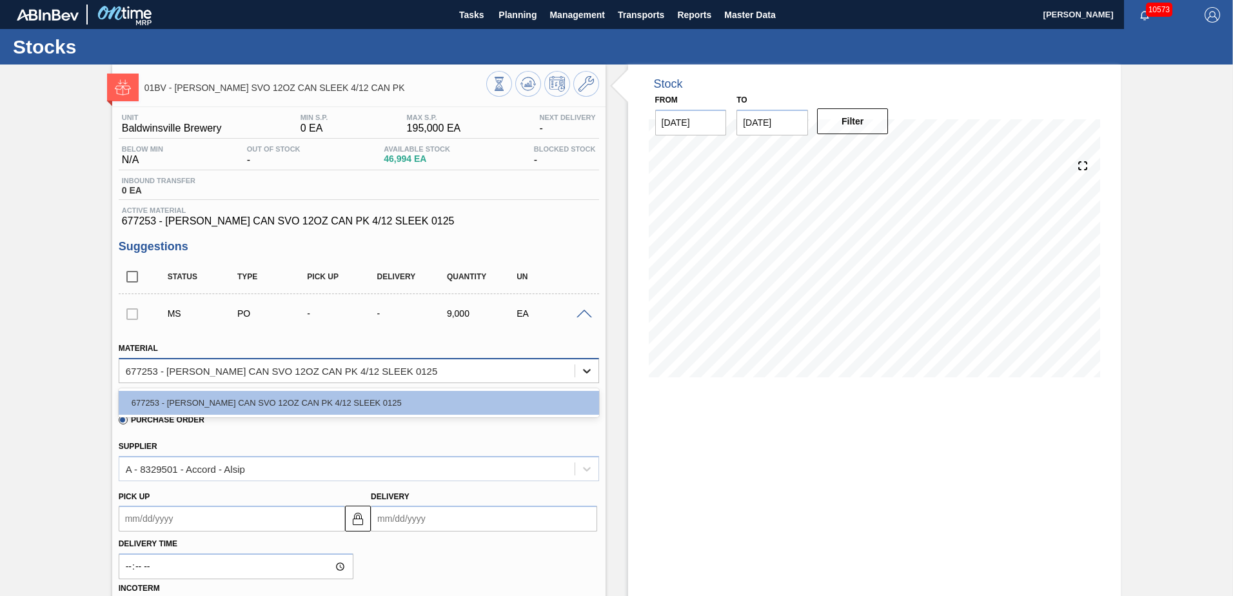
click at [585, 373] on icon at bounding box center [587, 371] width 8 height 5
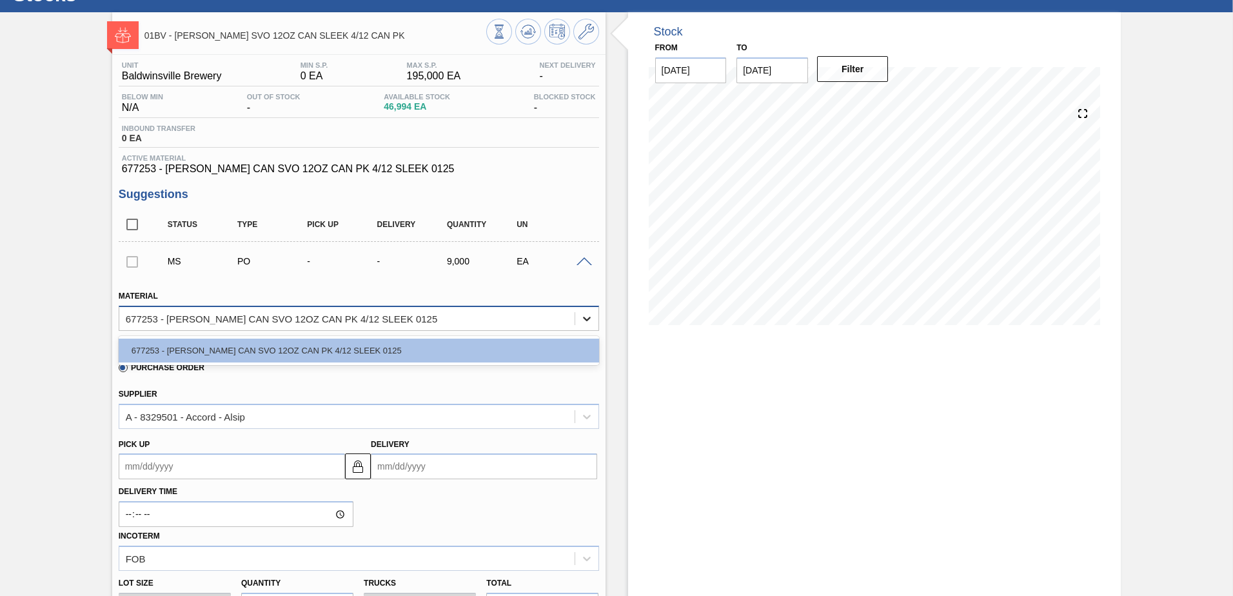
scroll to position [129, 0]
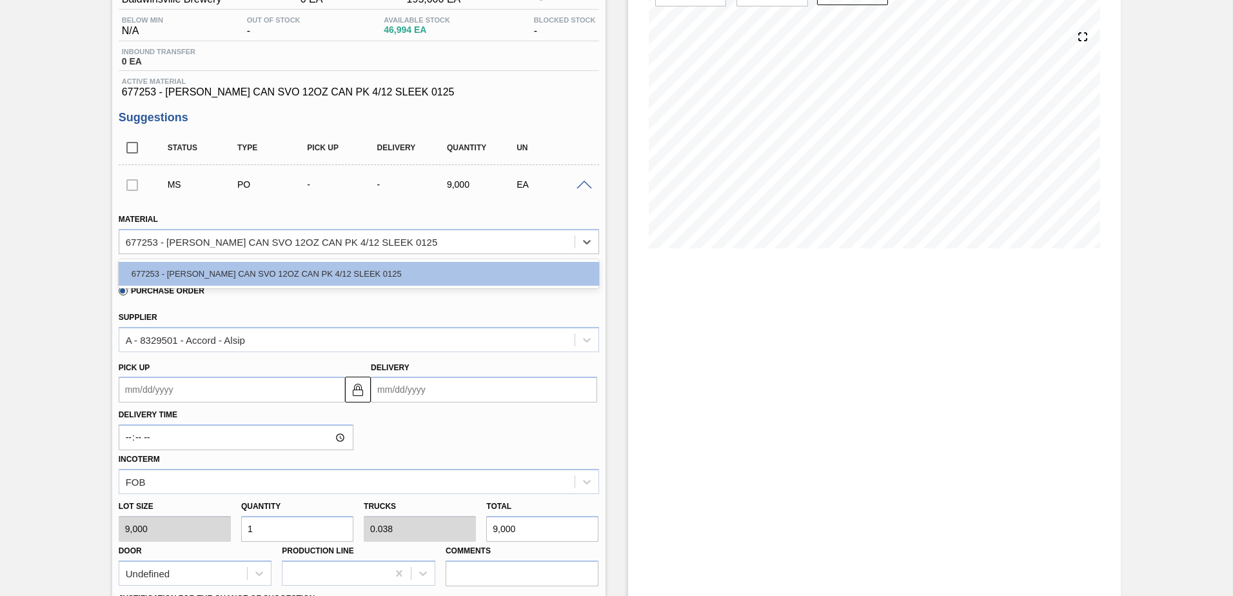
click at [466, 389] on input "Delivery" at bounding box center [484, 390] width 226 height 26
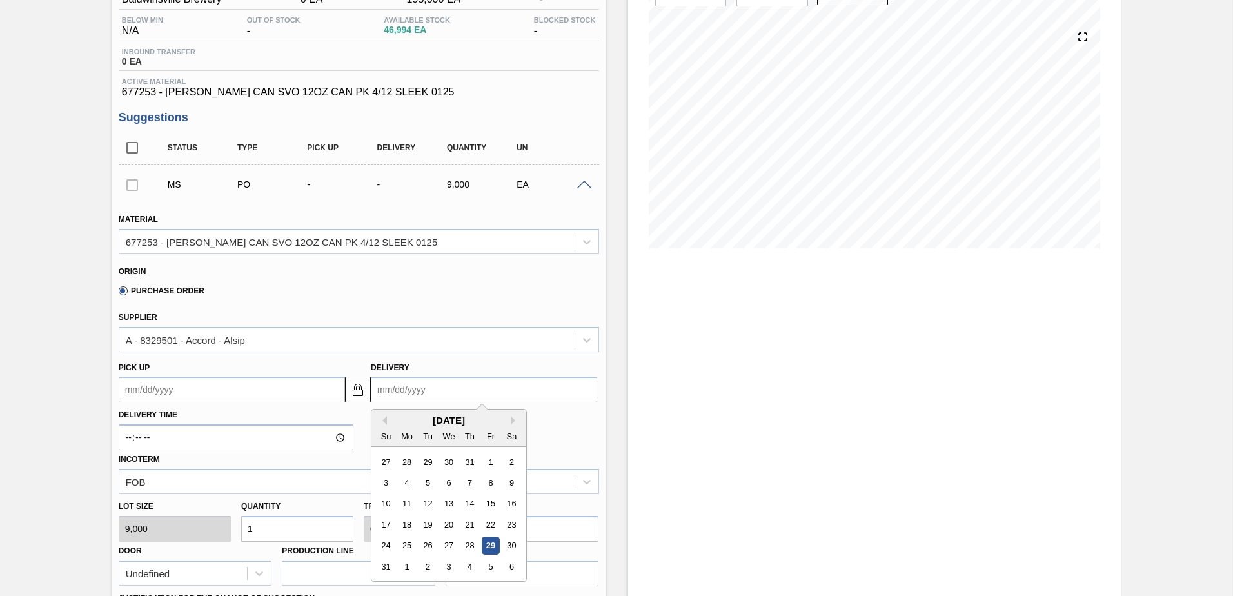
type input "9"
type up102077575 "[DATE]"
type input "9/"
type up102077575 "[DATE]"
type input "9/9"
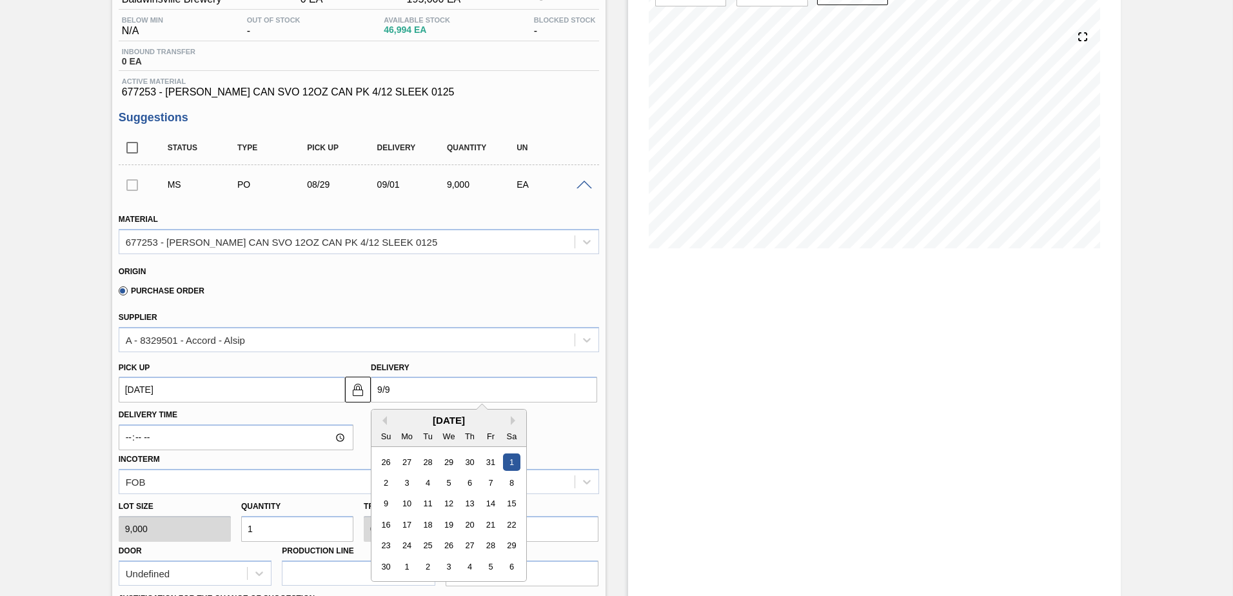
type up102077575 "[DATE]"
type input "9/9/2"
type up102077575 "[DATE]"
type input "[DATE]"
type up102077575 "[DATE]"
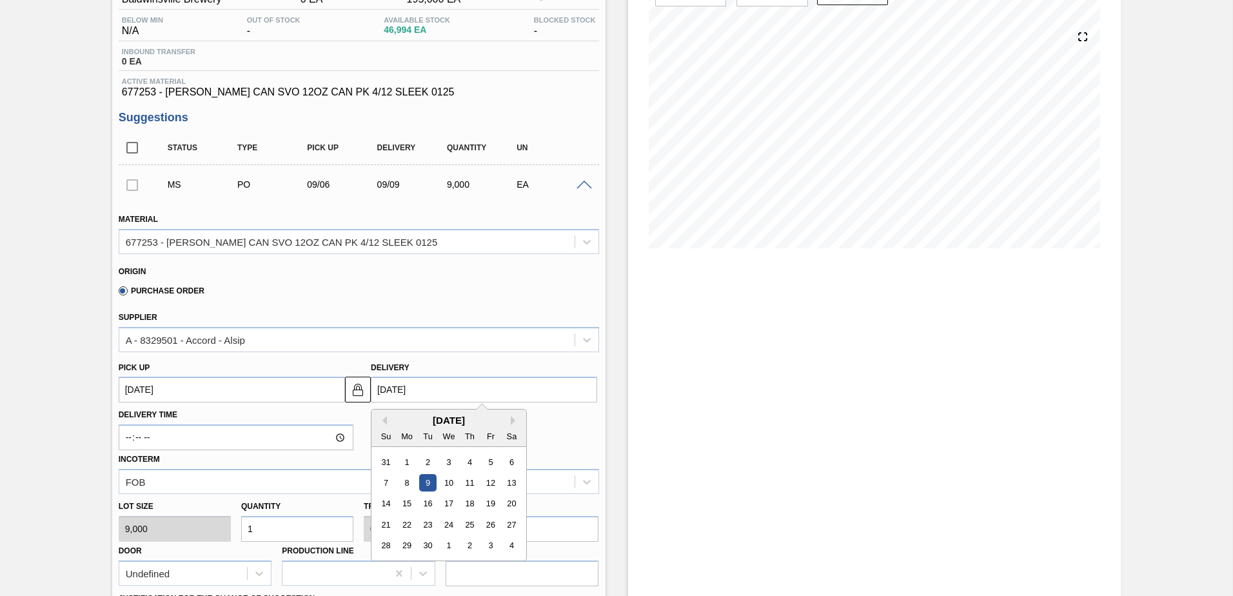
type input "[DATE]"
click at [260, 532] on input "1" at bounding box center [297, 529] width 112 height 26
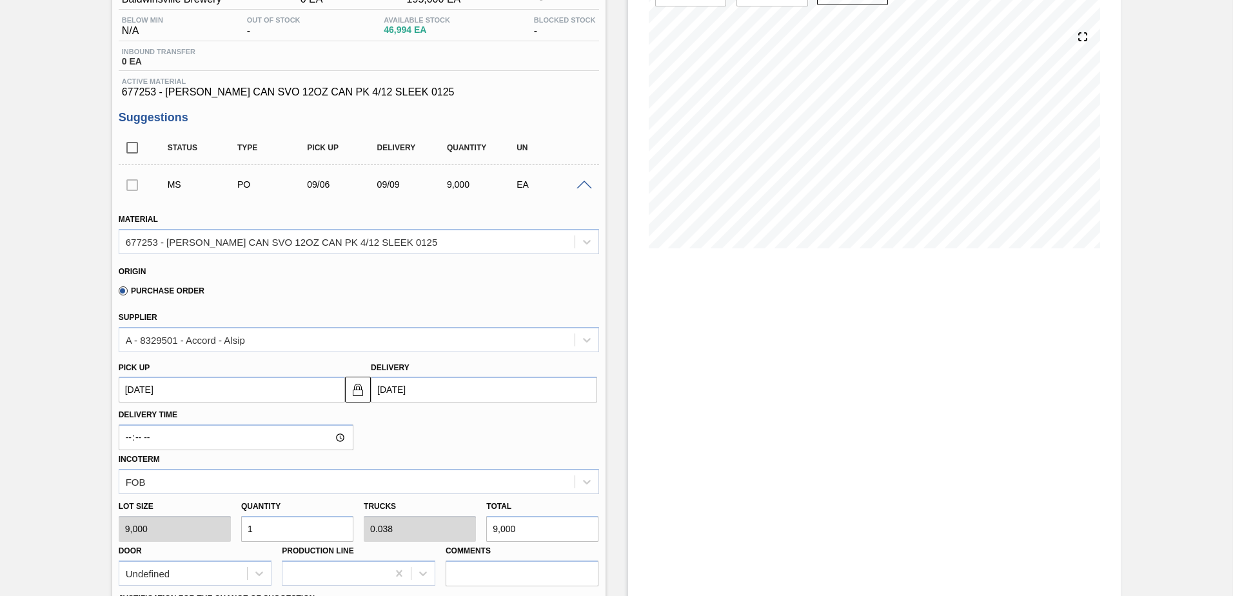
type input "0"
type input "0.001"
type input "8"
type input "0.009"
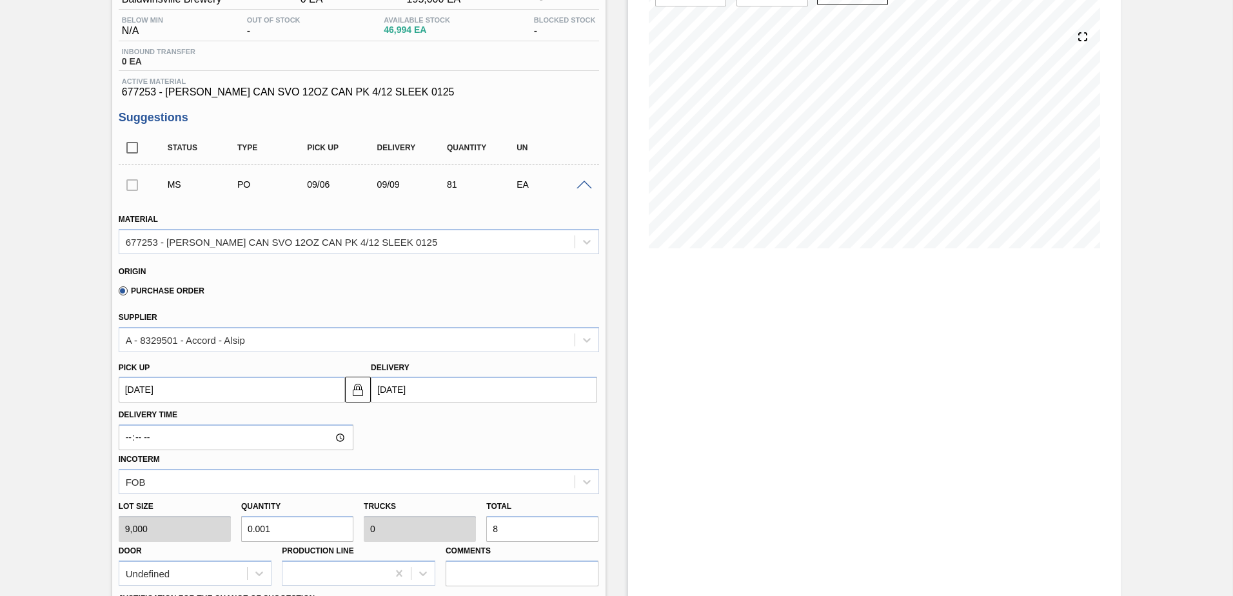
type input "81"
type input "0.09"
type input "0.003"
type input "810"
type input "0.9"
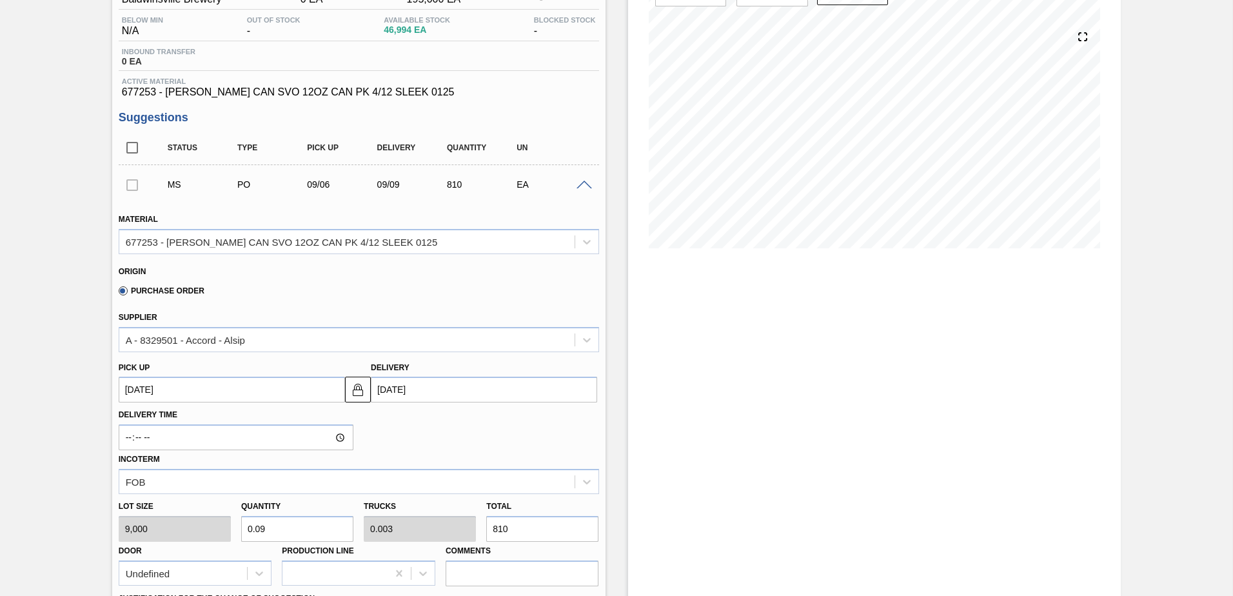
type input "0.035"
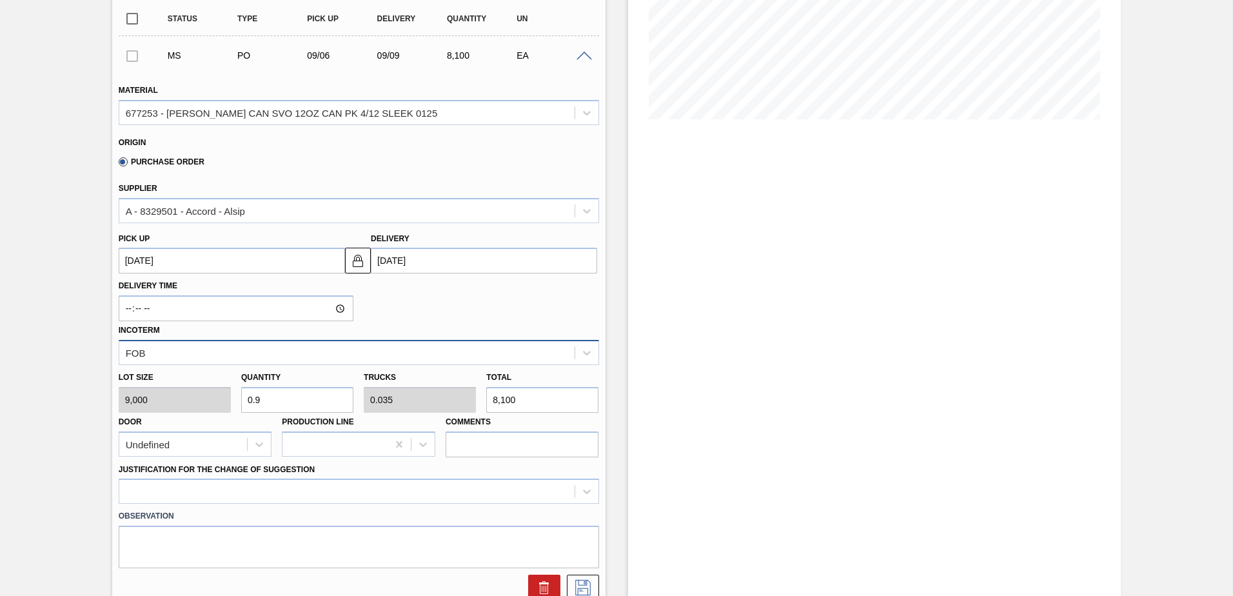
scroll to position [387, 0]
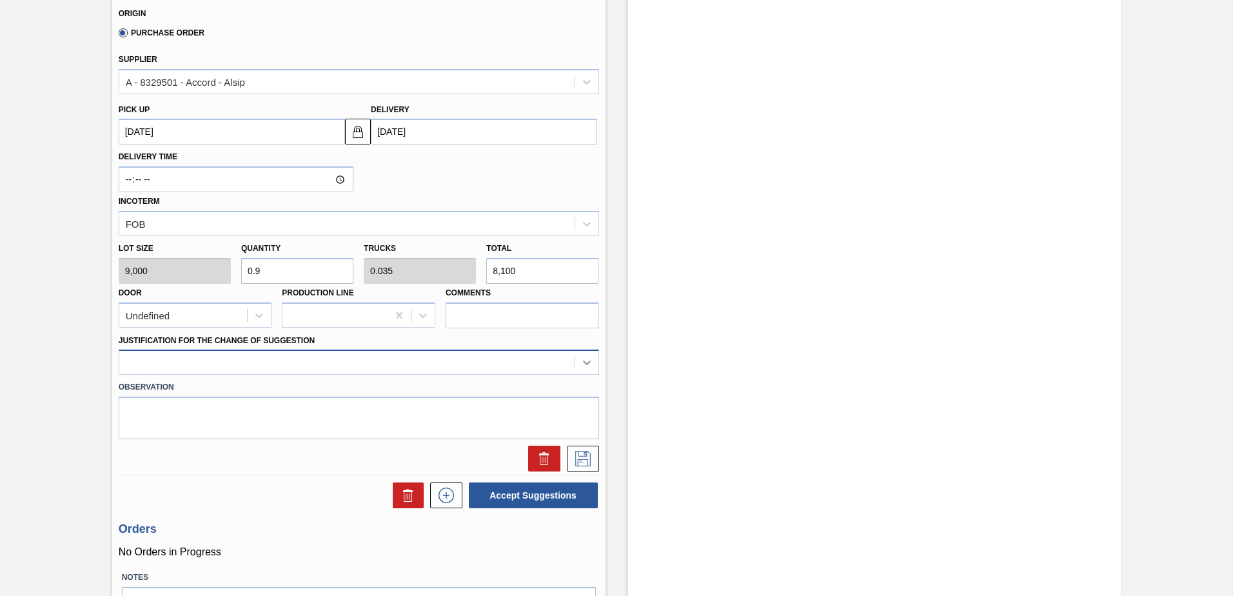
type input "8,100"
click at [585, 362] on icon at bounding box center [586, 362] width 13 height 13
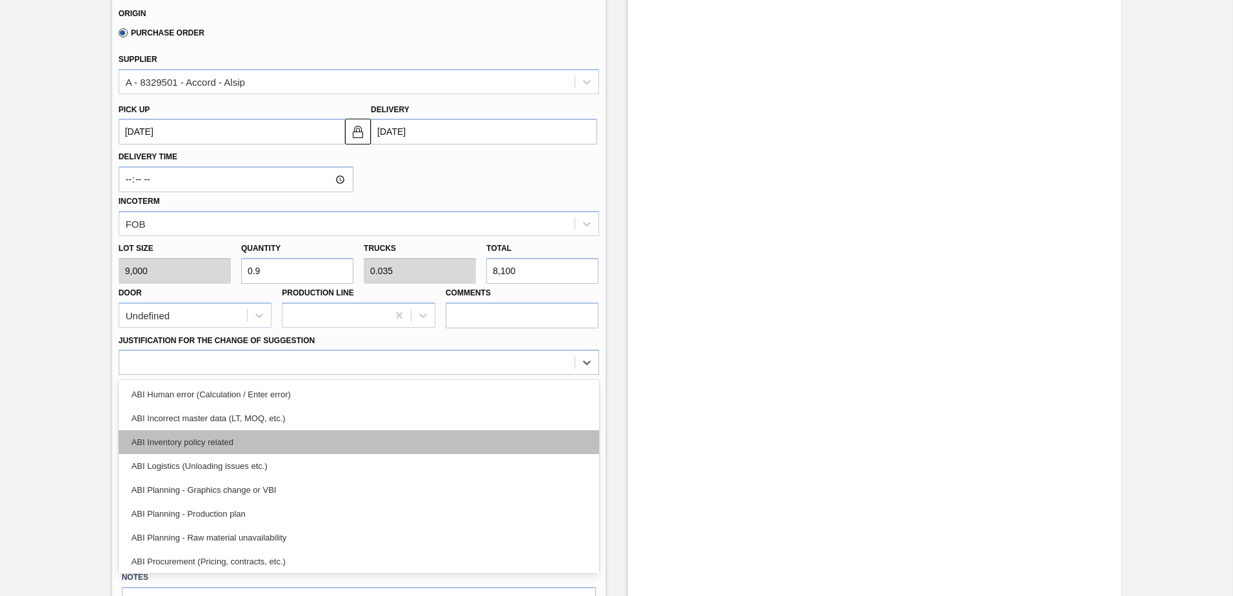
click at [258, 442] on div "ABI Inventory policy related" at bounding box center [359, 442] width 481 height 24
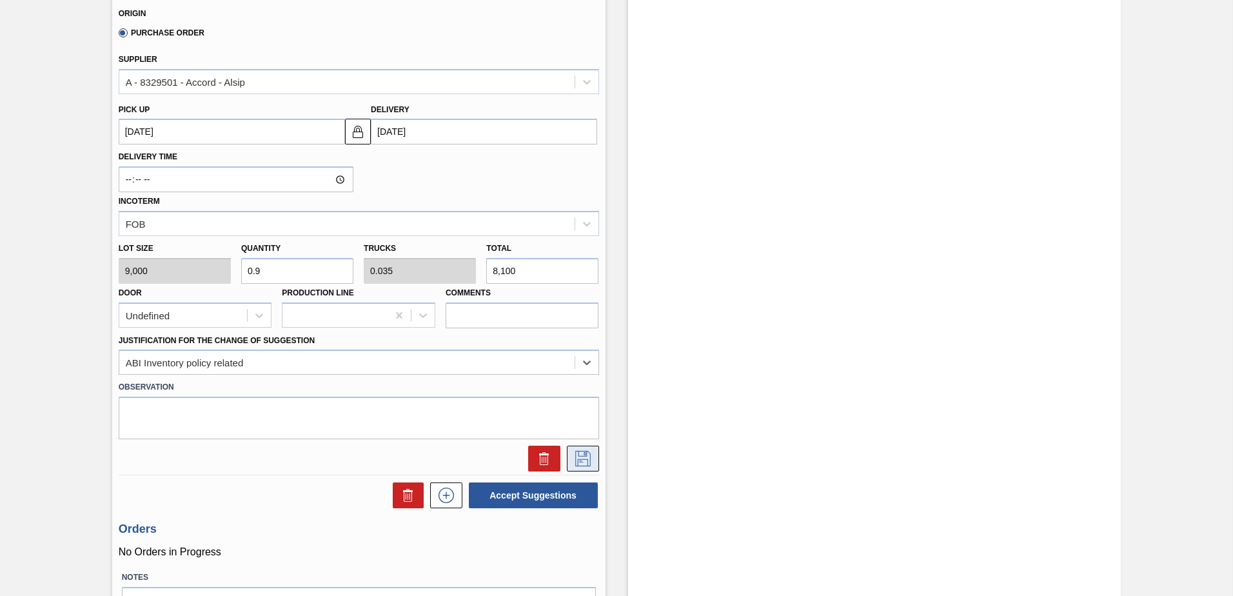
click at [578, 462] on icon at bounding box center [583, 458] width 21 height 15
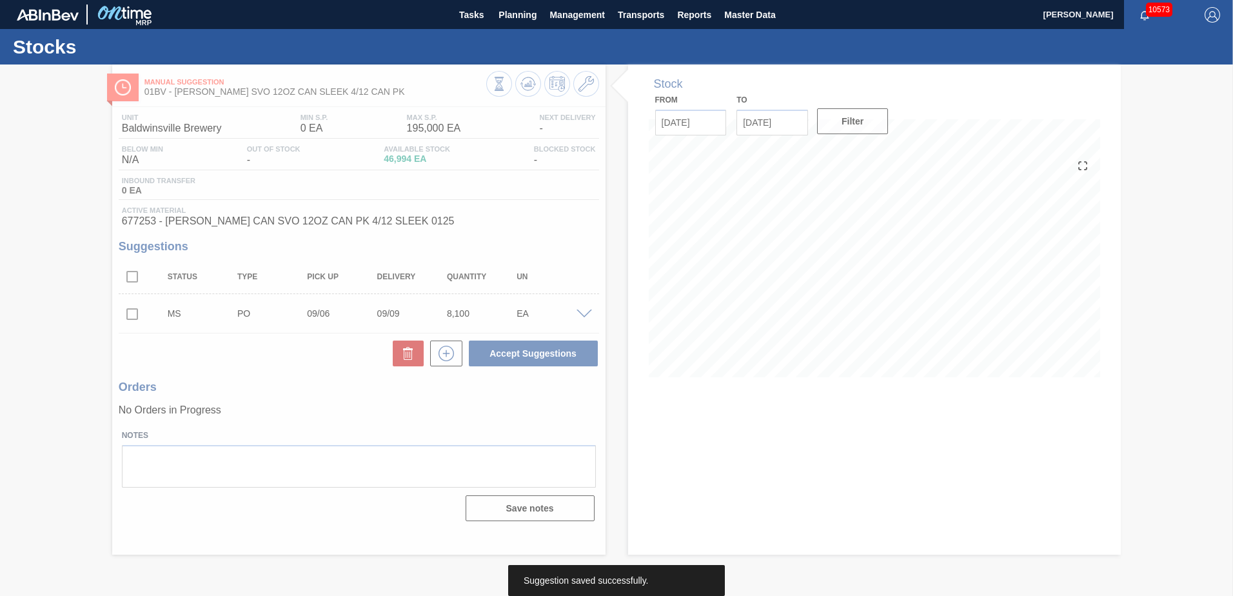
scroll to position [0, 0]
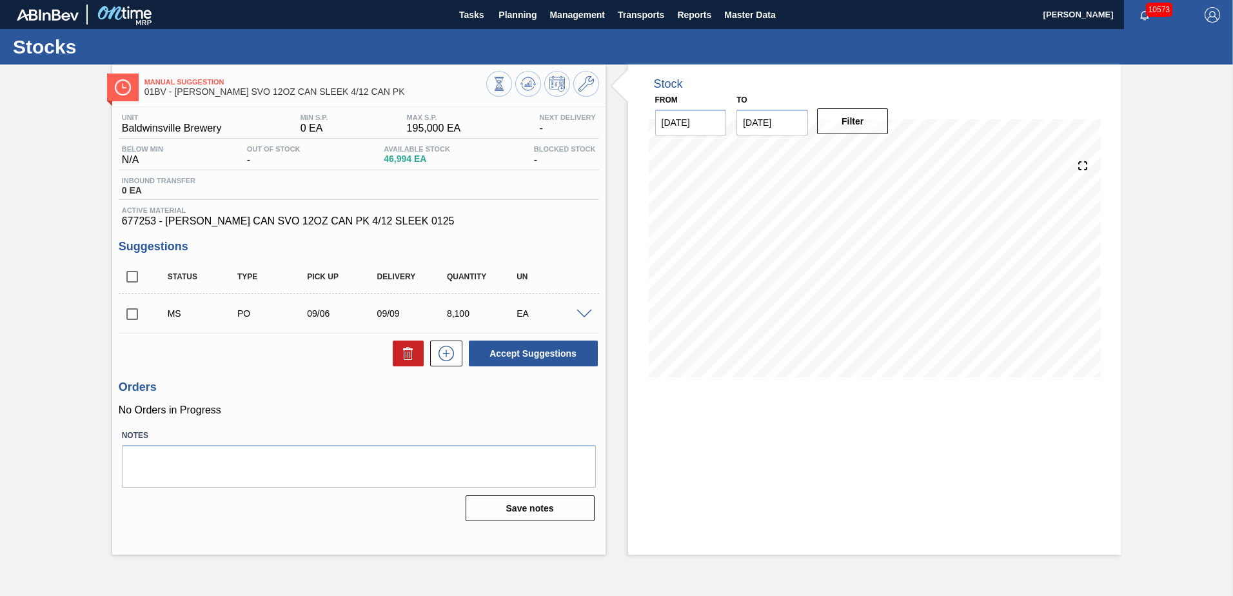
click at [131, 313] on input "checkbox" at bounding box center [132, 314] width 27 height 27
click at [561, 349] on button "Accept Suggestions" at bounding box center [533, 354] width 129 height 26
click at [132, 317] on input "checkbox" at bounding box center [132, 314] width 27 height 27
checkbox input "true"
click at [590, 314] on span at bounding box center [584, 315] width 15 height 10
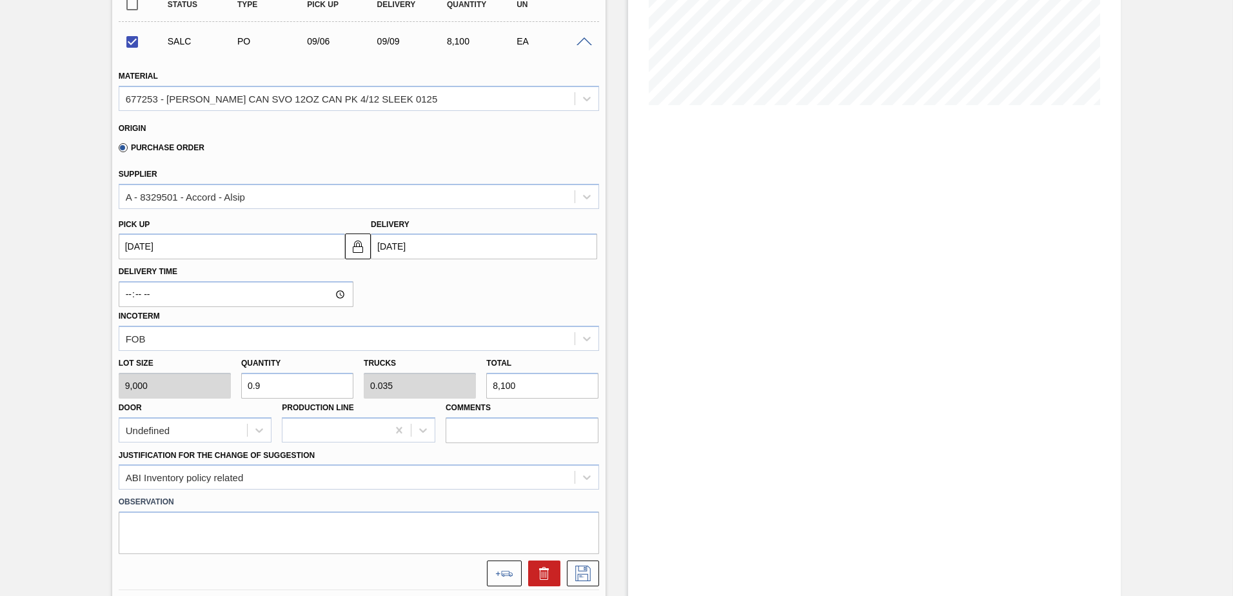
scroll to position [387, 0]
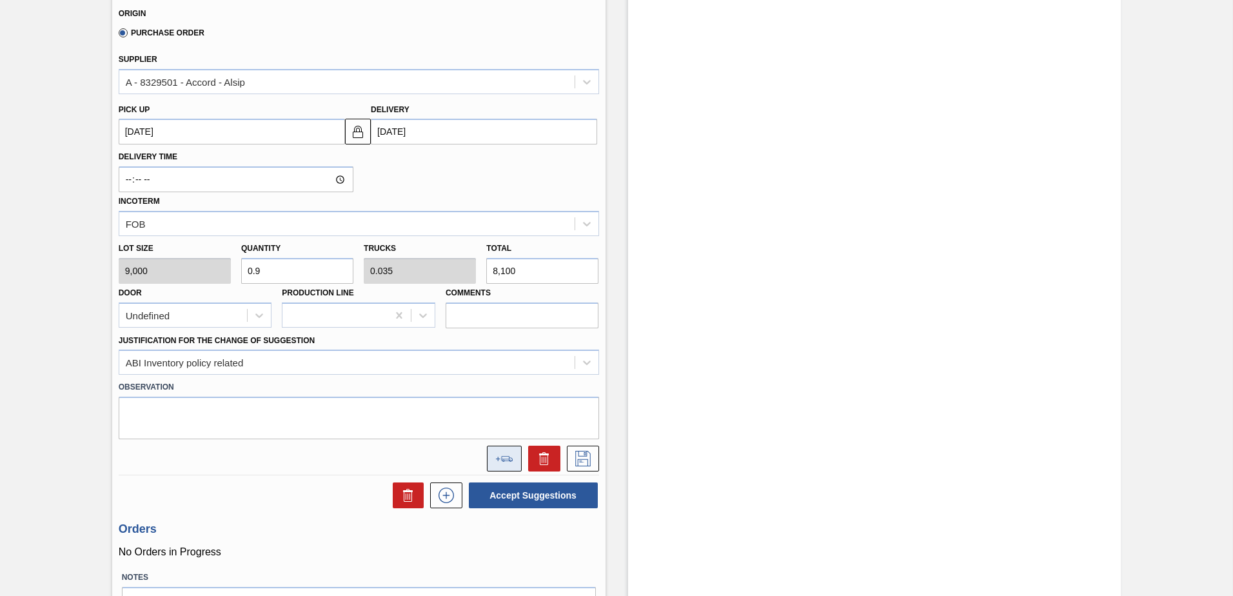
click at [498, 461] on icon at bounding box center [504, 459] width 18 height 6
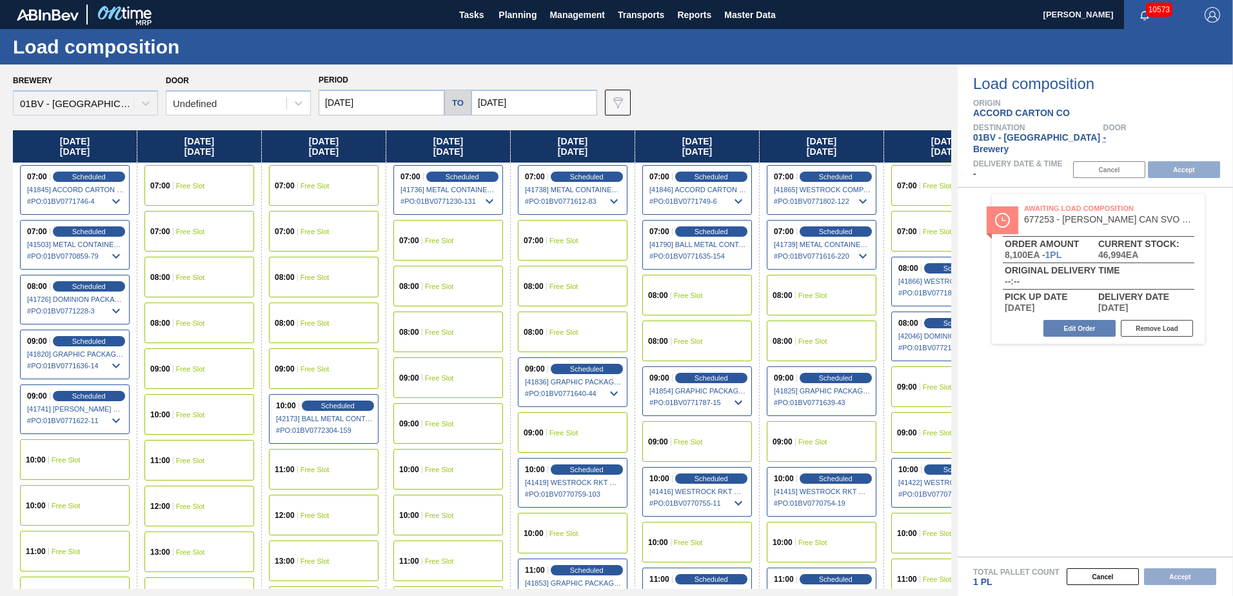
click at [525, 106] on input "[DATE]" at bounding box center [534, 103] width 126 height 26
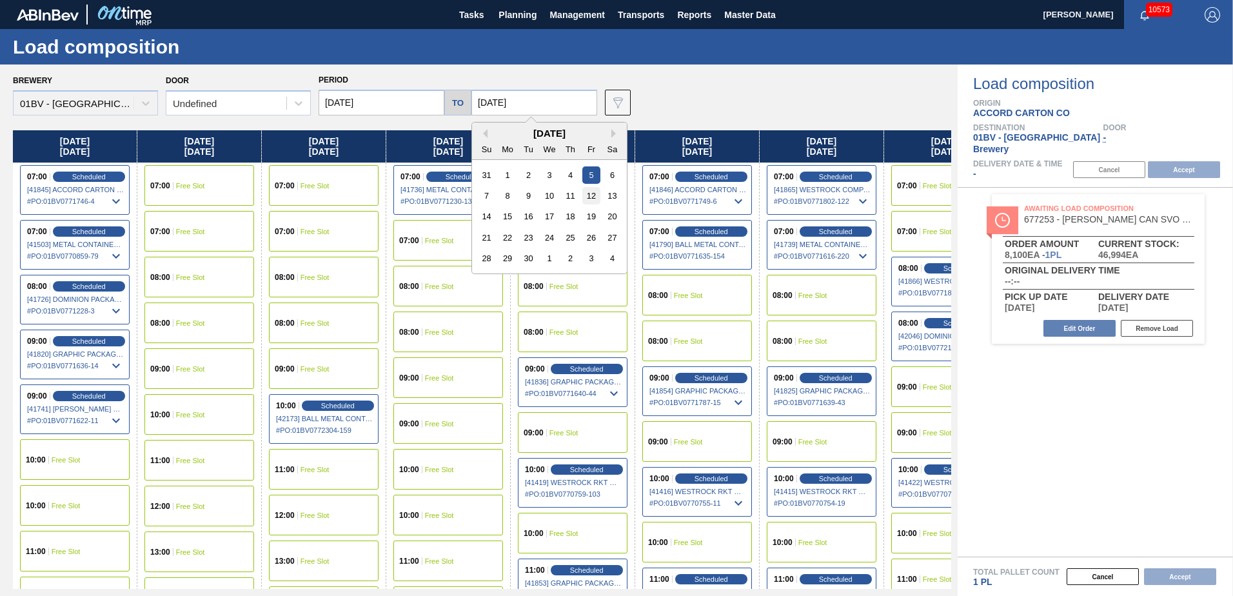
click at [587, 202] on div "12" at bounding box center [590, 195] width 17 height 17
type input "[DATE]"
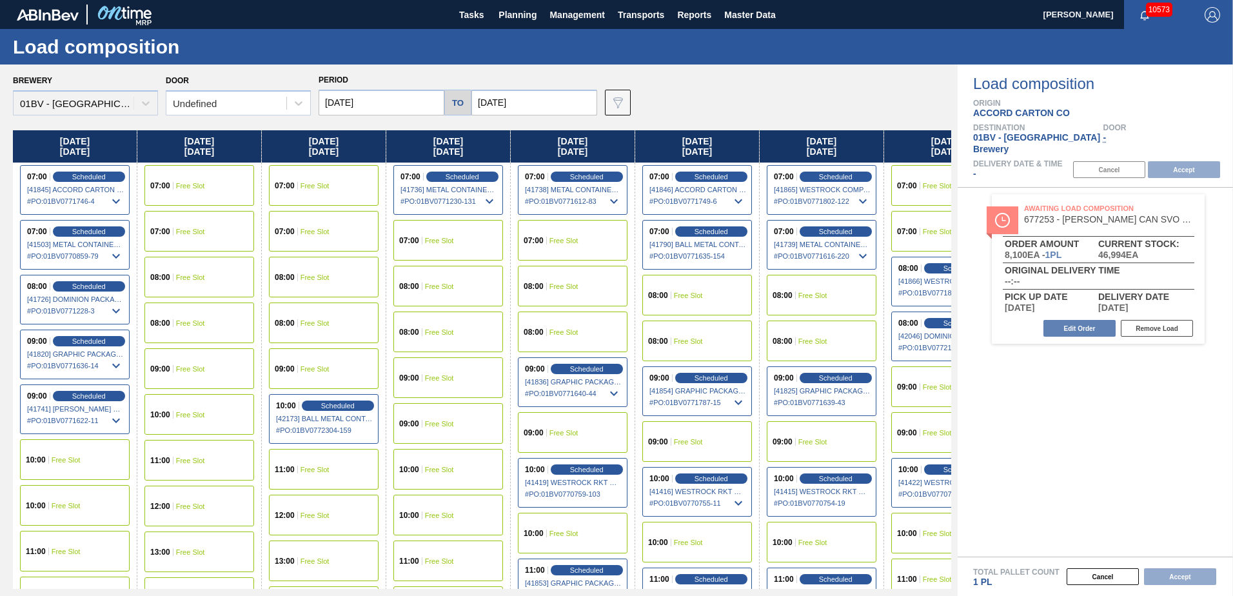
click at [379, 105] on input "[DATE]" at bounding box center [382, 103] width 126 height 26
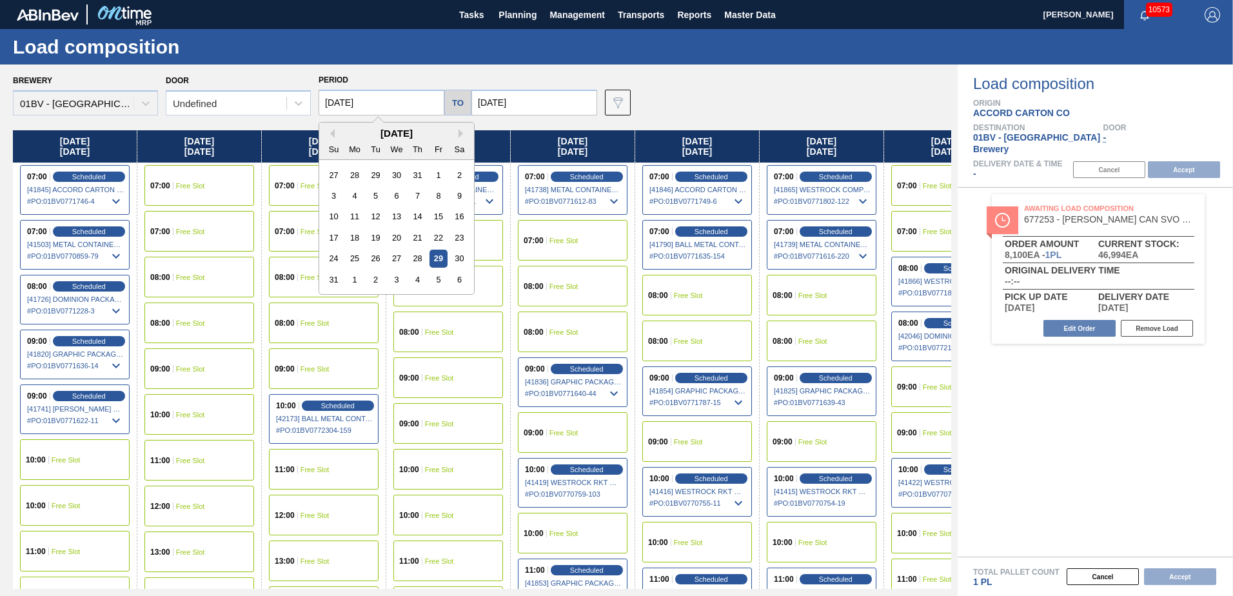
click at [458, 135] on div "[DATE]" at bounding box center [396, 133] width 155 height 11
click at [460, 132] on button "Next Month" at bounding box center [463, 133] width 9 height 9
click at [350, 197] on div "8" at bounding box center [354, 195] width 17 height 17
type input "[DATE]"
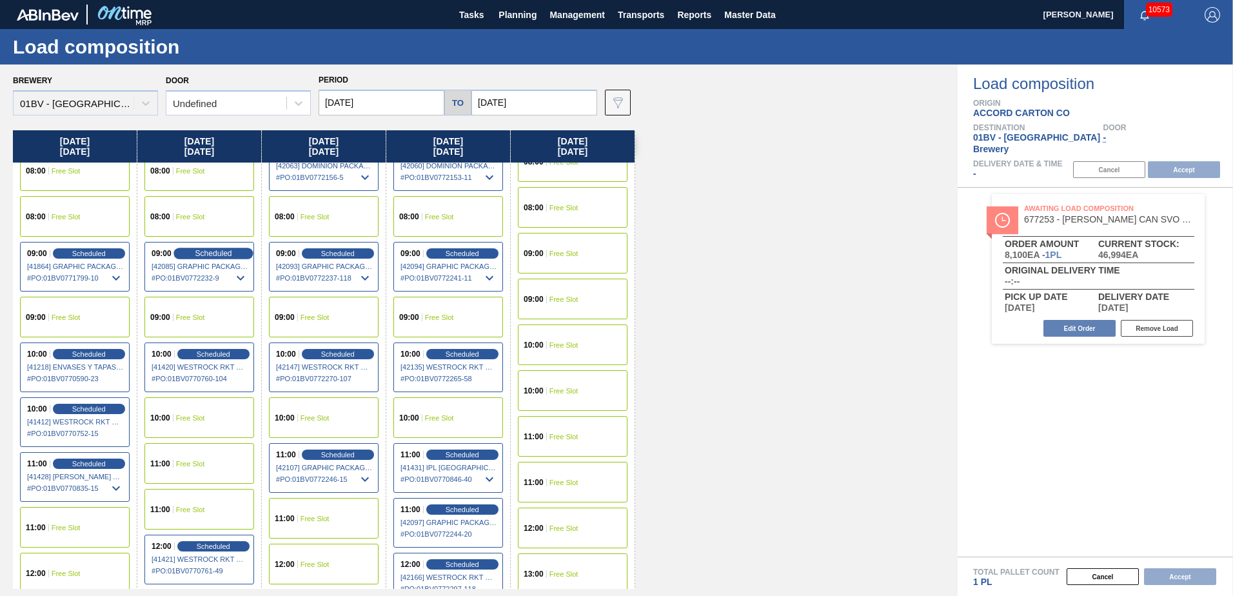
scroll to position [129, 0]
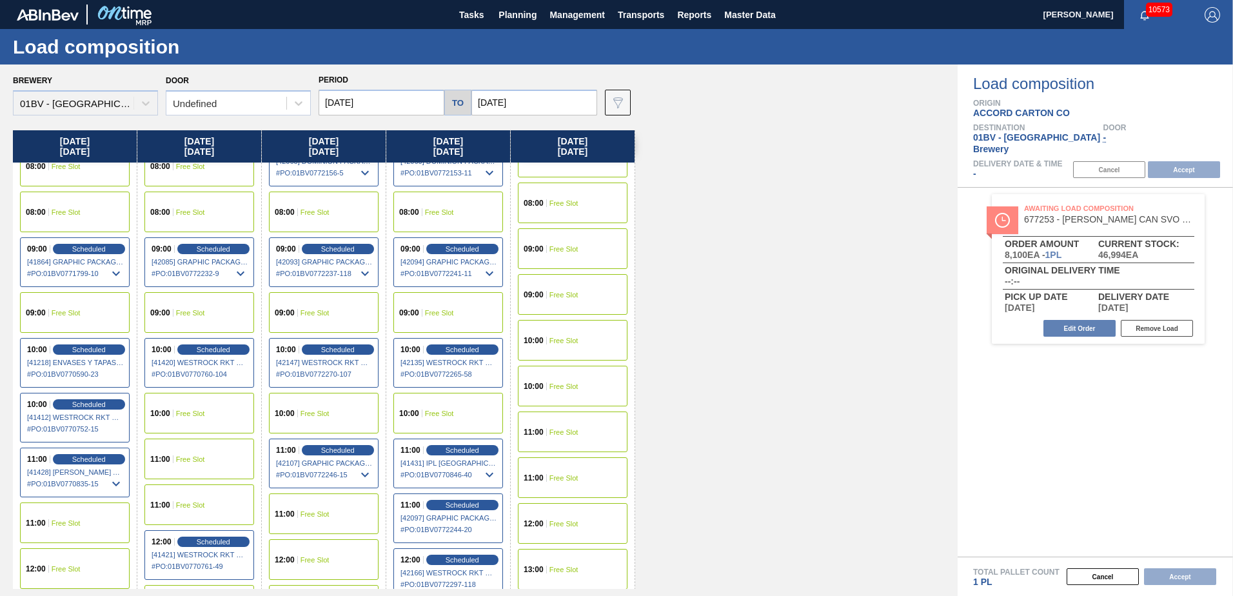
click at [208, 412] on div "10:00 Free Slot" at bounding box center [199, 413] width 110 height 41
click at [1170, 161] on button "Accept" at bounding box center [1184, 169] width 72 height 17
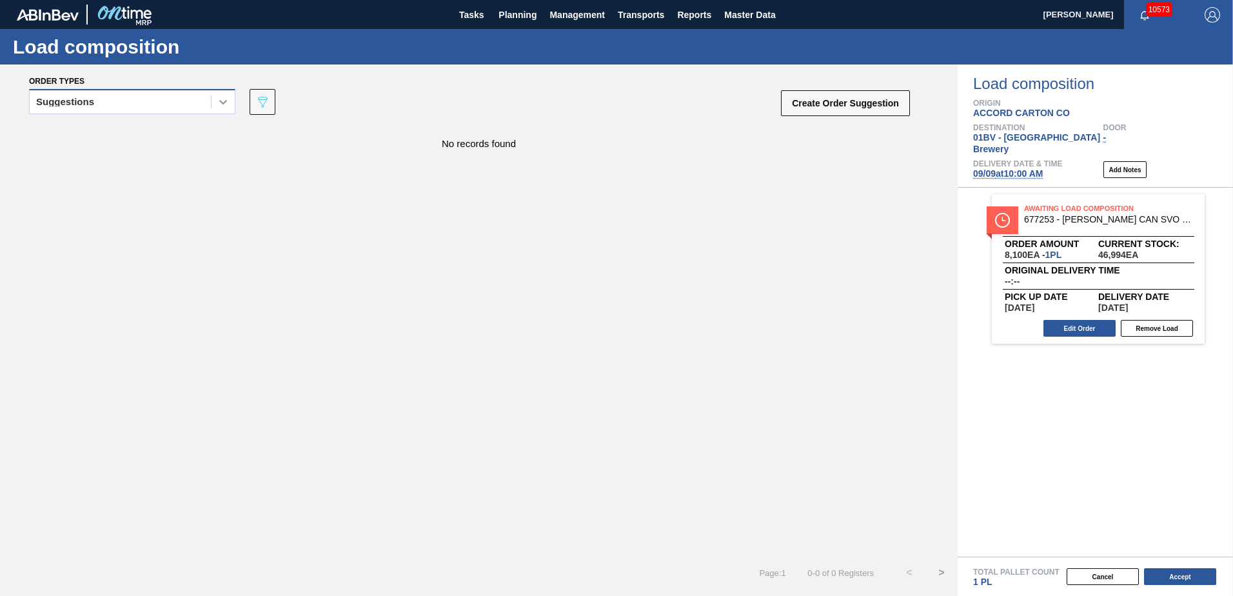
click at [220, 106] on icon at bounding box center [223, 101] width 13 height 13
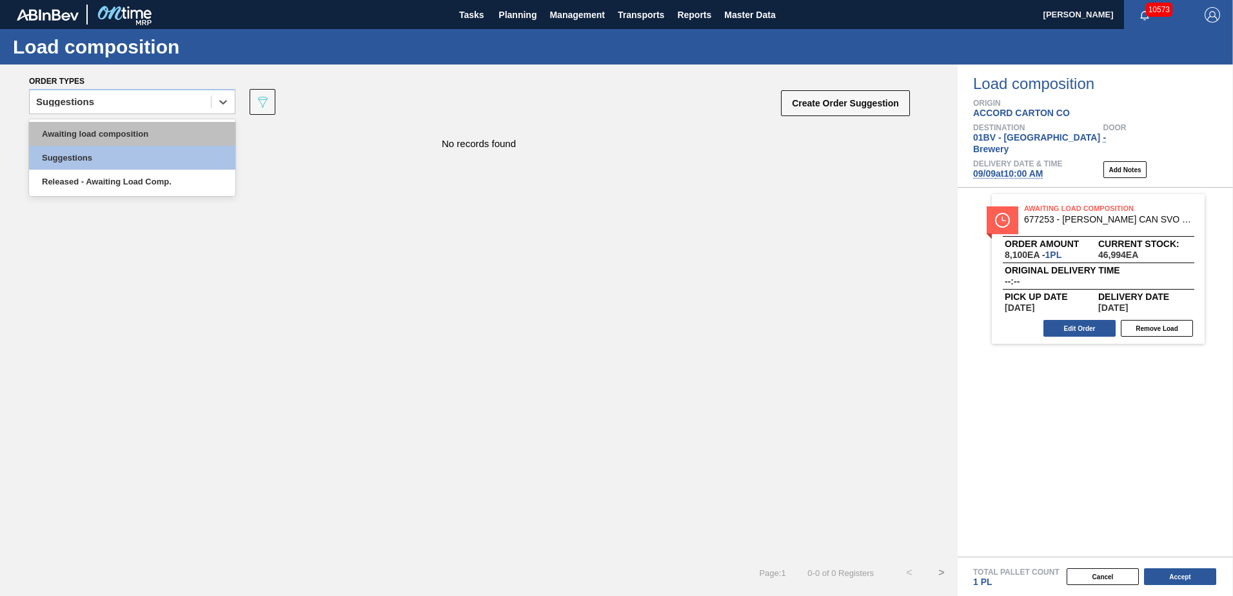
click at [182, 135] on div "Awaiting load composition" at bounding box center [132, 134] width 206 height 24
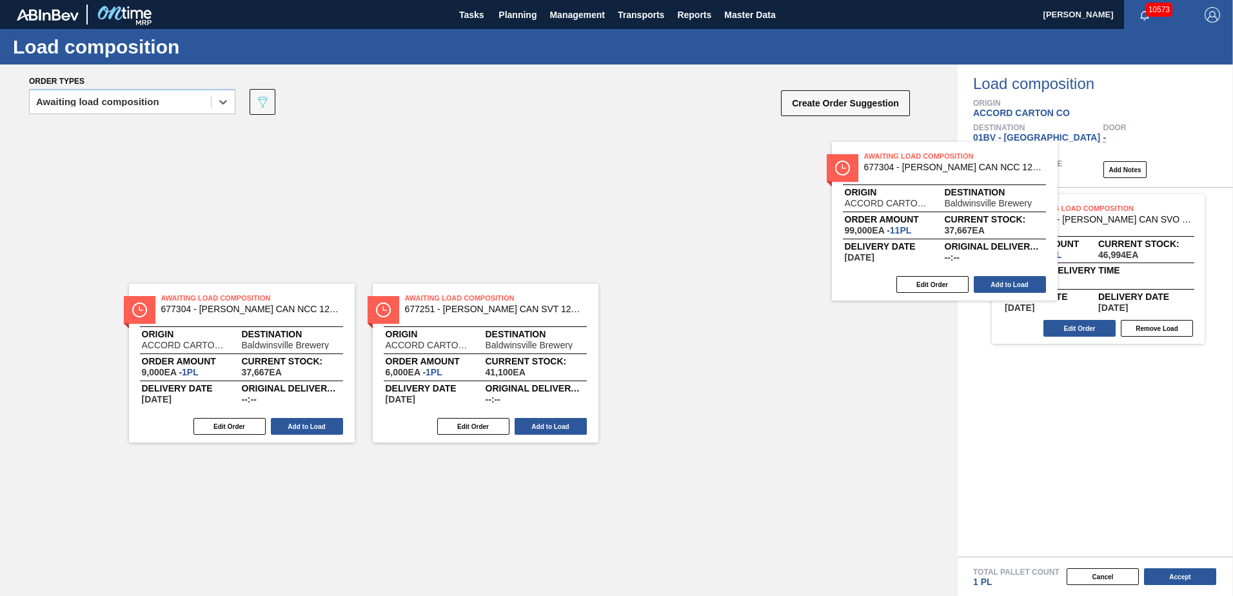
drag, startPoint x: 673, startPoint y: 143, endPoint x: 920, endPoint y: 164, distance: 247.9
click at [920, 163] on div "Awaiting Load Composition 677304 - [PERSON_NAME] [GEOGRAPHIC_DATA] NCC 12OZ CAN…" at bounding box center [479, 204] width 958 height 159
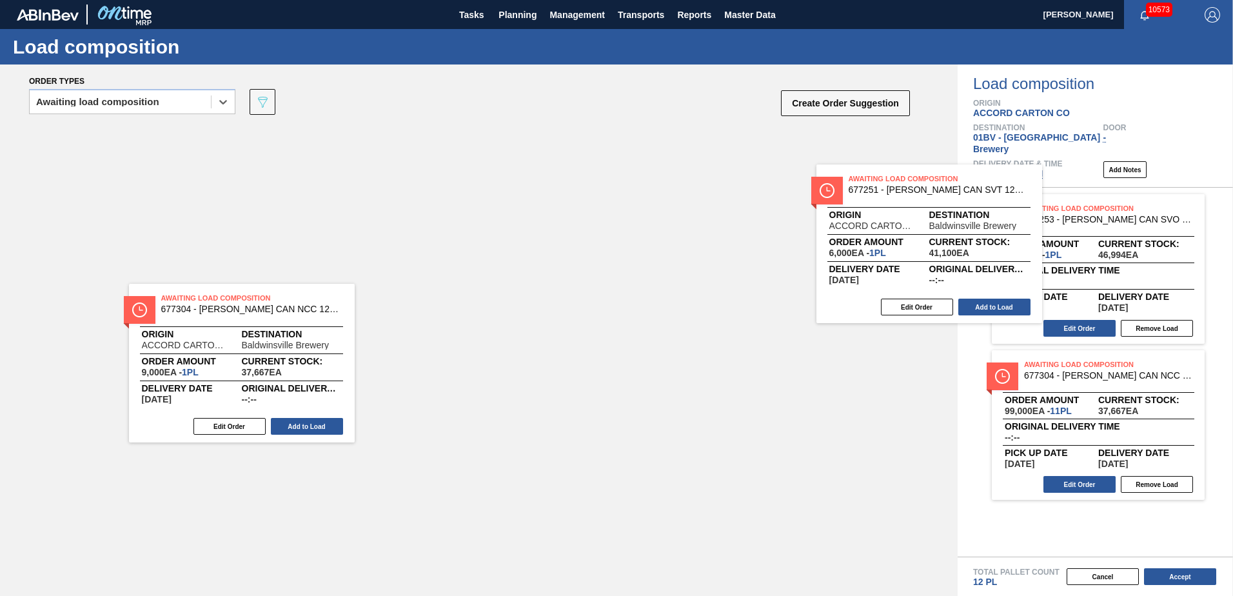
drag, startPoint x: 462, startPoint y: 147, endPoint x: 938, endPoint y: 190, distance: 477.3
click at [938, 190] on div "Awaiting Load Composition 677304 - [PERSON_NAME] CAN NCC 12OZ CAN PK 4/12 SLEEK…" at bounding box center [479, 204] width 958 height 159
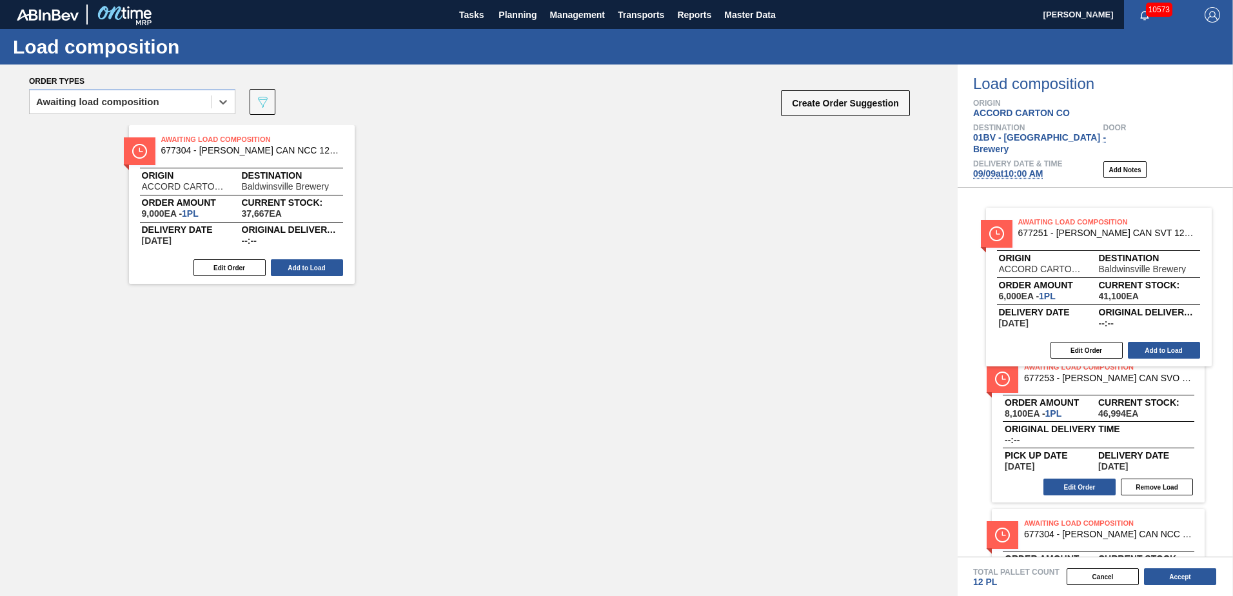
drag, startPoint x: 378, startPoint y: 140, endPoint x: 1041, endPoint y: 230, distance: 669.1
click at [1041, 230] on div "Order types option Awaiting load composition, selected. Select is focused ,type…" at bounding box center [616, 329] width 1233 height 531
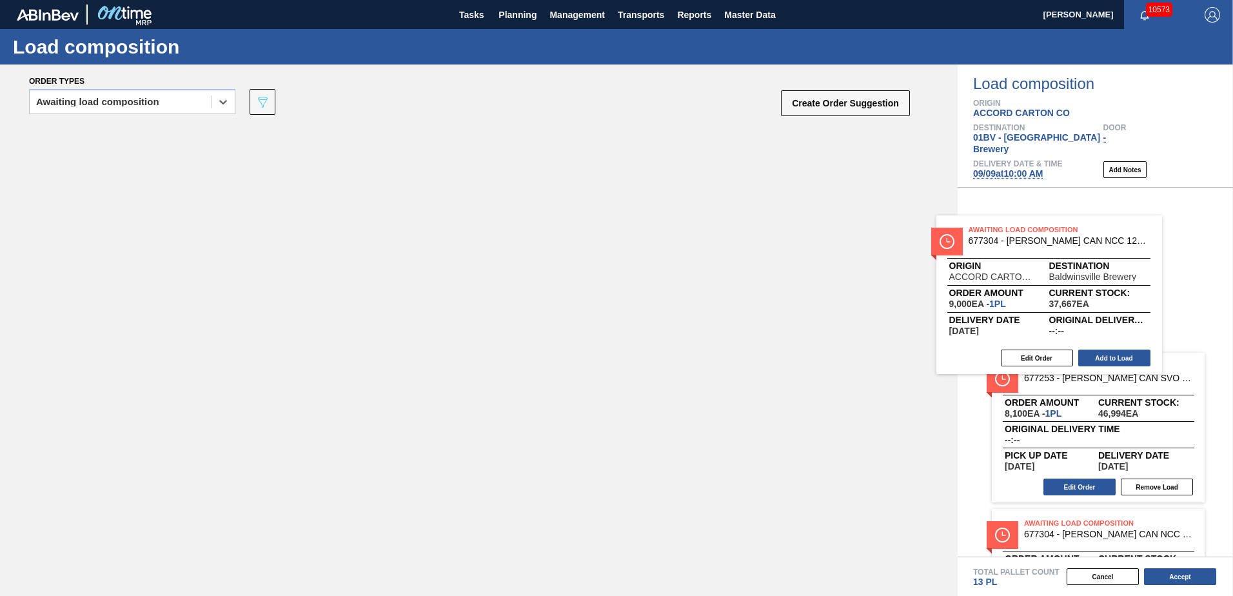
drag, startPoint x: 210, startPoint y: 152, endPoint x: 1077, endPoint y: 248, distance: 872.1
click at [1077, 247] on div "Order types option Awaiting load composition, selected. Select is focused ,type…" at bounding box center [616, 329] width 1233 height 531
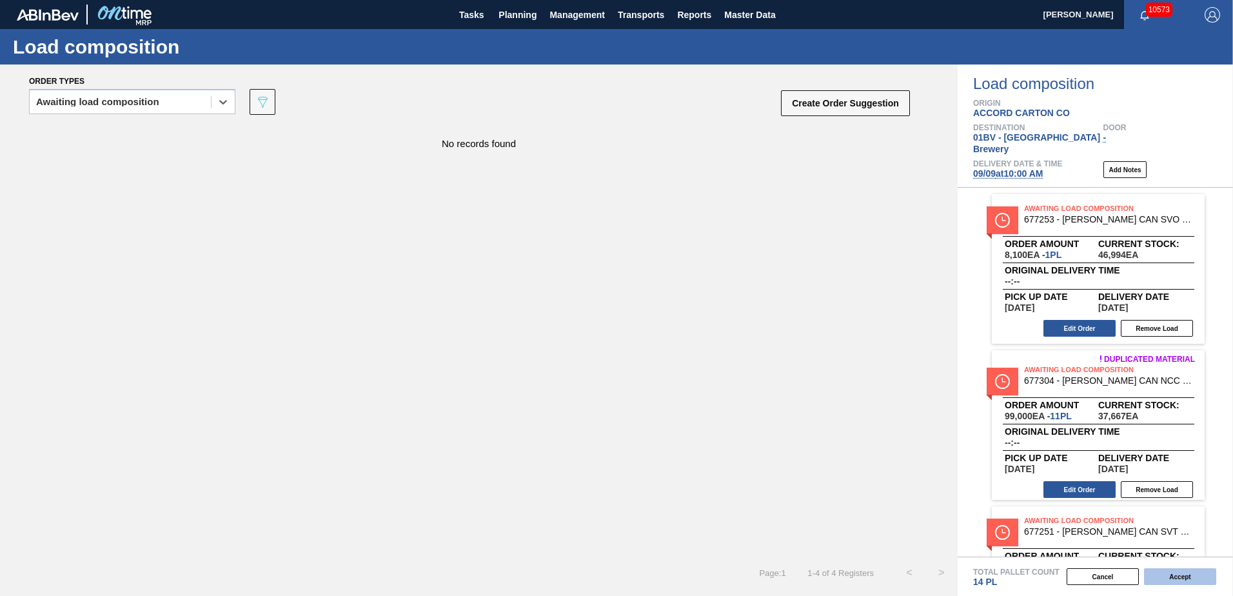
click at [1172, 575] on button "Accept" at bounding box center [1180, 576] width 72 height 17
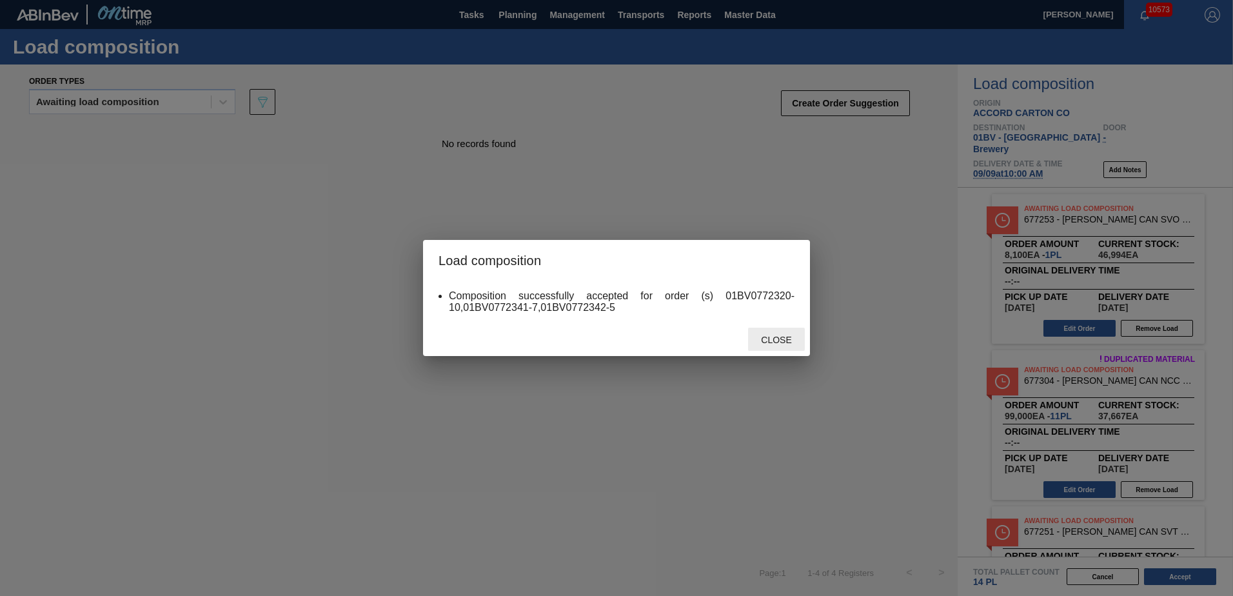
click at [781, 339] on span "Close" at bounding box center [776, 340] width 51 height 10
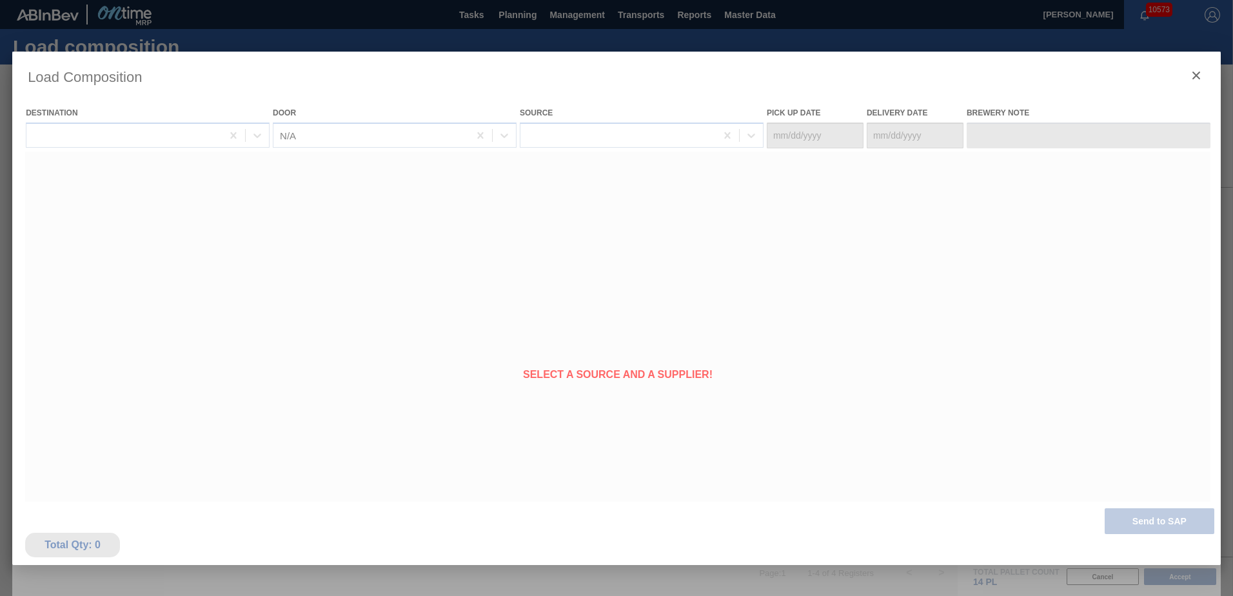
type Date "[DATE]"
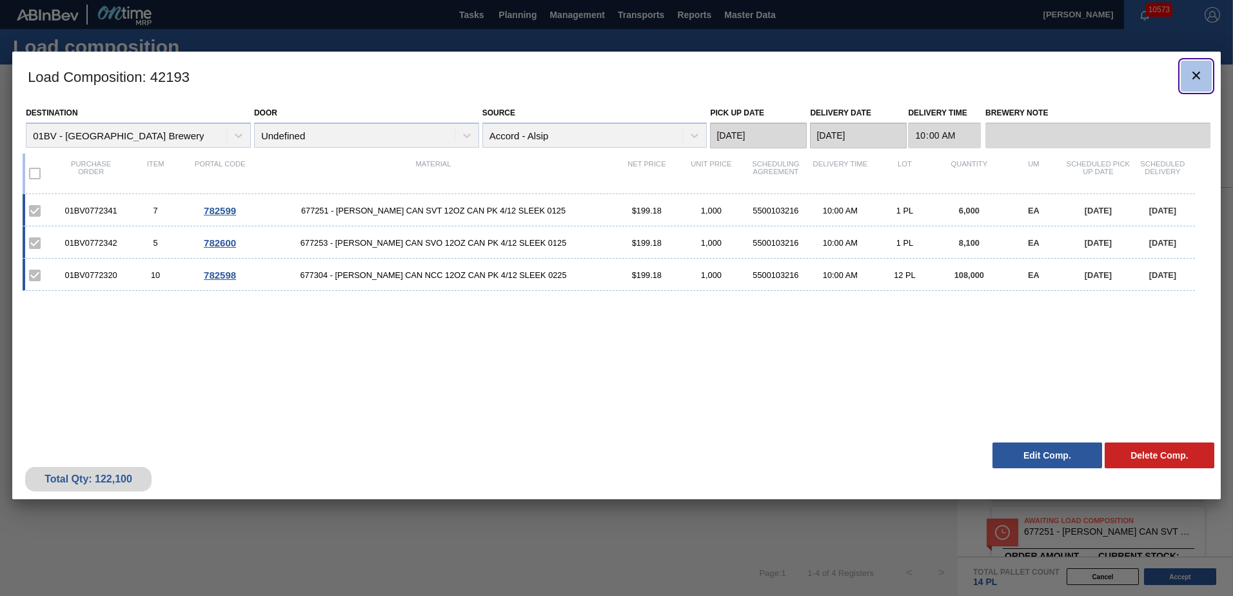
click at [1195, 73] on icon "botão de ícone" at bounding box center [1197, 76] width 8 height 8
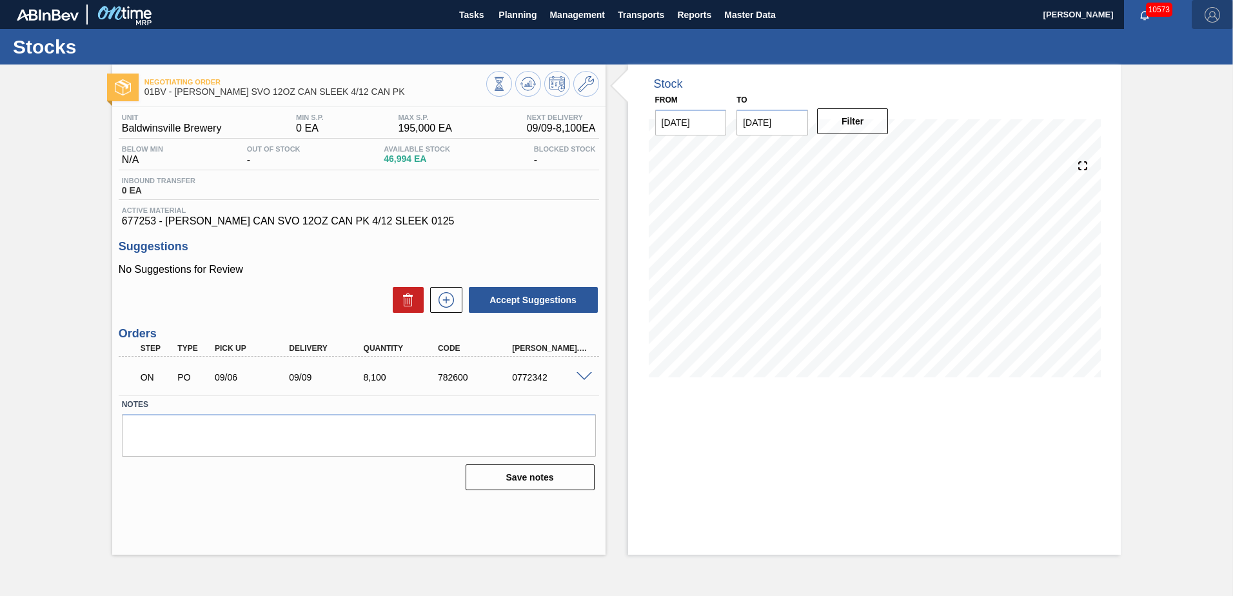
click at [1215, 12] on img "button" at bounding box center [1212, 14] width 15 height 15
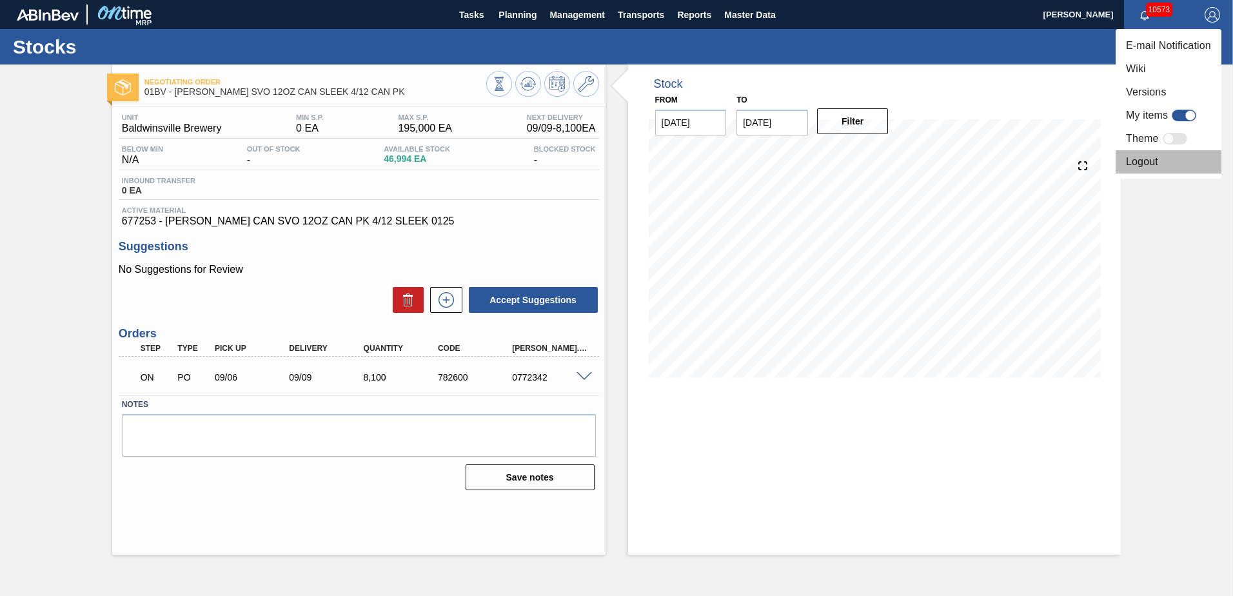
click at [1152, 163] on li "Logout" at bounding box center [1169, 161] width 106 height 23
